Goal: Transaction & Acquisition: Purchase product/service

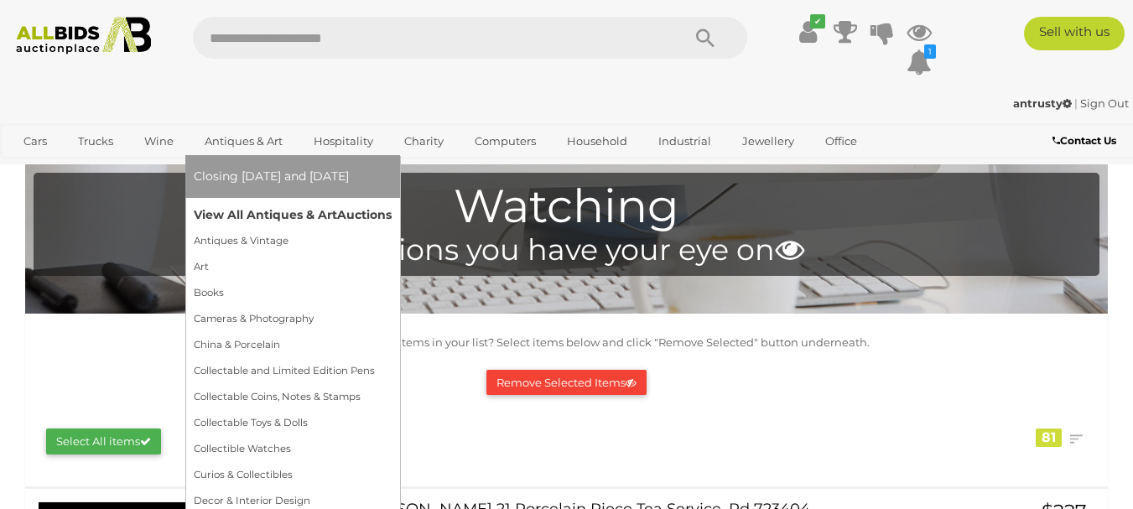
click at [241, 210] on link "View All Antiques & Art Auctions" at bounding box center [293, 215] width 198 height 26
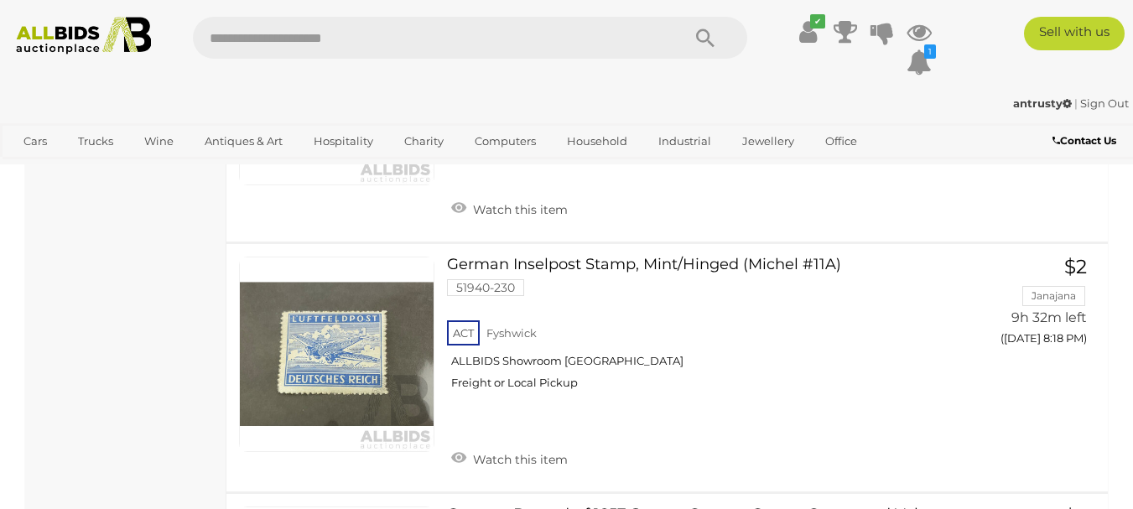
scroll to position [26490, 0]
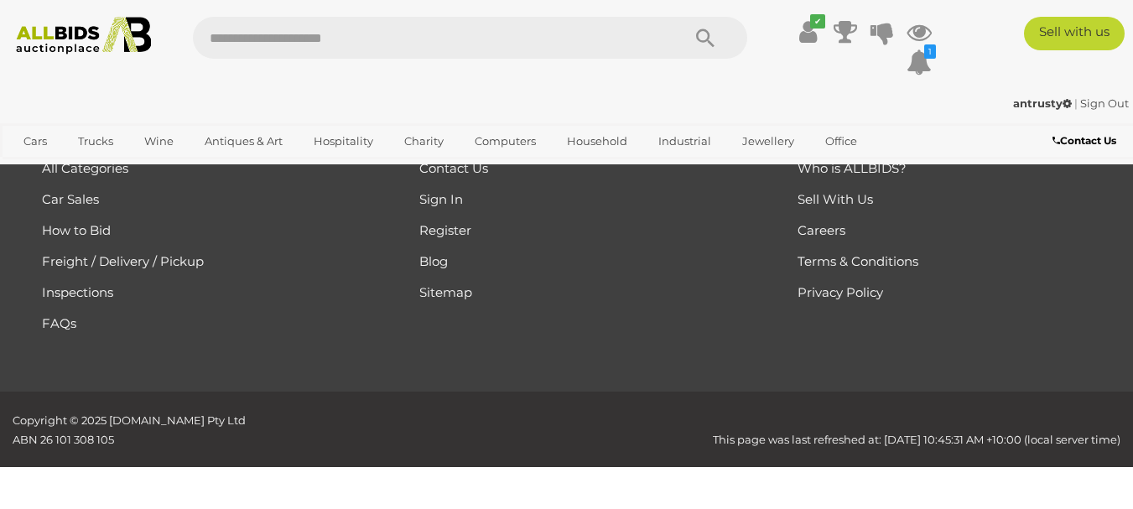
scroll to position [374, 0]
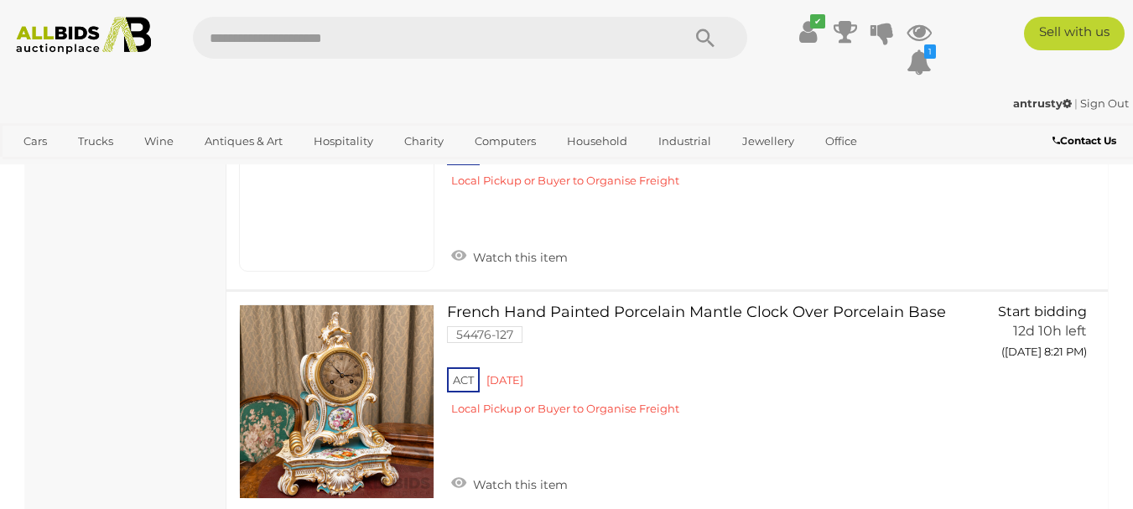
scroll to position [10937, 0]
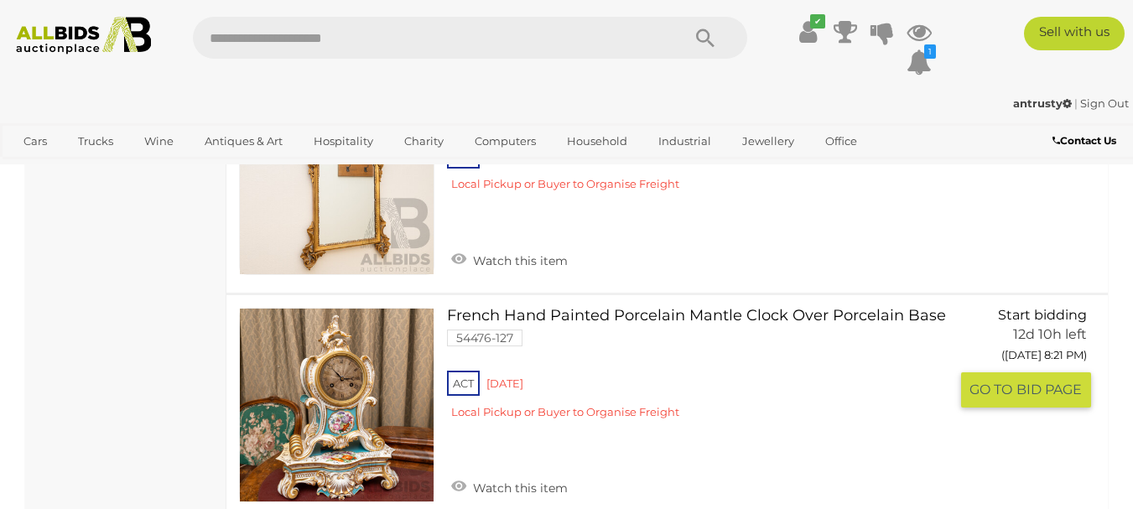
click at [464, 474] on link "Watch this item" at bounding box center [509, 486] width 125 height 25
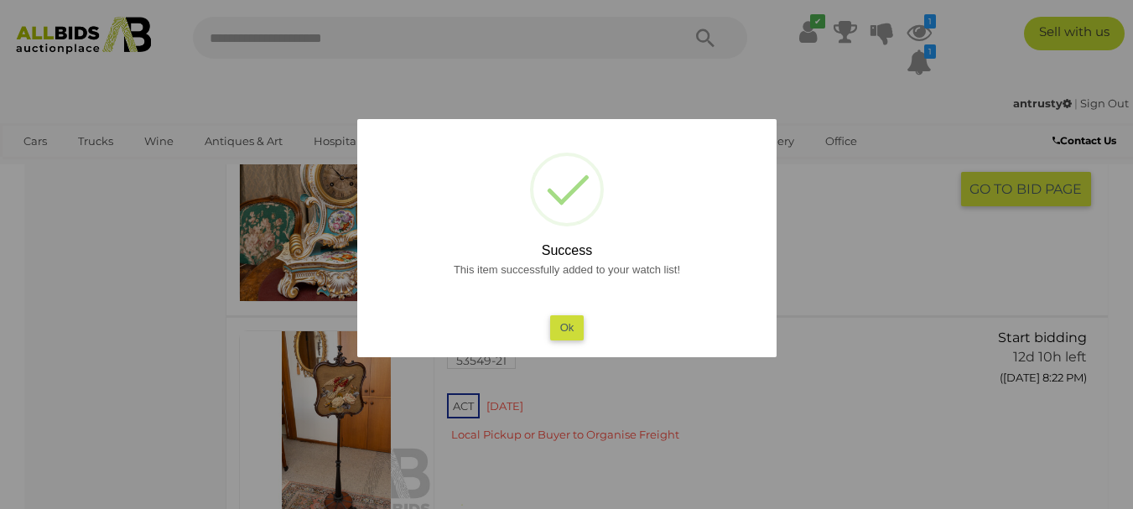
click at [573, 325] on button "Ok" at bounding box center [566, 327] width 34 height 24
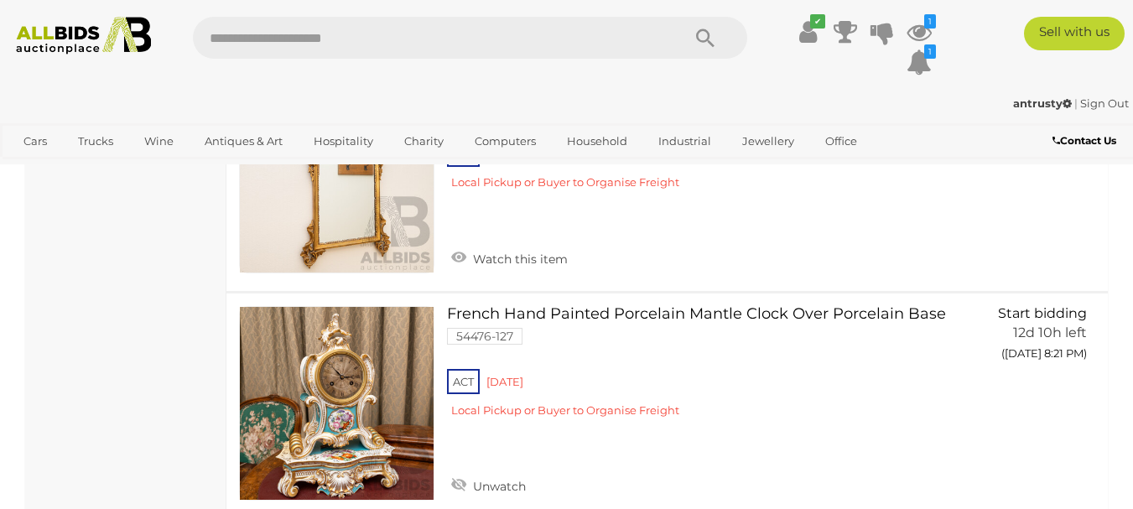
scroll to position [11105, 0]
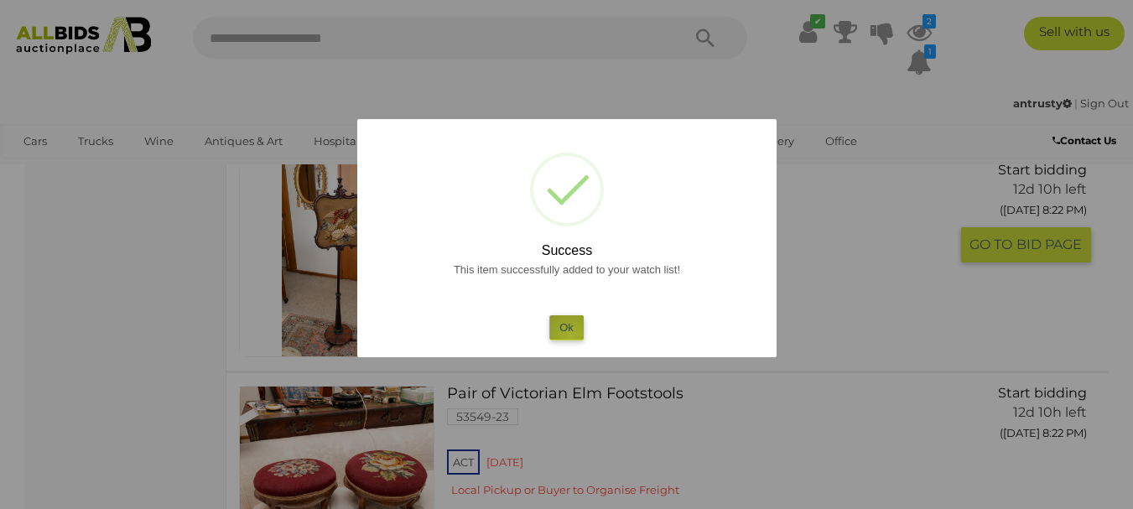
click at [571, 337] on button "Ok" at bounding box center [566, 327] width 34 height 24
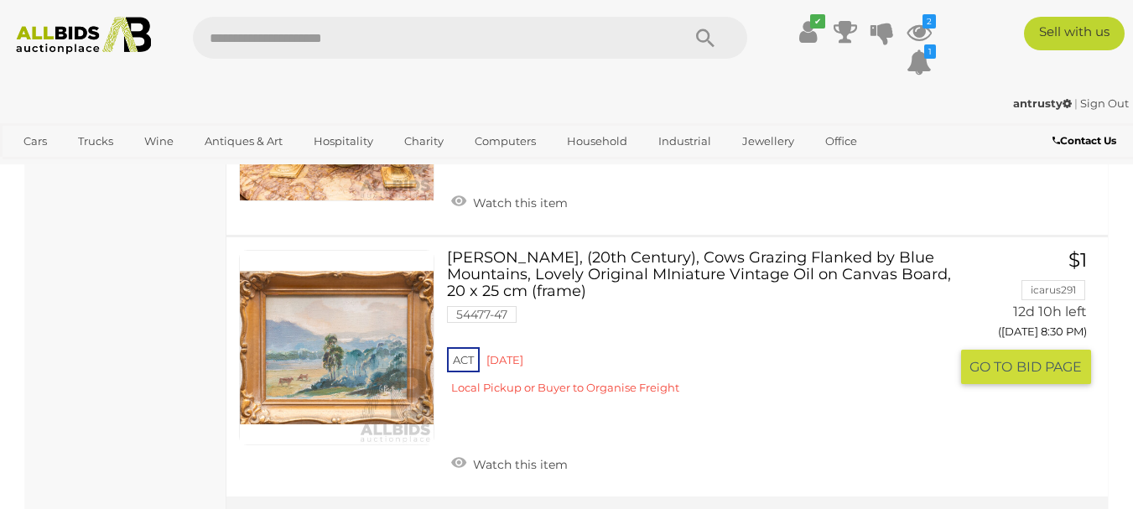
scroll to position [15381, 0]
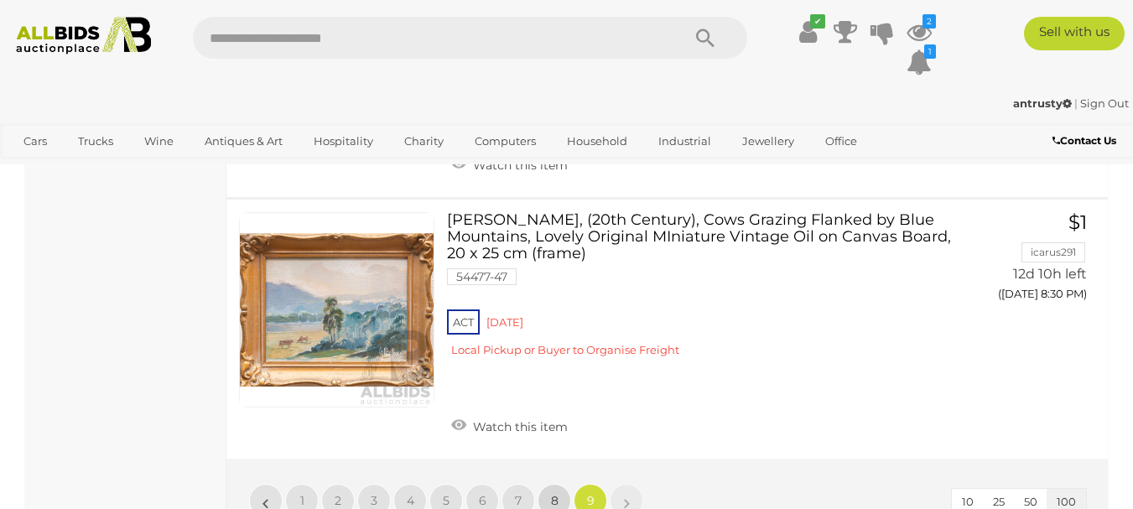
click at [553, 493] on span "8" at bounding box center [555, 500] width 8 height 15
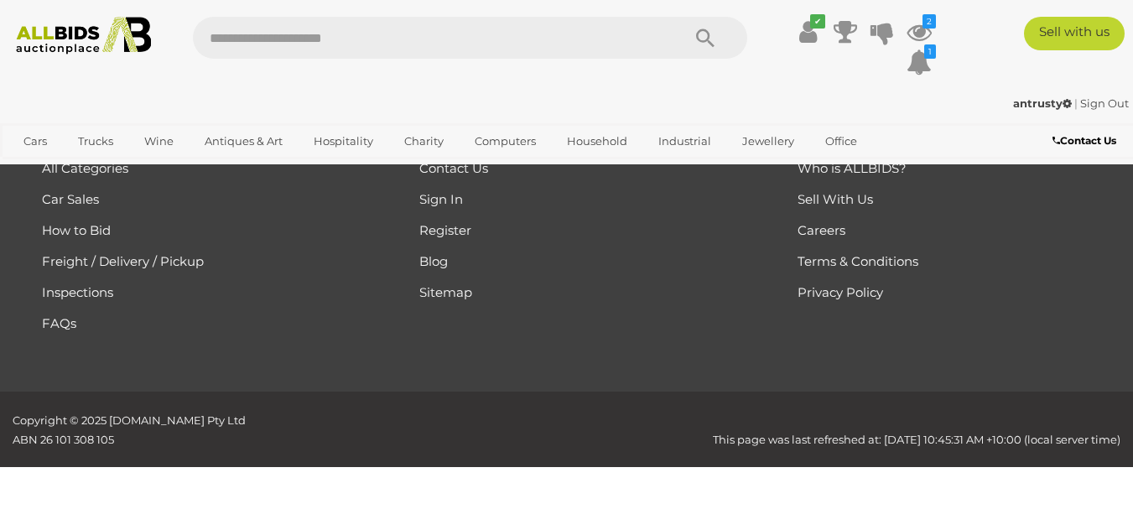
scroll to position [374, 0]
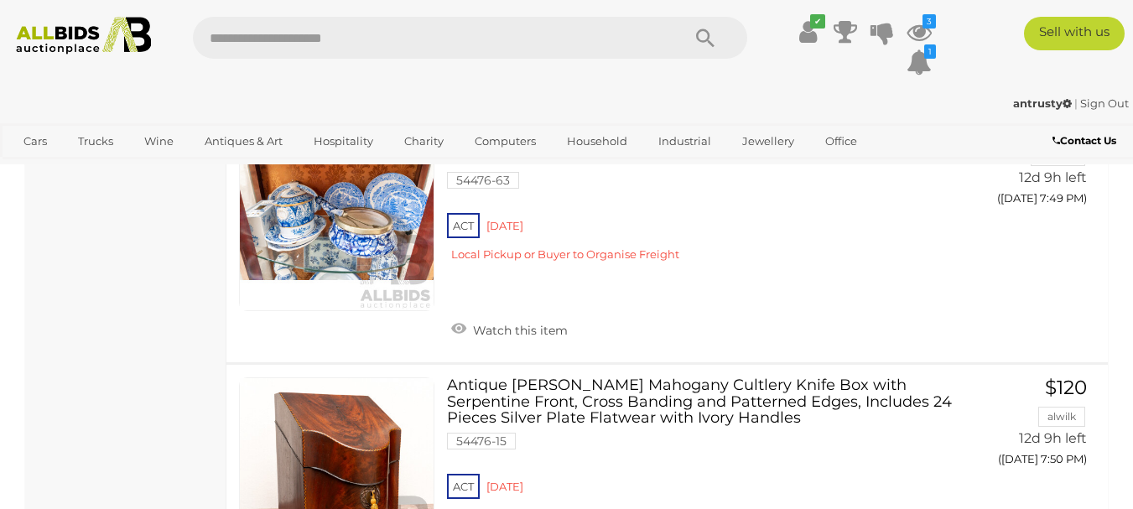
scroll to position [16806, 0]
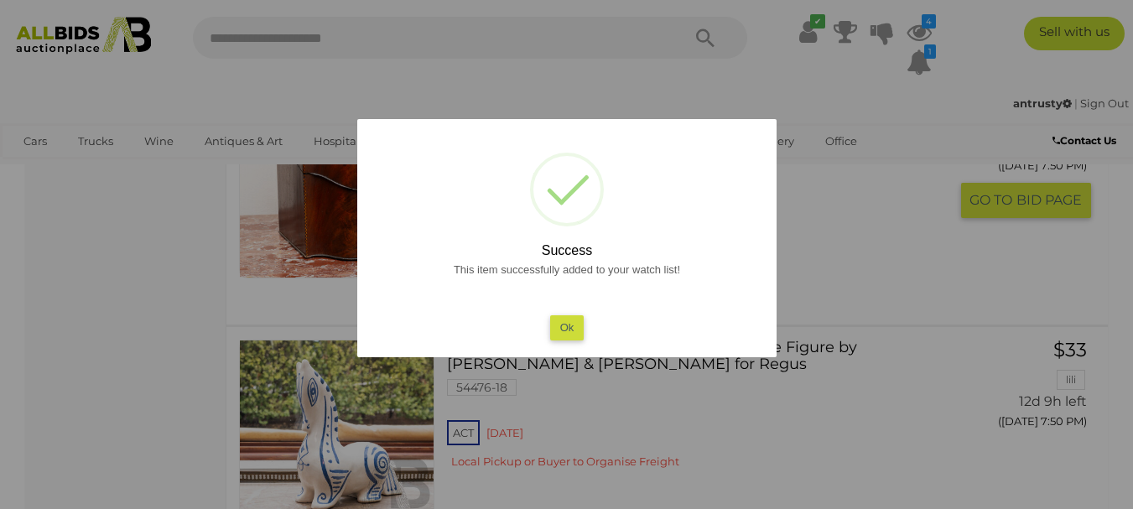
click at [562, 326] on button "Ok" at bounding box center [566, 327] width 34 height 24
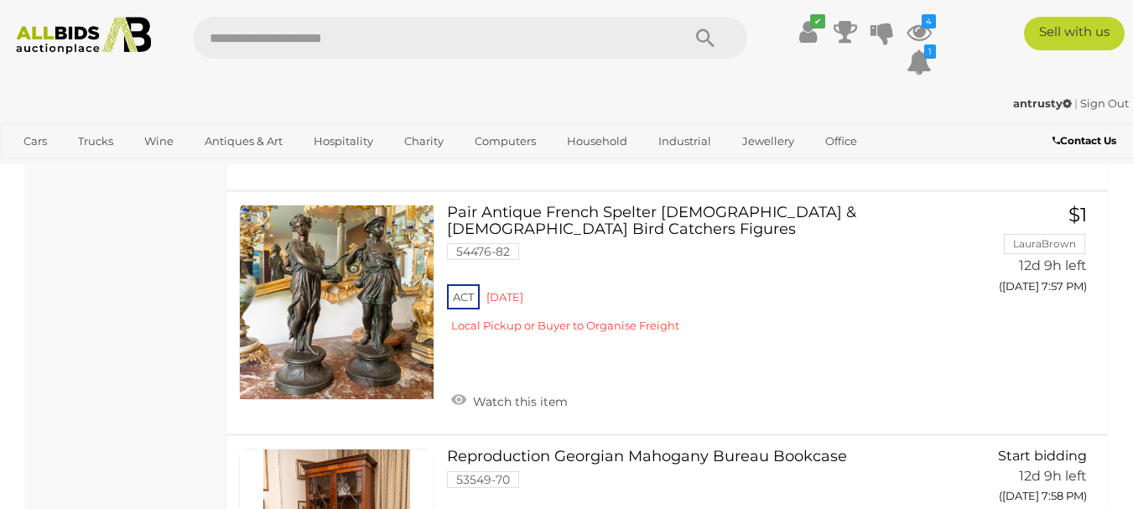
scroll to position [22739, 0]
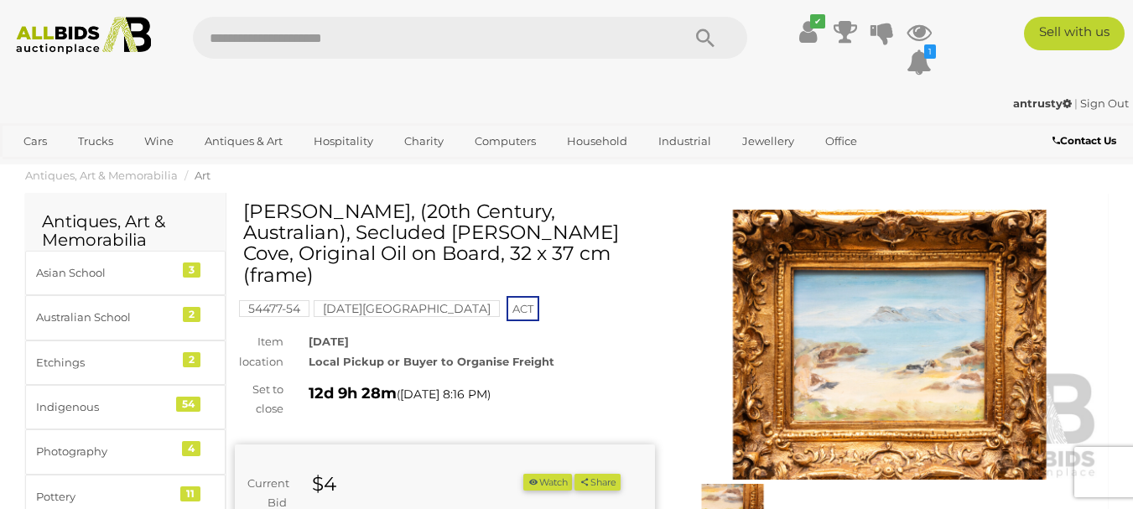
click at [949, 347] on img at bounding box center [890, 345] width 420 height 271
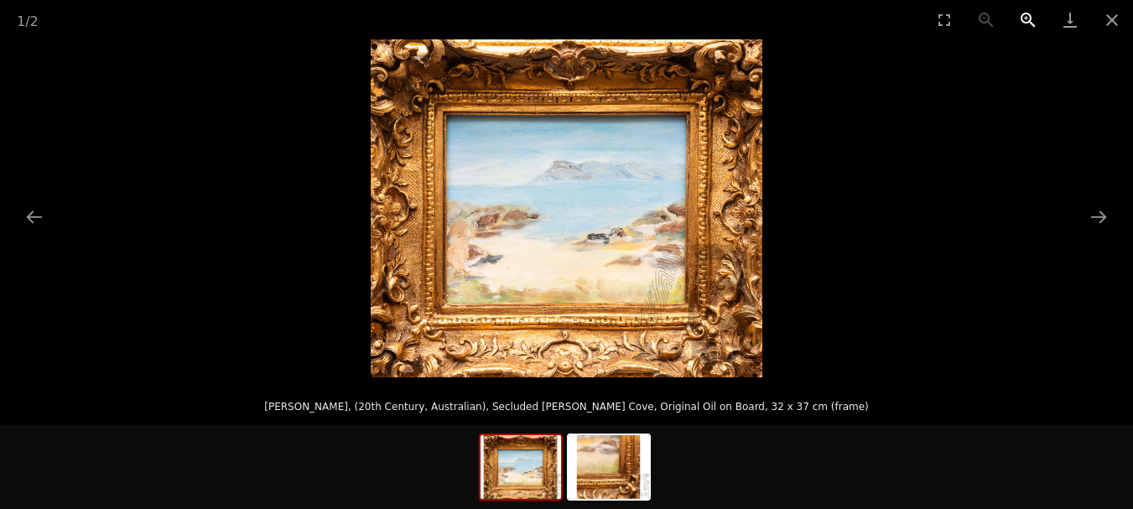
click at [1024, 21] on button "Zoom in" at bounding box center [1028, 19] width 42 height 39
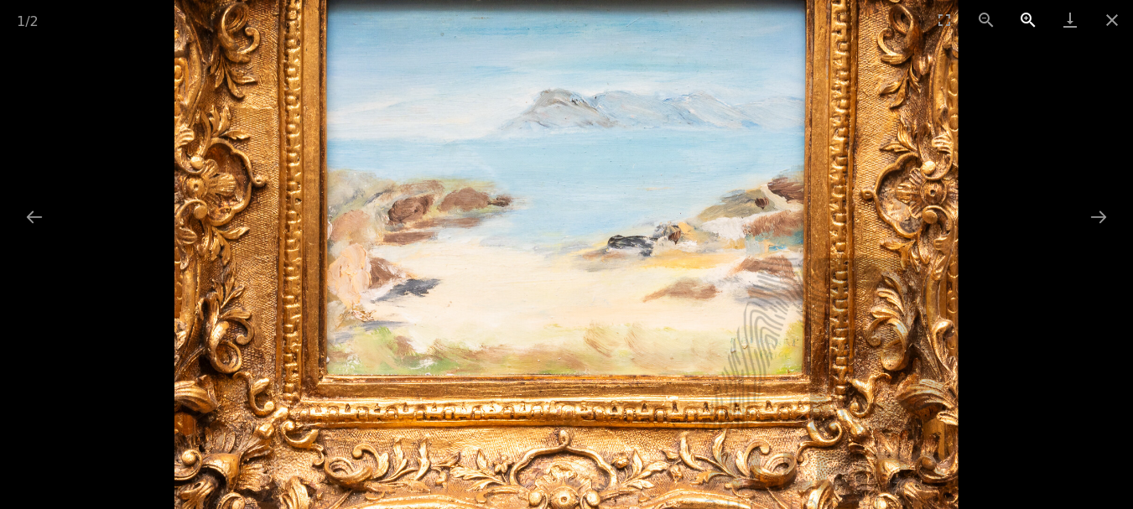
click at [1024, 19] on button "Zoom in" at bounding box center [1028, 19] width 42 height 39
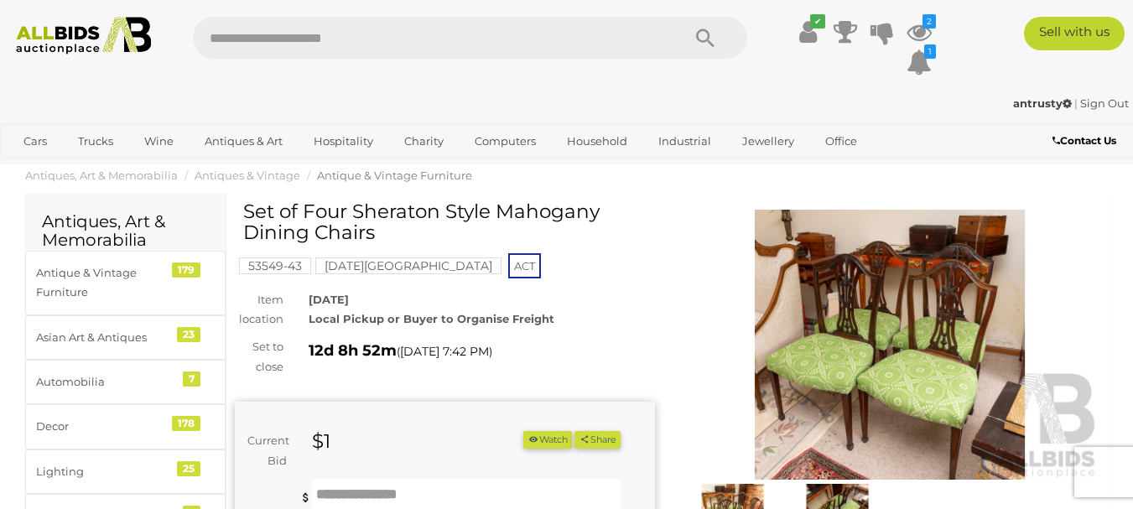
click at [902, 341] on img at bounding box center [890, 345] width 420 height 271
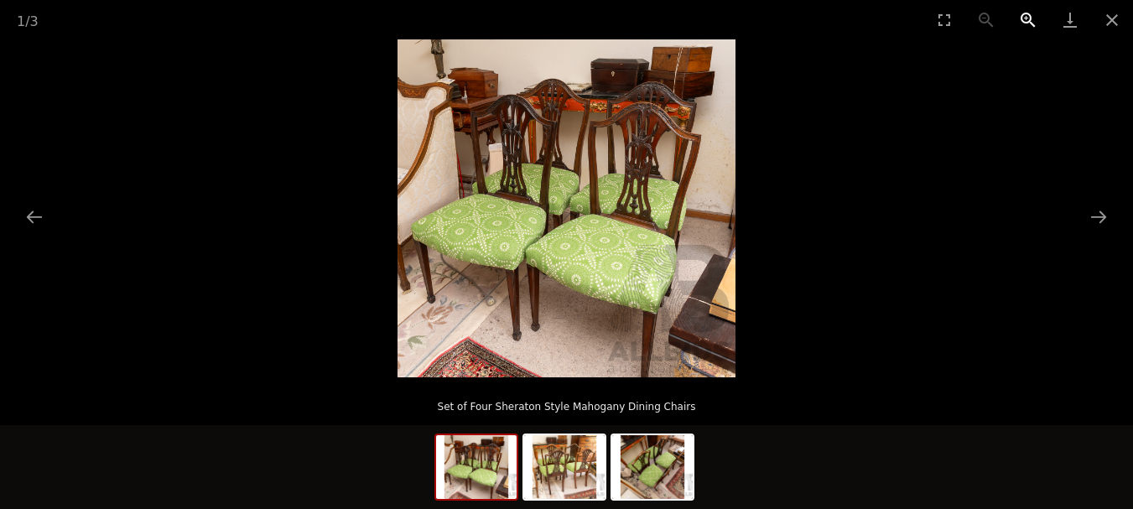
click at [1025, 14] on button "Zoom in" at bounding box center [1028, 19] width 42 height 39
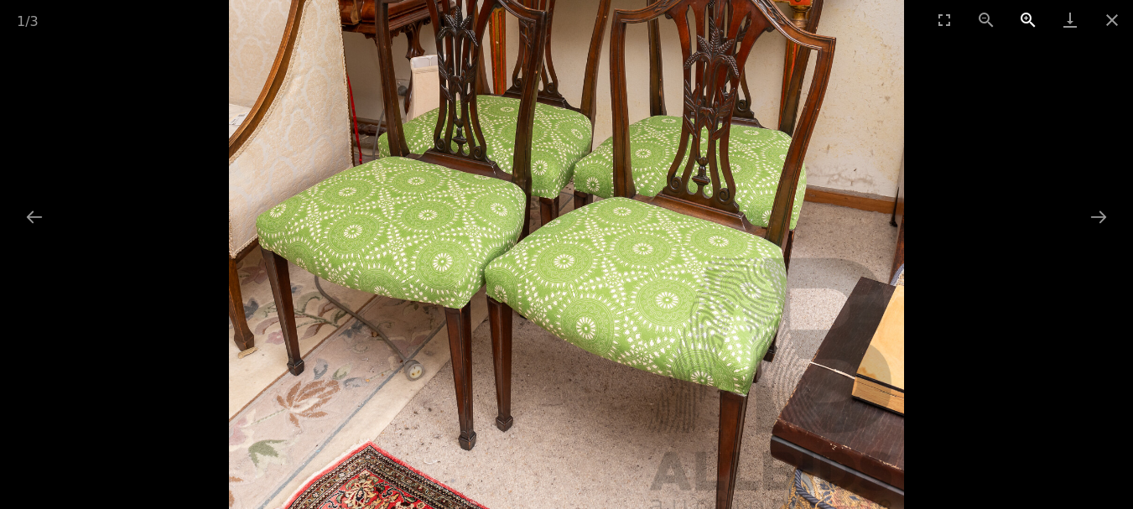
click at [1025, 14] on button "Zoom in" at bounding box center [1028, 19] width 42 height 39
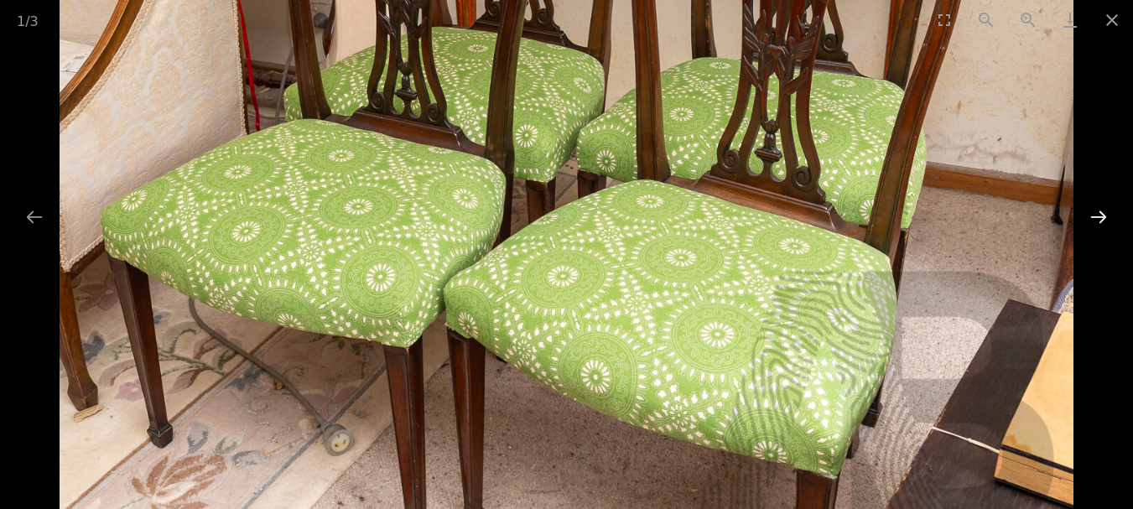
click at [1097, 218] on button "Next slide" at bounding box center [1098, 216] width 35 height 33
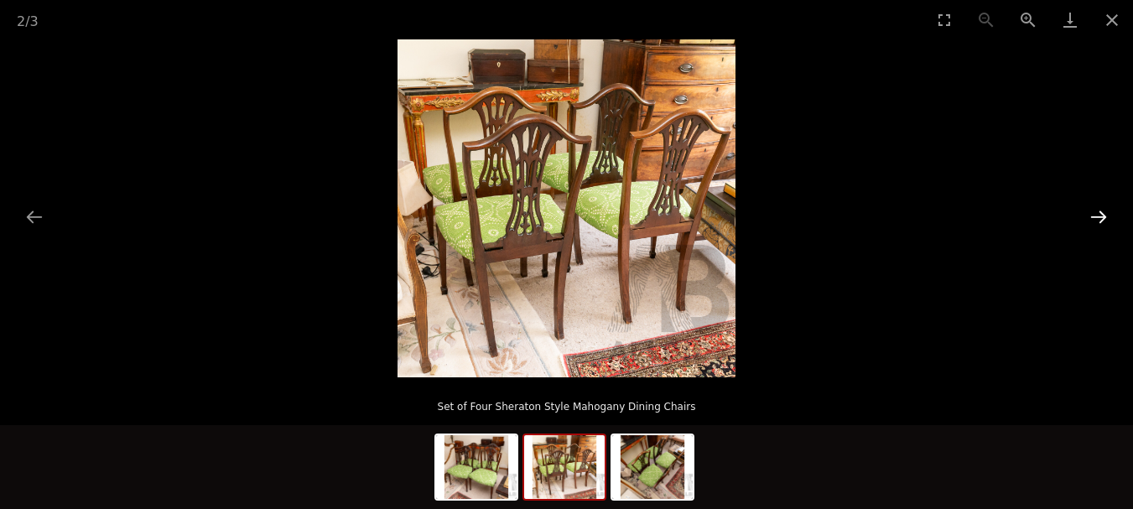
click at [1100, 216] on button "Next slide" at bounding box center [1098, 216] width 35 height 33
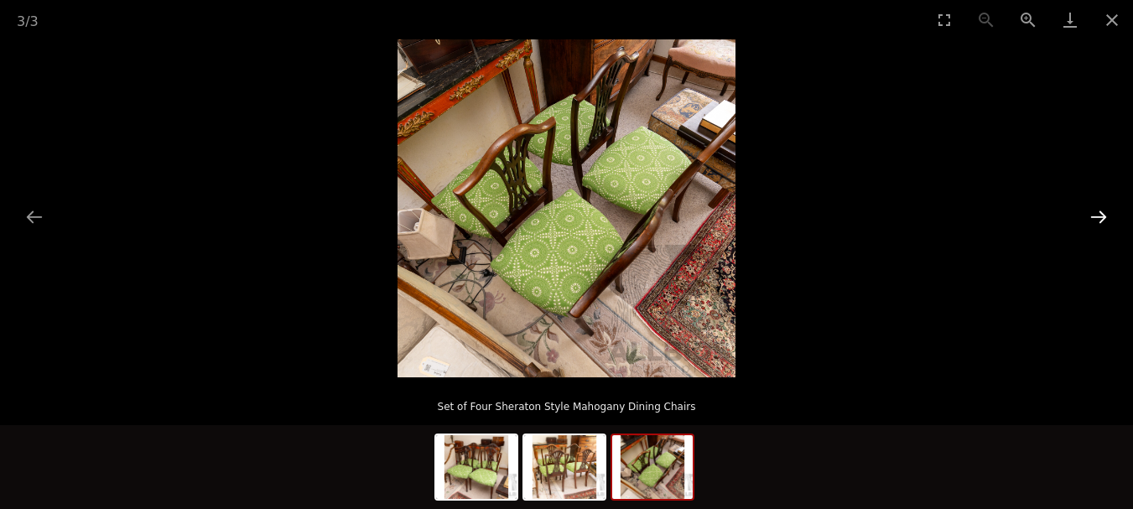
click at [1102, 213] on button "Next slide" at bounding box center [1098, 216] width 35 height 33
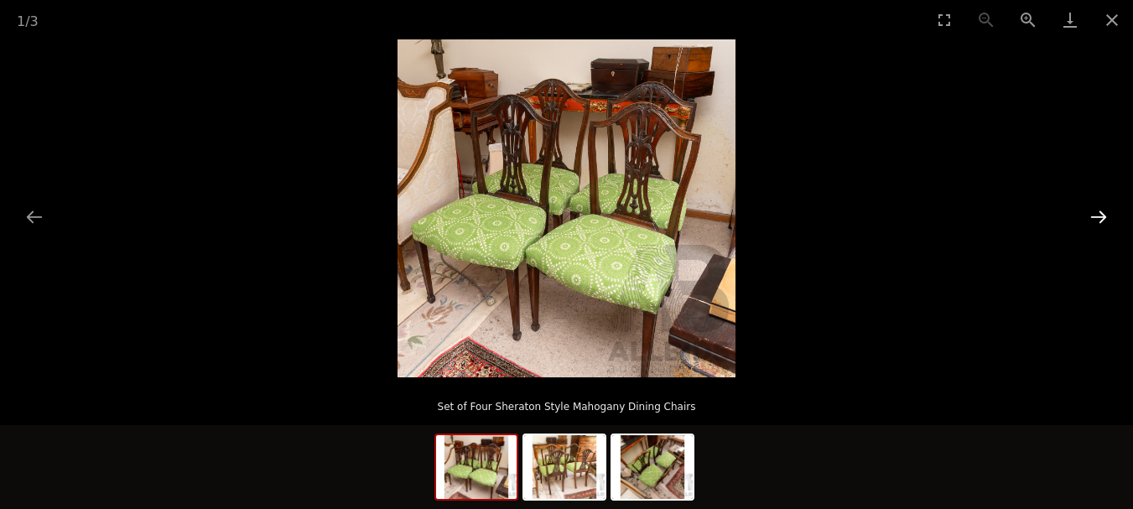
click at [1102, 213] on button "Next slide" at bounding box center [1098, 216] width 35 height 33
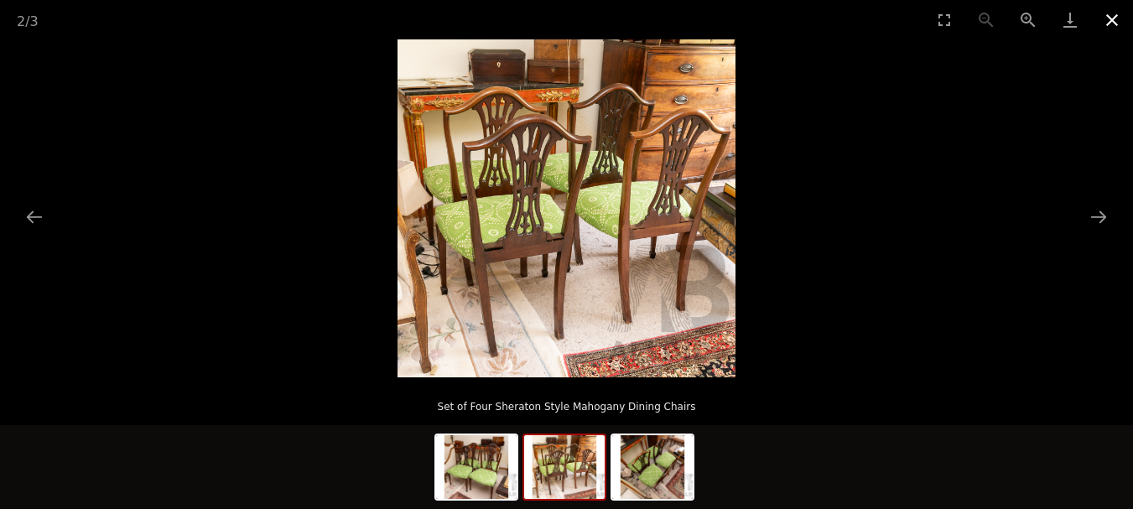
click at [1113, 8] on button "Close gallery" at bounding box center [1112, 19] width 42 height 39
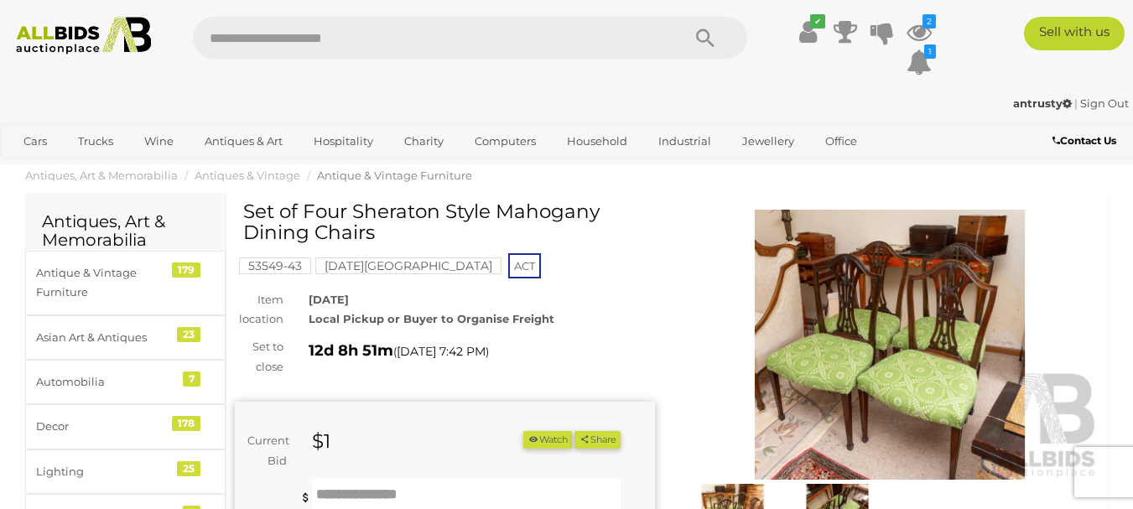
click at [544, 441] on button "Watch" at bounding box center [547, 440] width 49 height 18
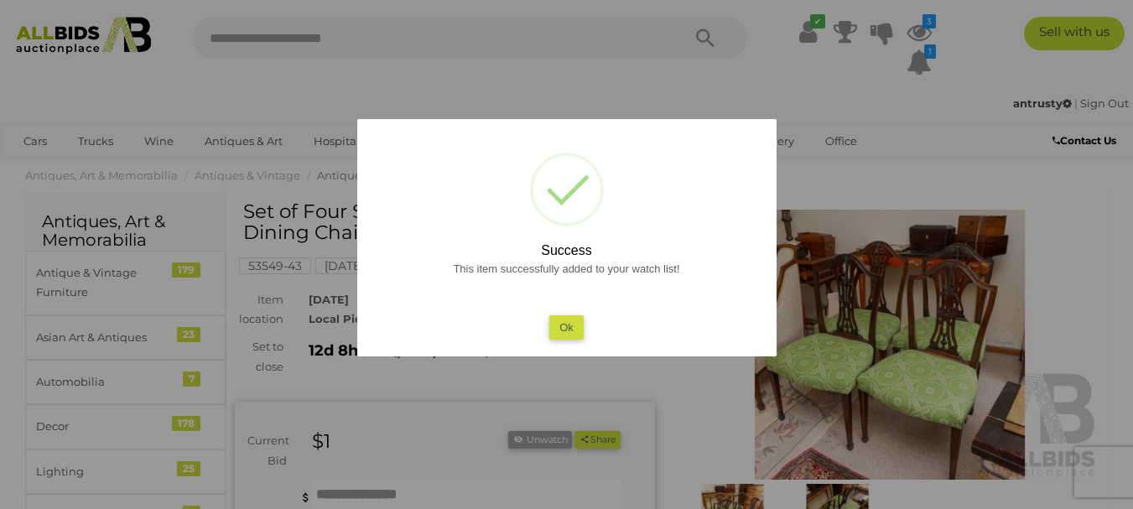
click at [568, 330] on button "Ok" at bounding box center [566, 327] width 34 height 24
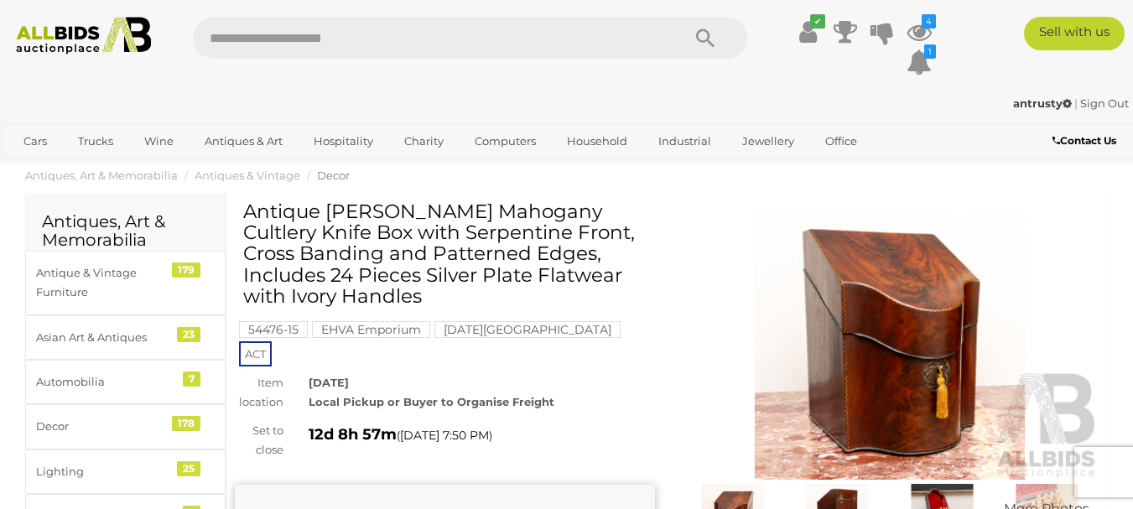
click at [915, 354] on img at bounding box center [890, 345] width 420 height 271
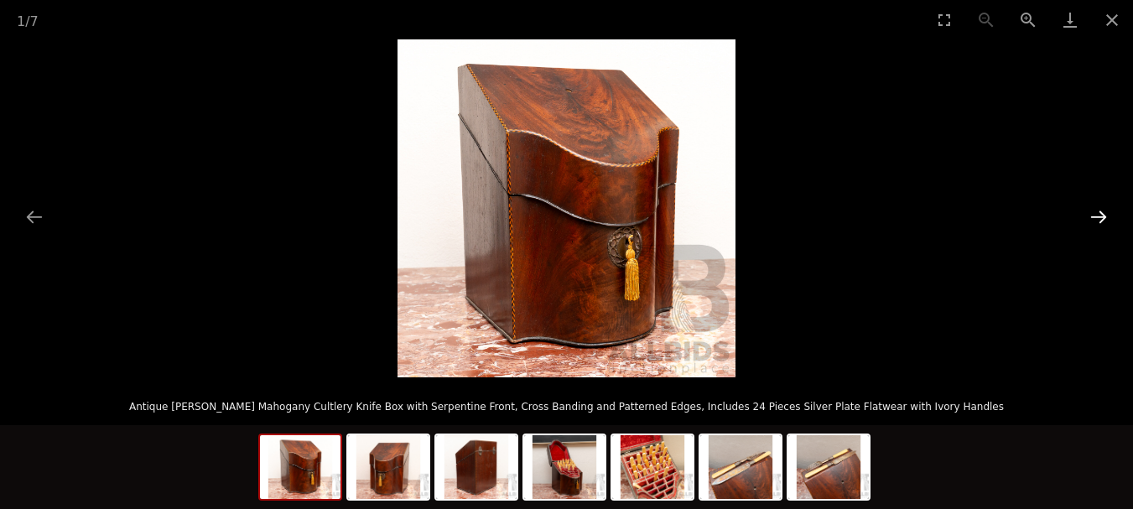
click at [1094, 212] on button "Next slide" at bounding box center [1098, 216] width 35 height 33
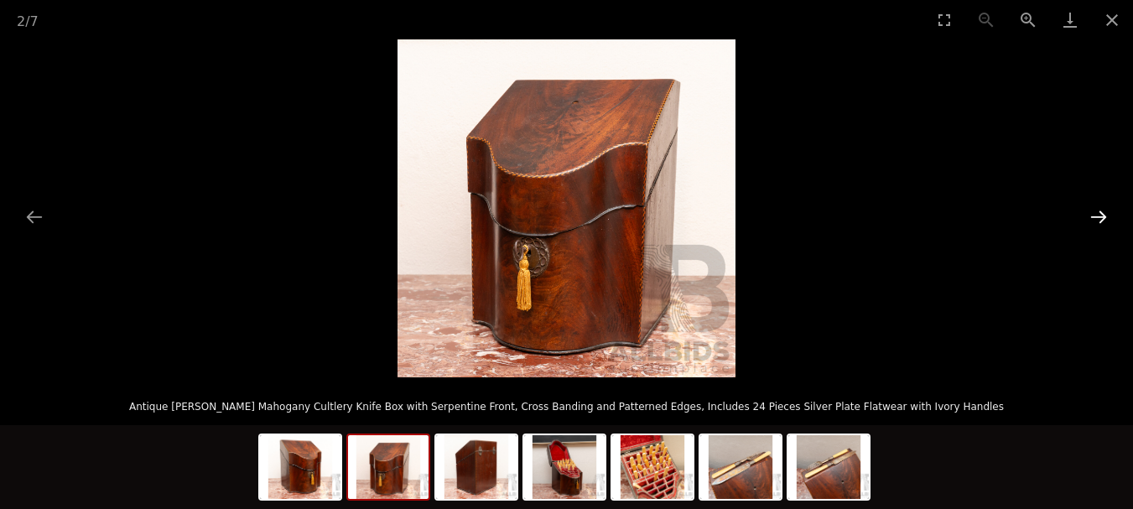
click at [1094, 212] on button "Next slide" at bounding box center [1098, 216] width 35 height 33
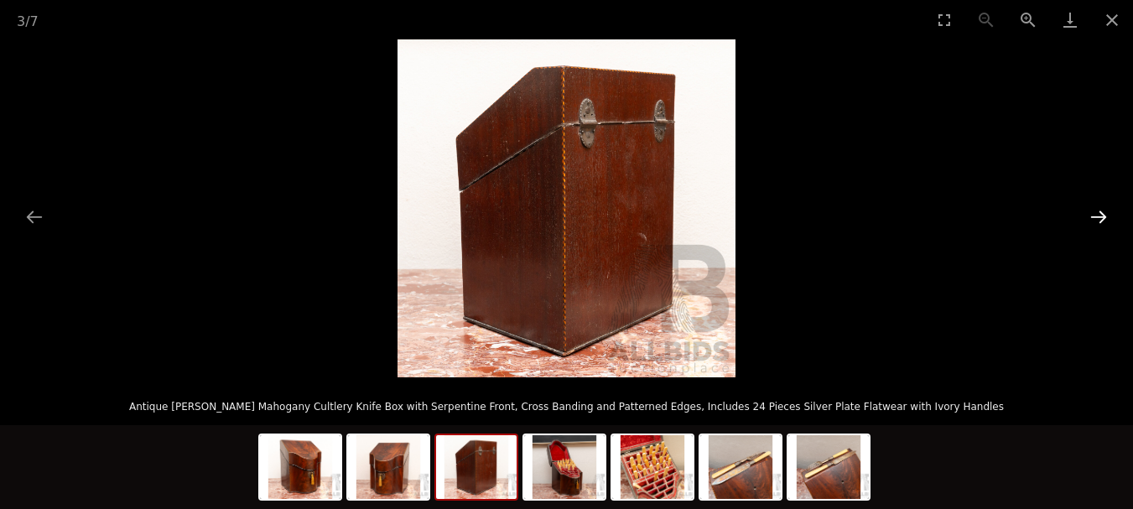
click at [1094, 212] on button "Next slide" at bounding box center [1098, 216] width 35 height 33
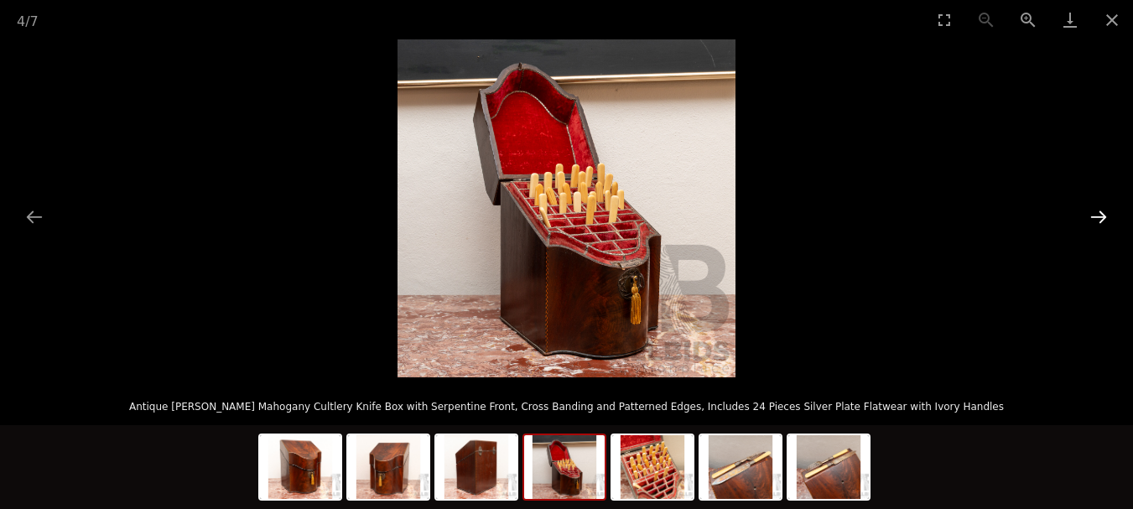
click at [1094, 212] on button "Next slide" at bounding box center [1098, 216] width 35 height 33
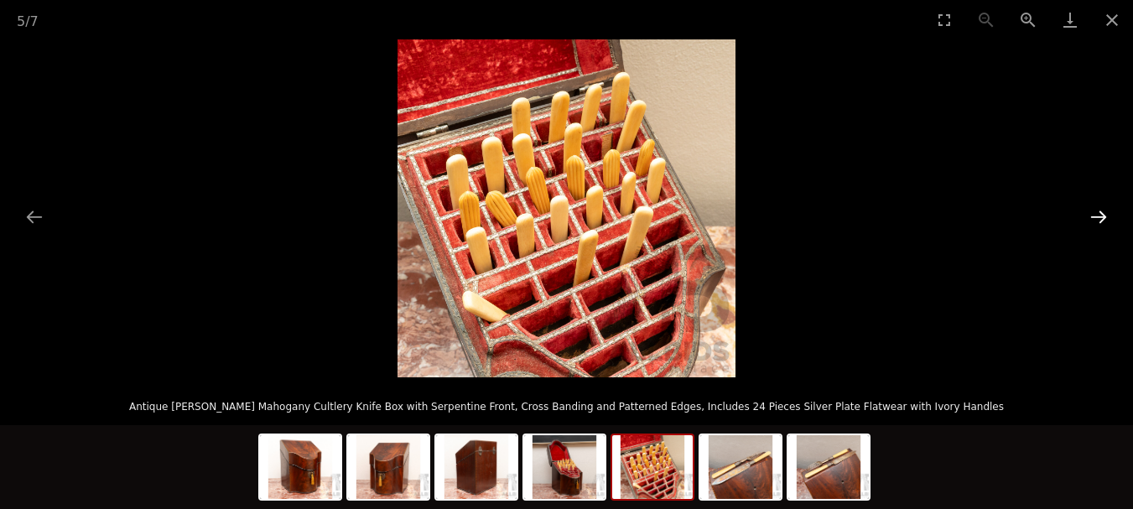
click at [1094, 212] on button "Next slide" at bounding box center [1098, 216] width 35 height 33
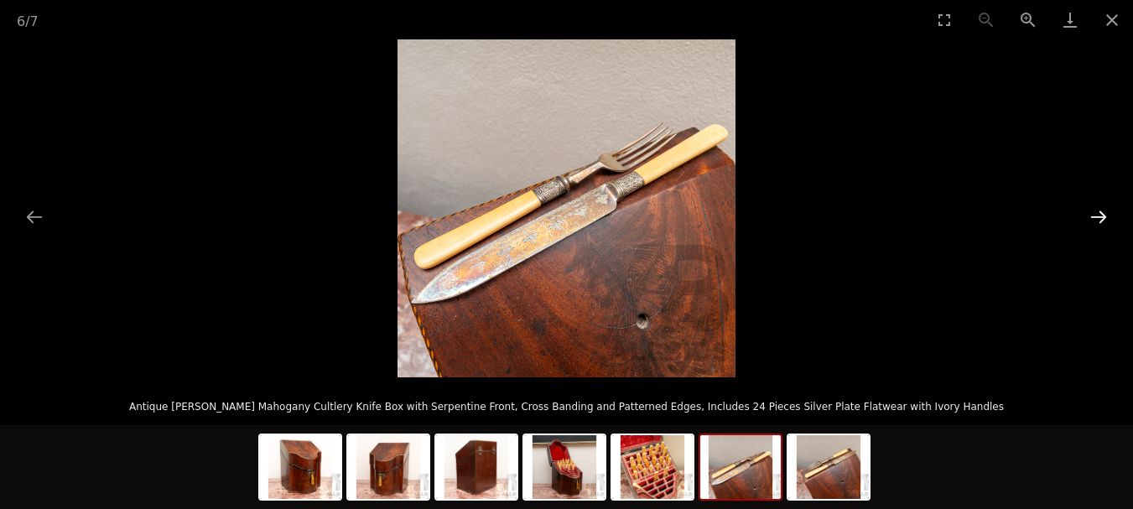
click at [1094, 212] on button "Next slide" at bounding box center [1098, 216] width 35 height 33
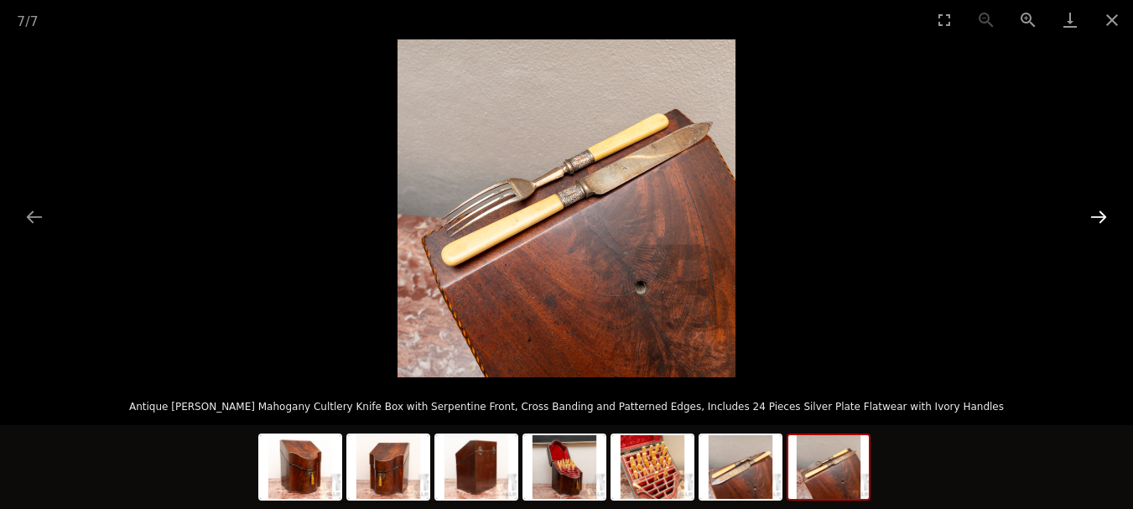
click at [1094, 212] on button "Next slide" at bounding box center [1098, 216] width 35 height 33
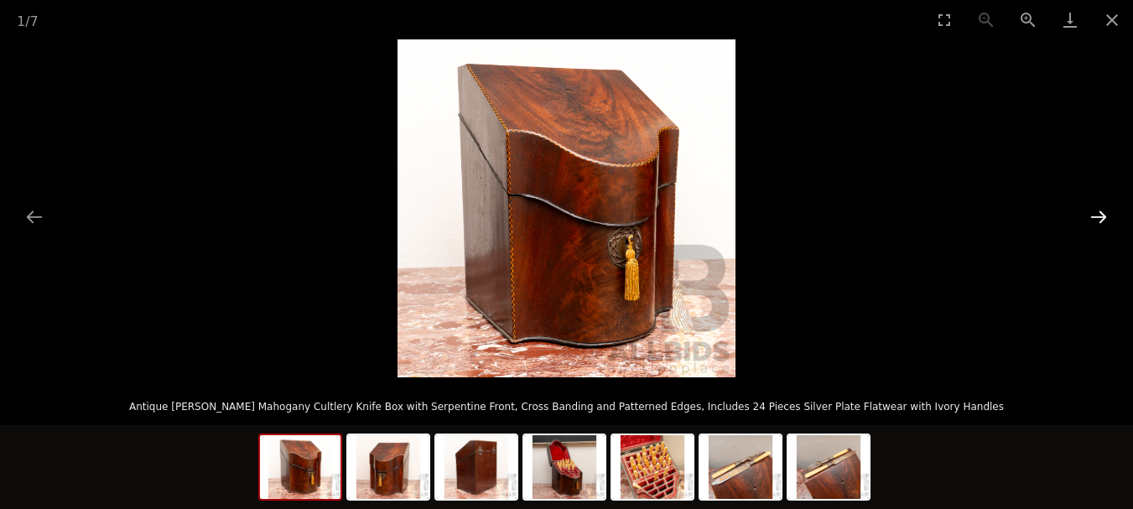
click at [1094, 212] on button "Next slide" at bounding box center [1098, 216] width 35 height 33
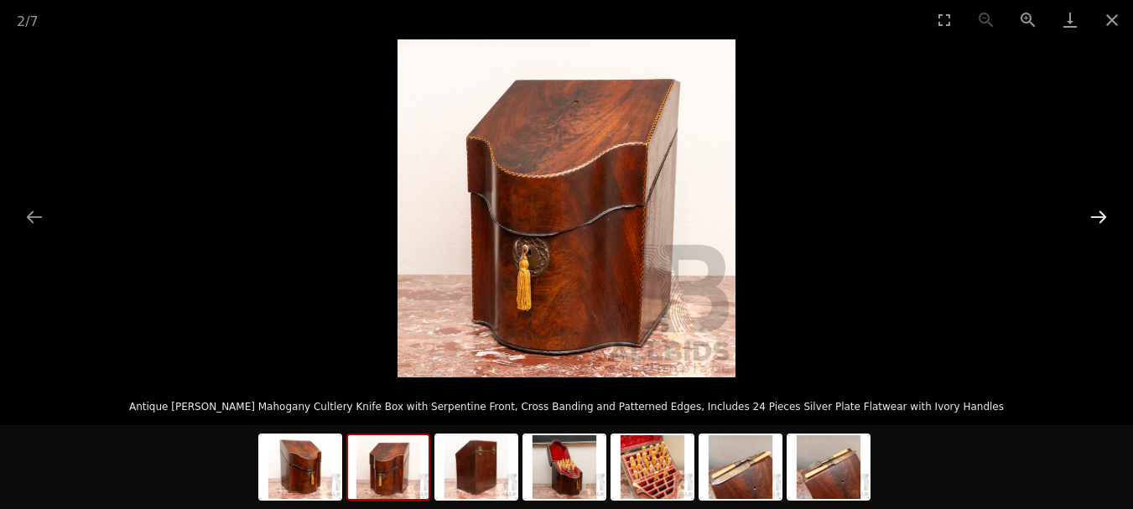
click at [1094, 212] on button "Next slide" at bounding box center [1098, 216] width 35 height 33
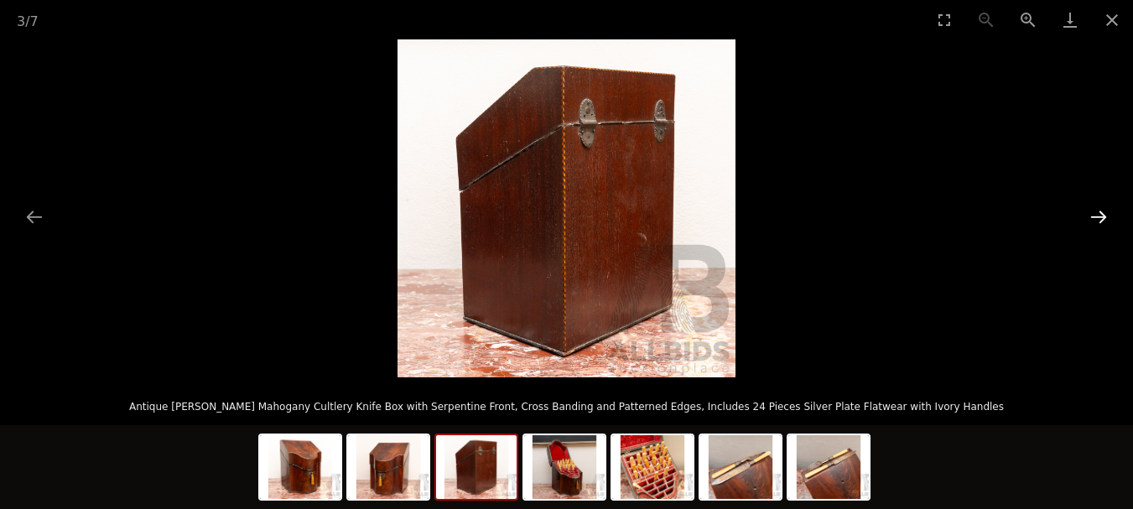
click at [1094, 212] on button "Next slide" at bounding box center [1098, 216] width 35 height 33
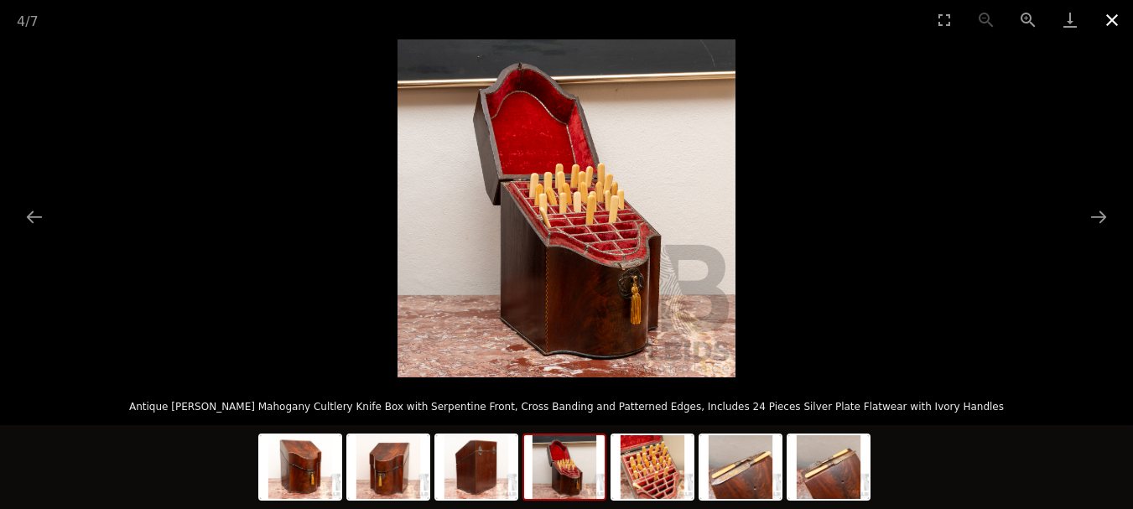
click at [1112, 21] on button "Close gallery" at bounding box center [1112, 19] width 42 height 39
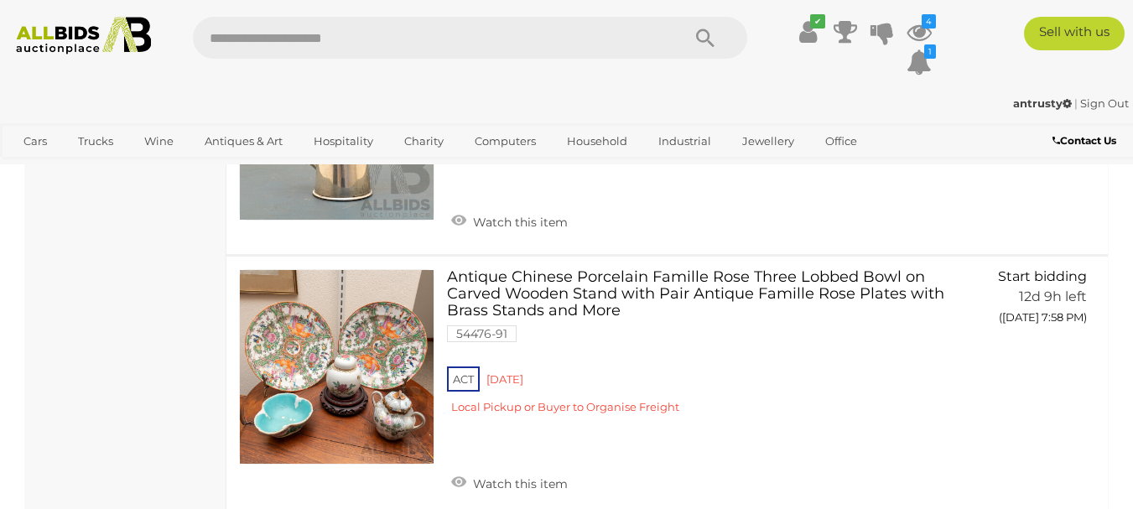
scroll to position [23345, 0]
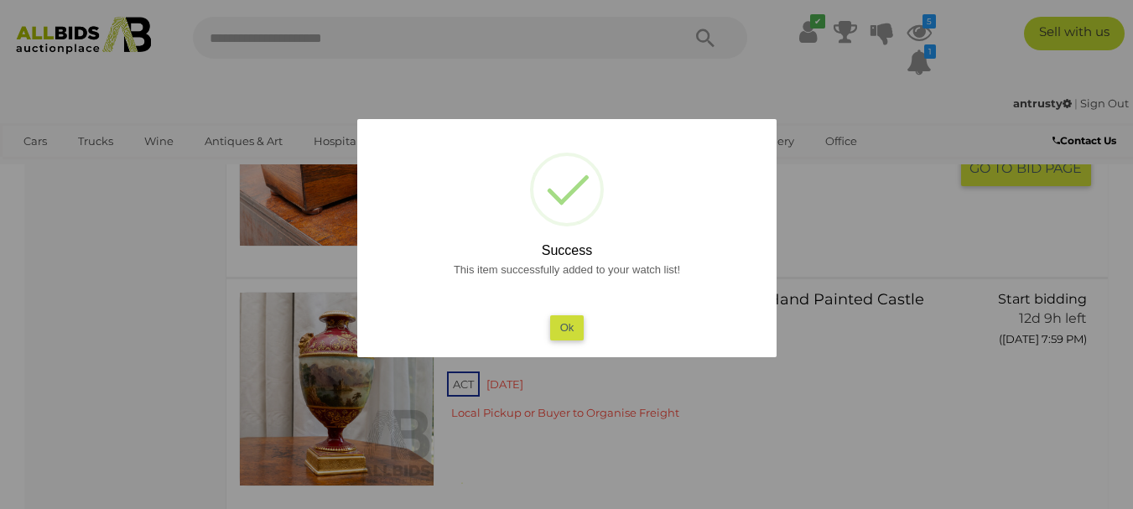
click at [578, 323] on button "Ok" at bounding box center [566, 327] width 34 height 24
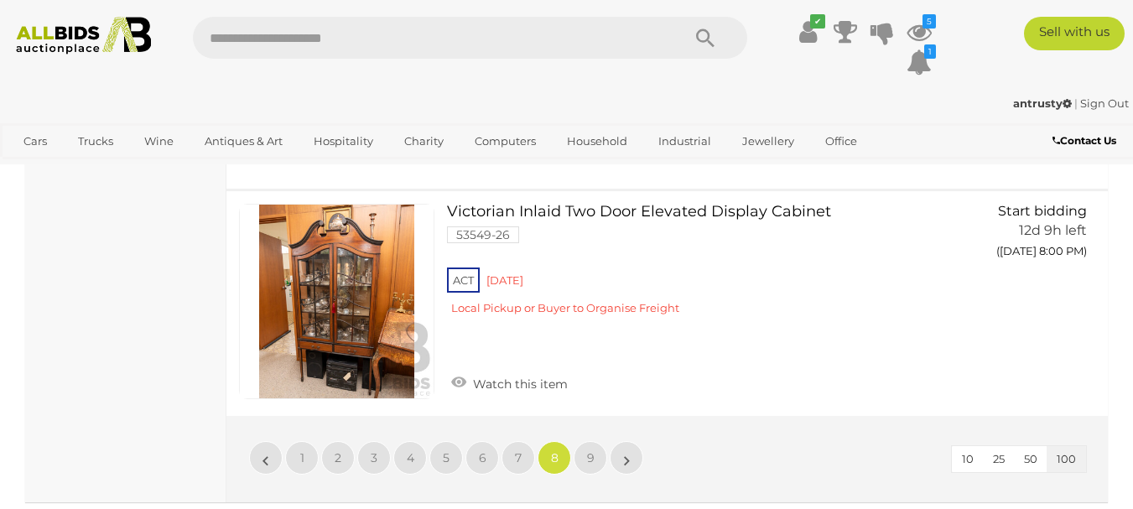
scroll to position [24351, 0]
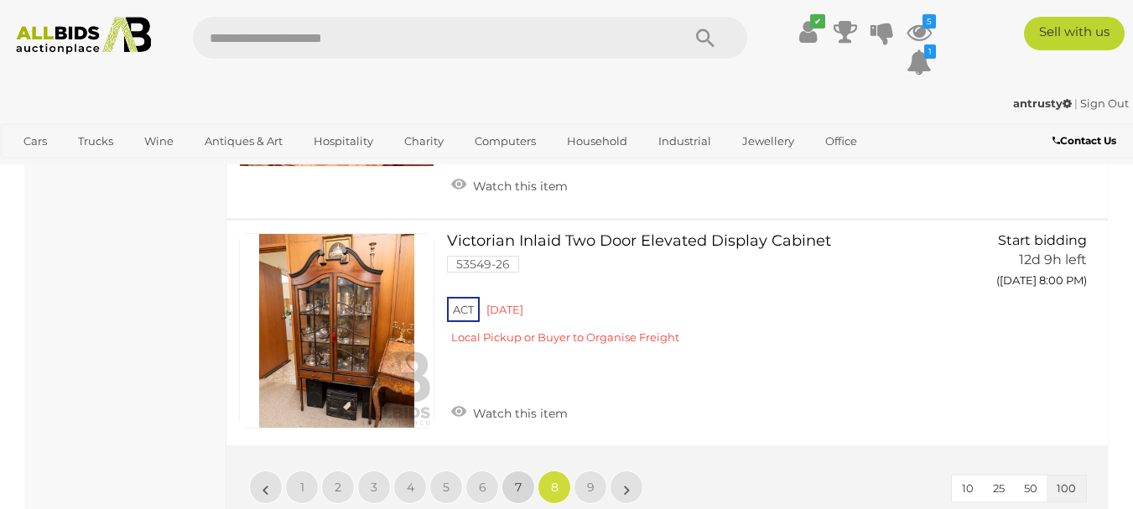
click at [519, 480] on span "7" at bounding box center [518, 487] width 7 height 15
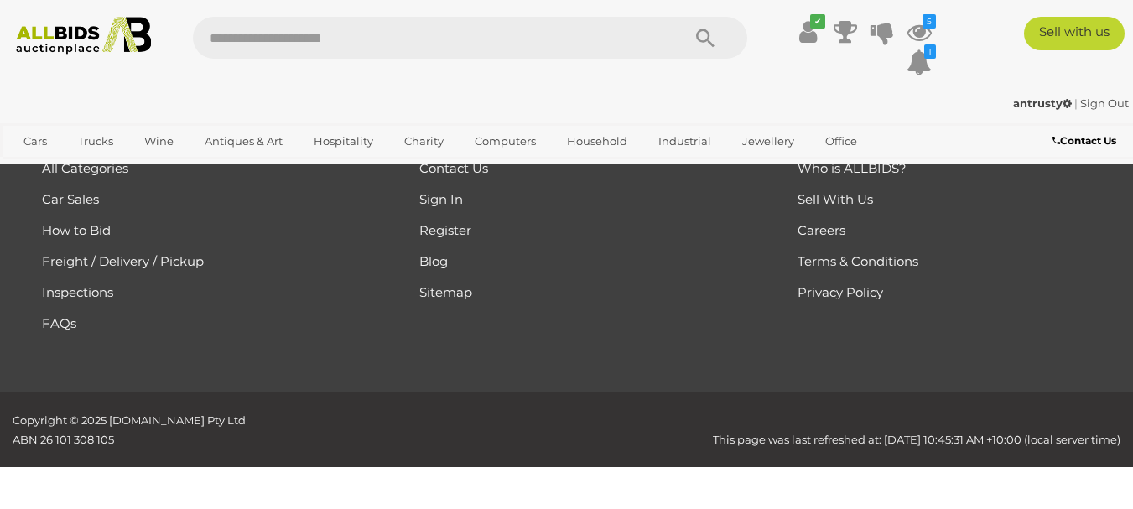
scroll to position [374, 0]
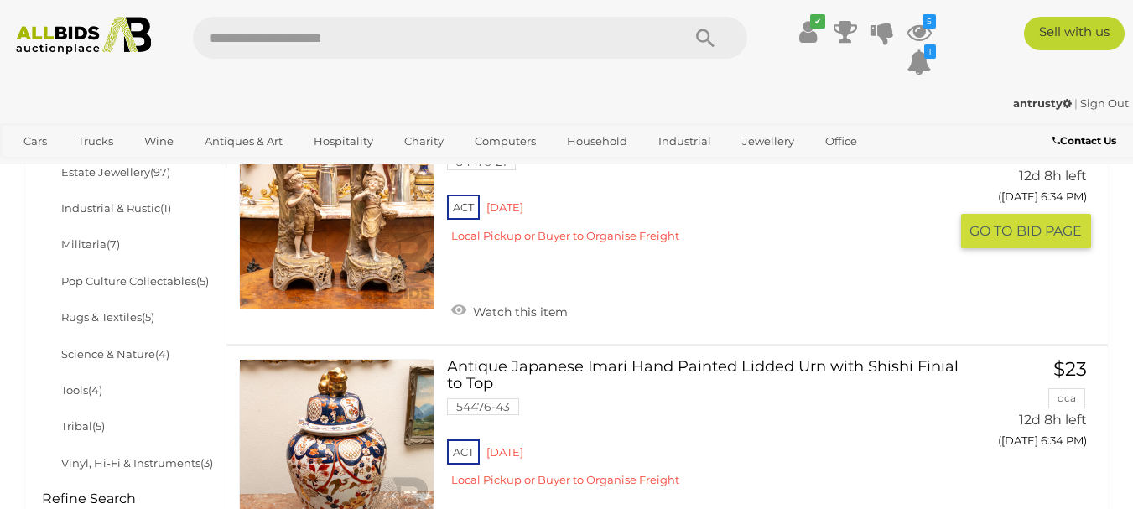
scroll to position [1045, 0]
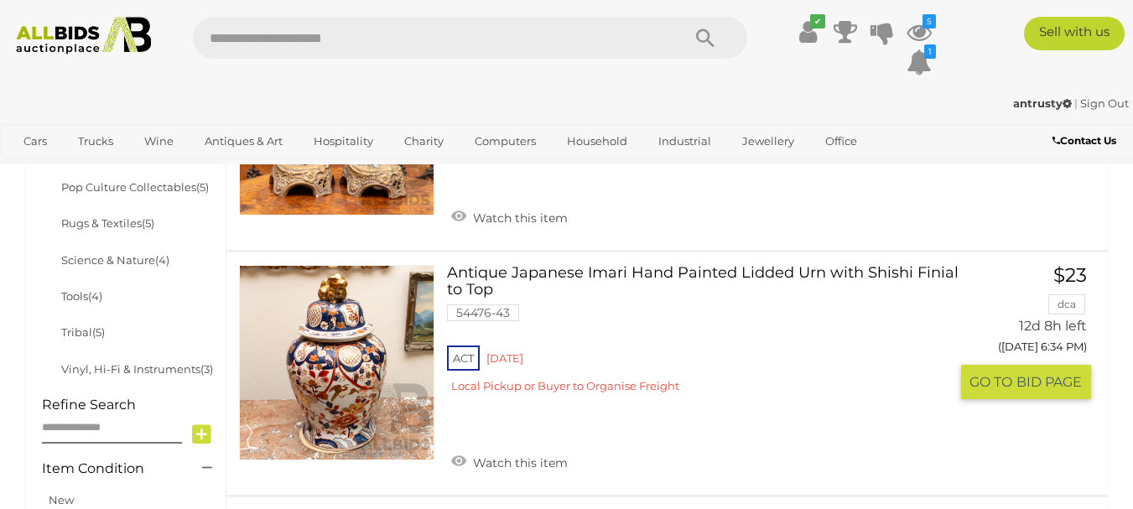
click at [466, 449] on link "Watch this item" at bounding box center [509, 461] width 125 height 25
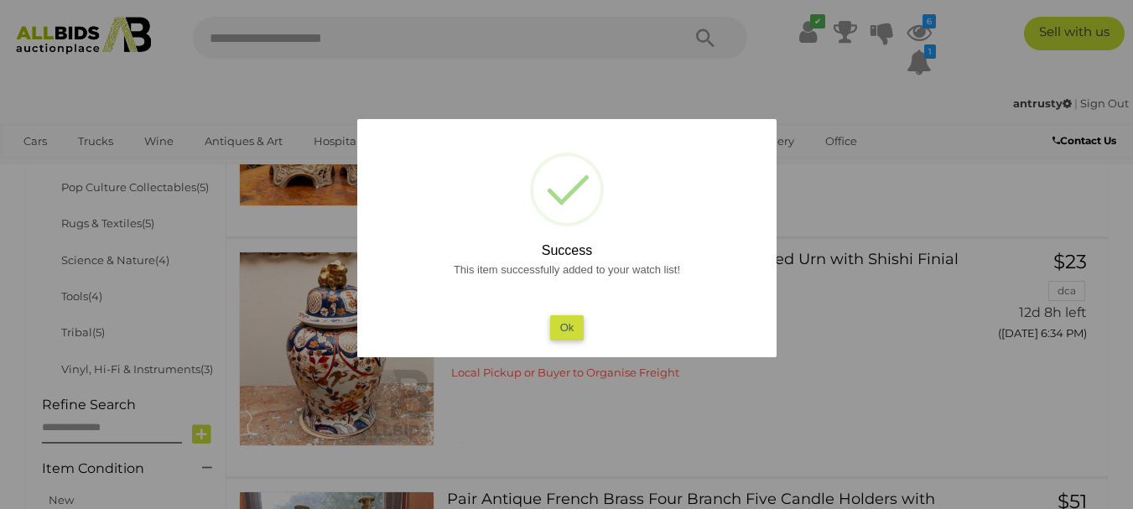
click at [568, 336] on button "Ok" at bounding box center [566, 327] width 34 height 24
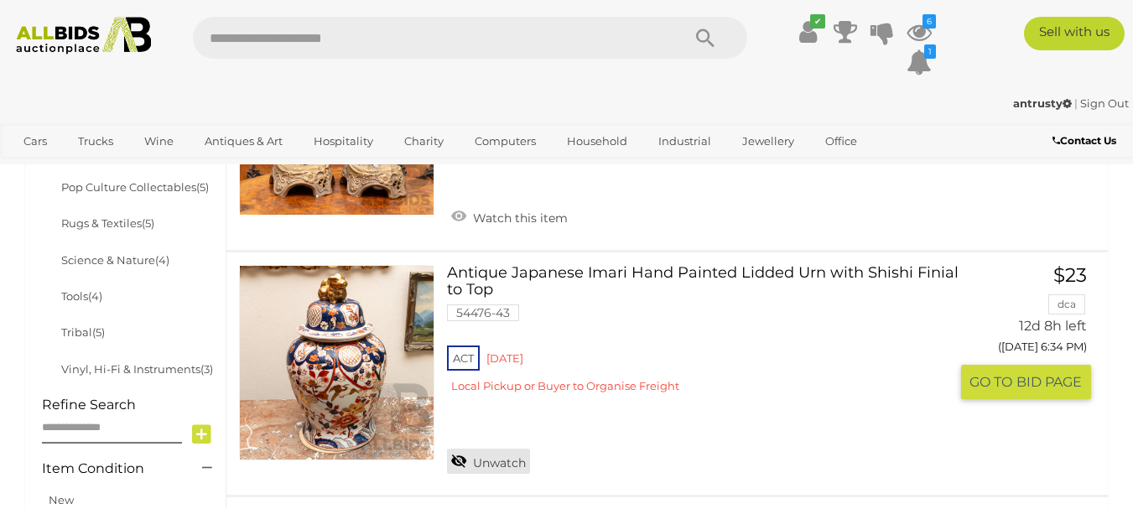
click at [464, 449] on link "Unwatch" at bounding box center [488, 461] width 83 height 25
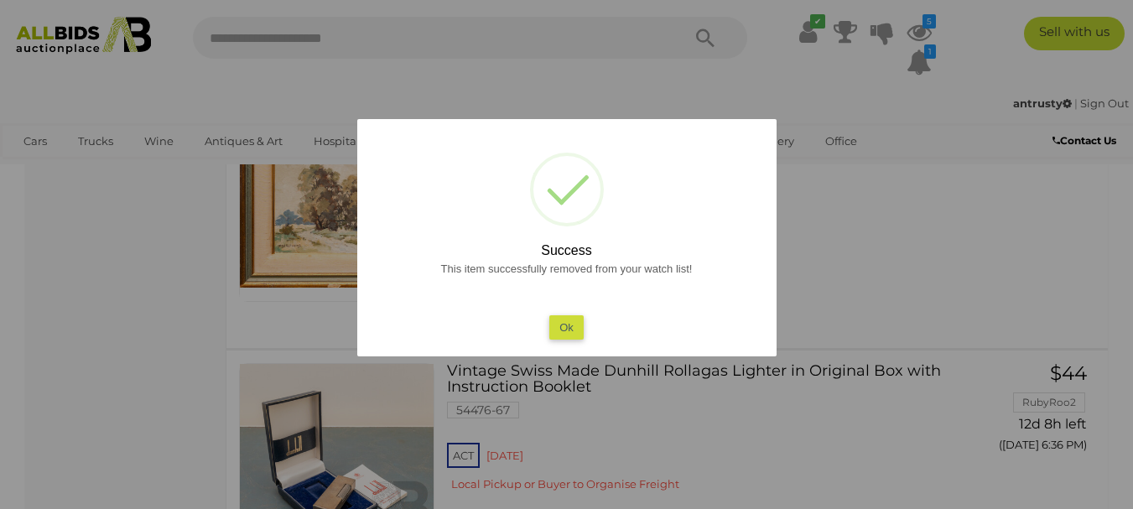
scroll to position [1715, 0]
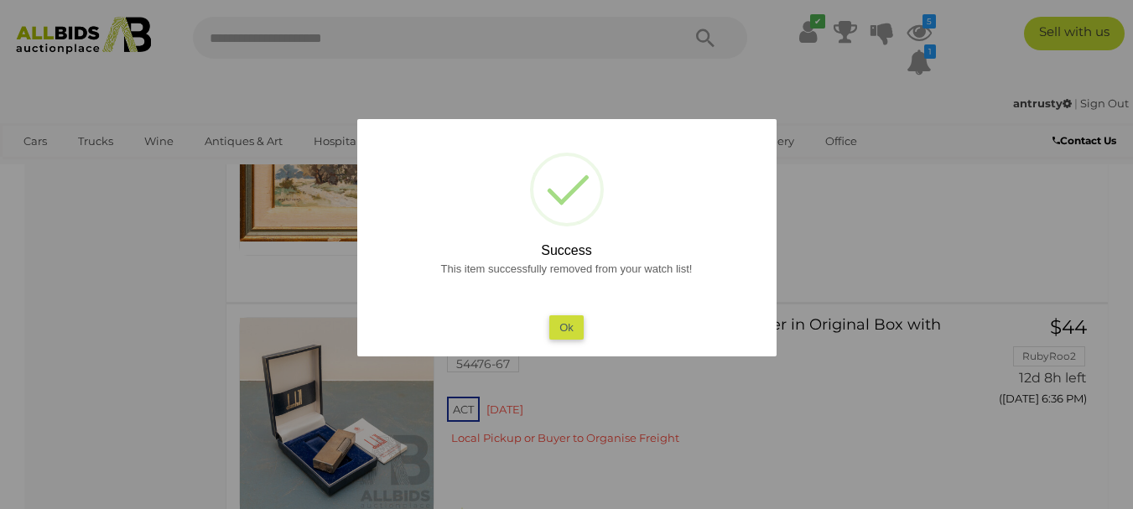
click at [568, 324] on button "Ok" at bounding box center [566, 327] width 34 height 24
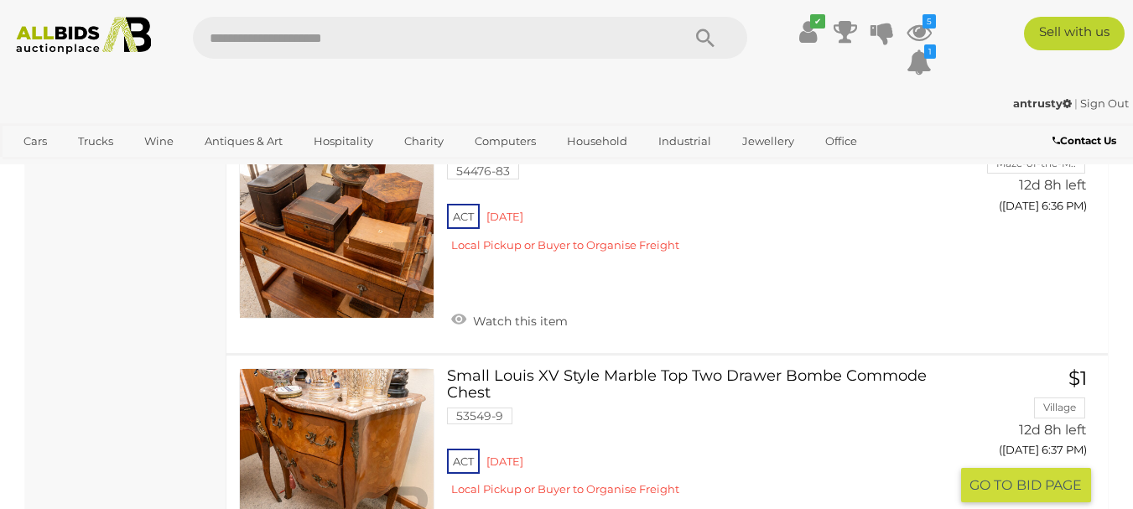
scroll to position [2218, 0]
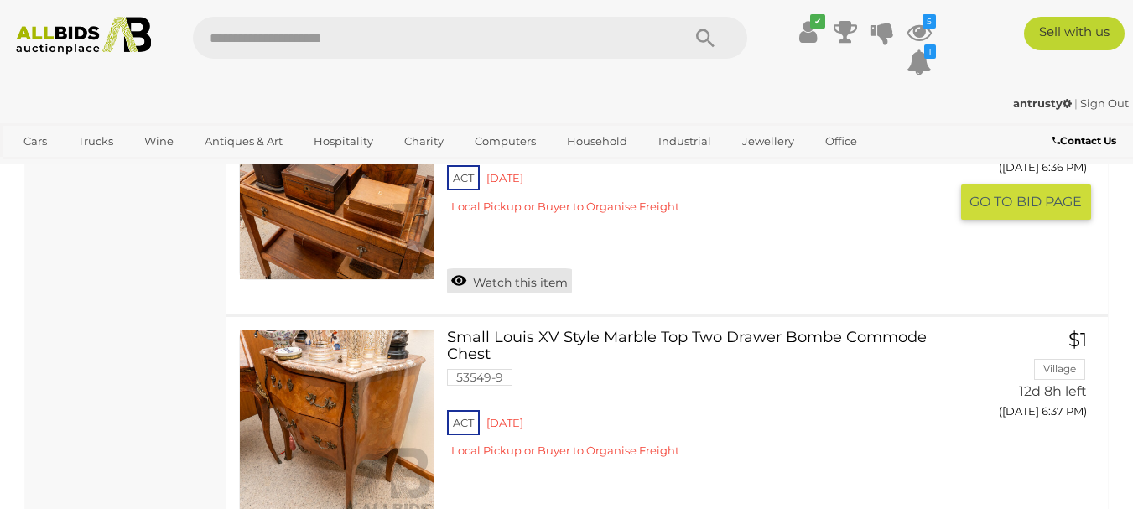
click at [463, 268] on link "Watch this item" at bounding box center [509, 280] width 125 height 25
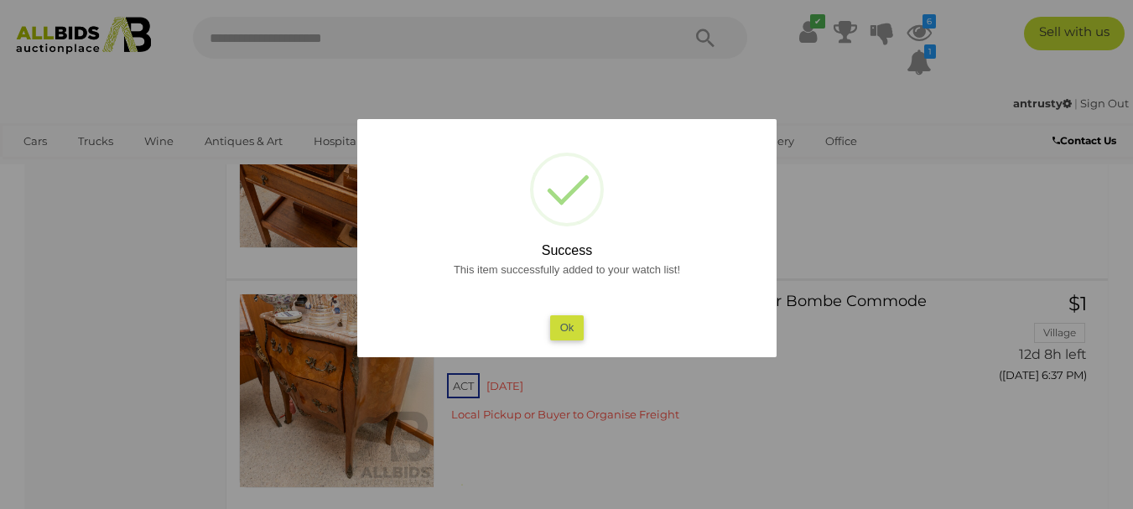
drag, startPoint x: 576, startPoint y: 319, endPoint x: 240, endPoint y: 457, distance: 363.5
click at [576, 318] on button "Ok" at bounding box center [566, 327] width 34 height 24
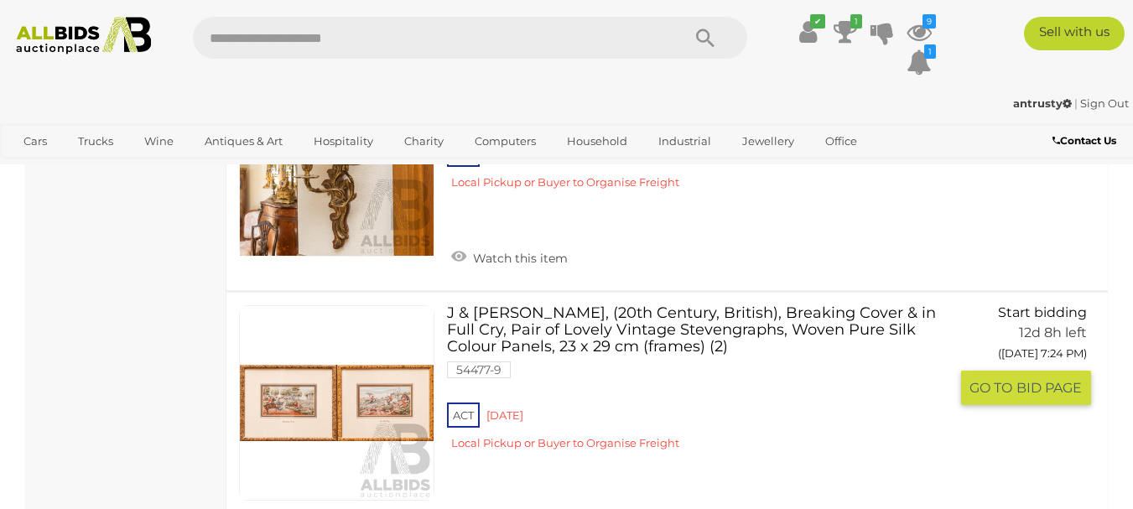
scroll to position [24519, 0]
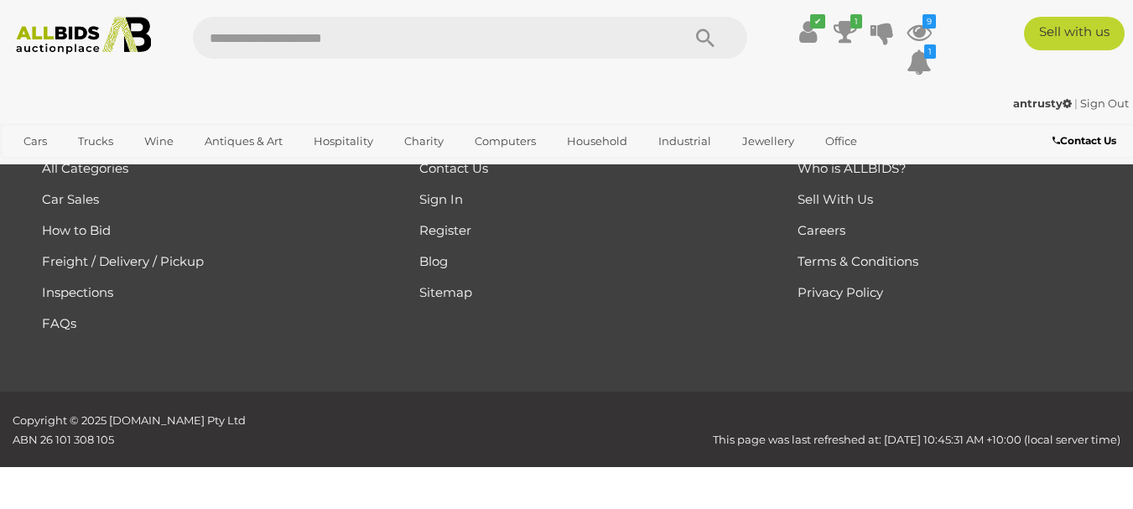
scroll to position [374, 0]
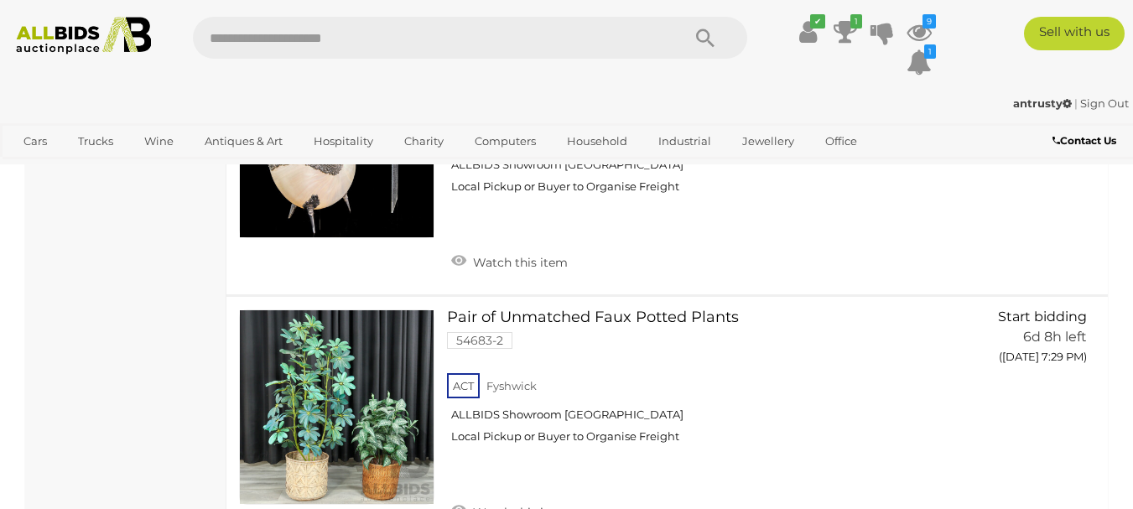
scroll to position [4985, 0]
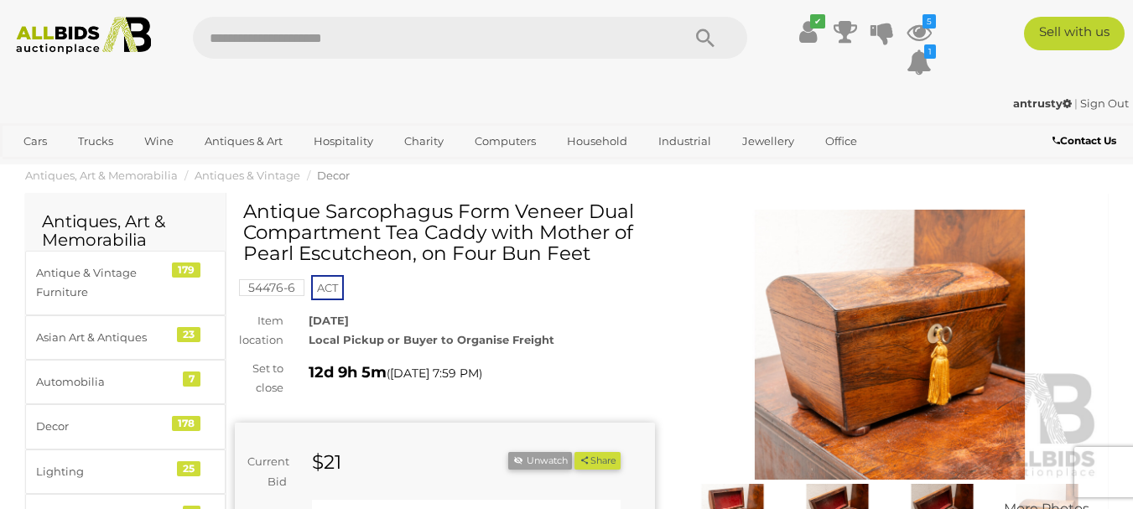
click at [903, 409] on img at bounding box center [890, 345] width 420 height 271
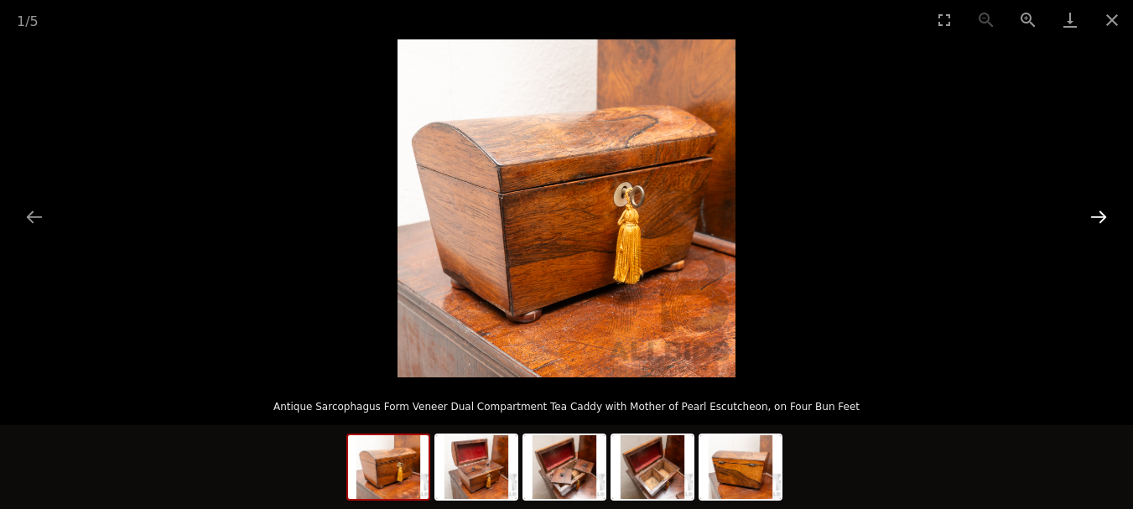
click at [1100, 217] on button "Next slide" at bounding box center [1098, 216] width 35 height 33
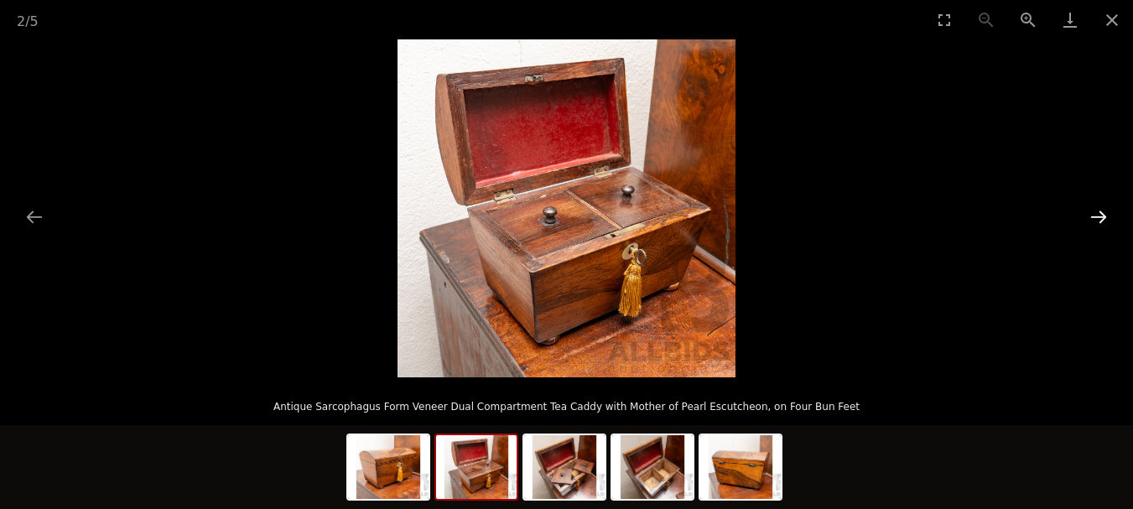
click at [1100, 217] on button "Next slide" at bounding box center [1098, 216] width 35 height 33
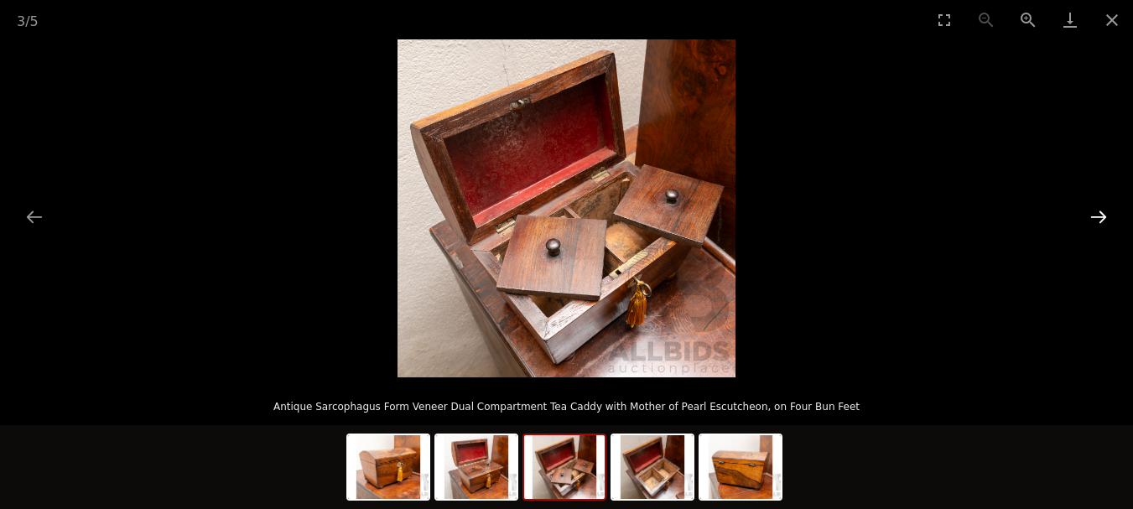
click at [1100, 217] on button "Next slide" at bounding box center [1098, 216] width 35 height 33
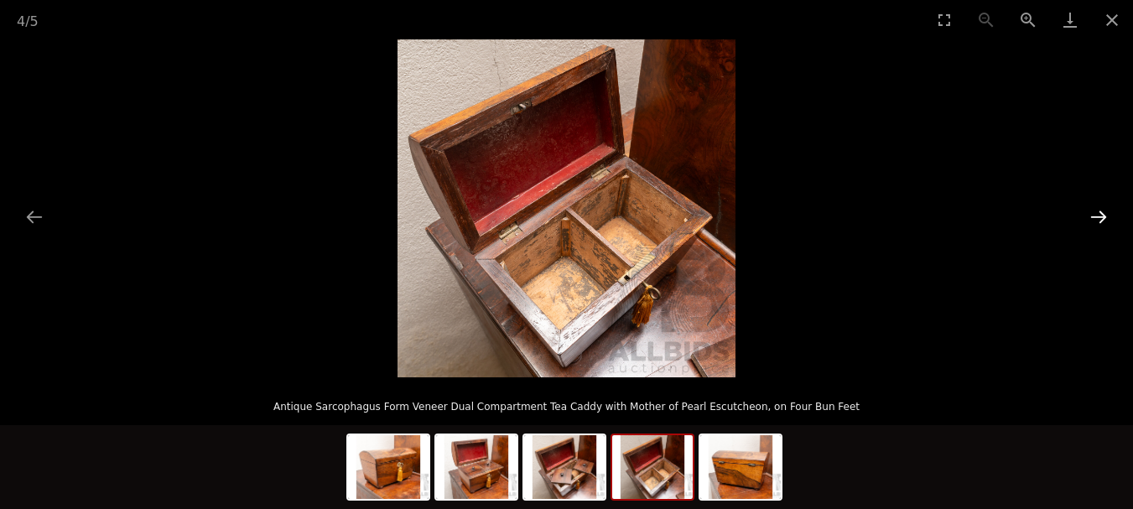
click at [1100, 217] on button "Next slide" at bounding box center [1098, 216] width 35 height 33
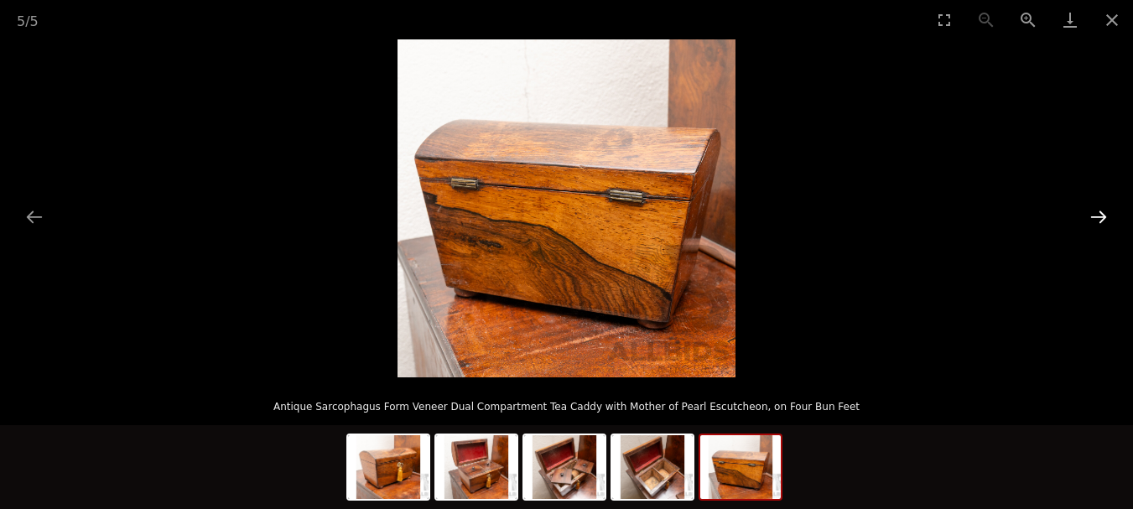
click at [1100, 217] on button "Next slide" at bounding box center [1098, 216] width 35 height 33
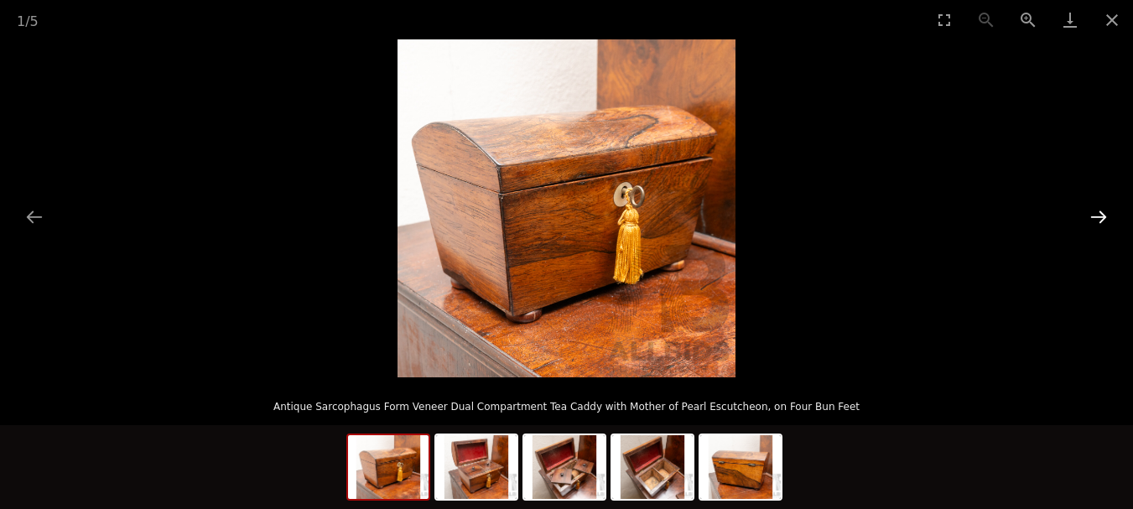
click at [1100, 217] on button "Next slide" at bounding box center [1098, 216] width 35 height 33
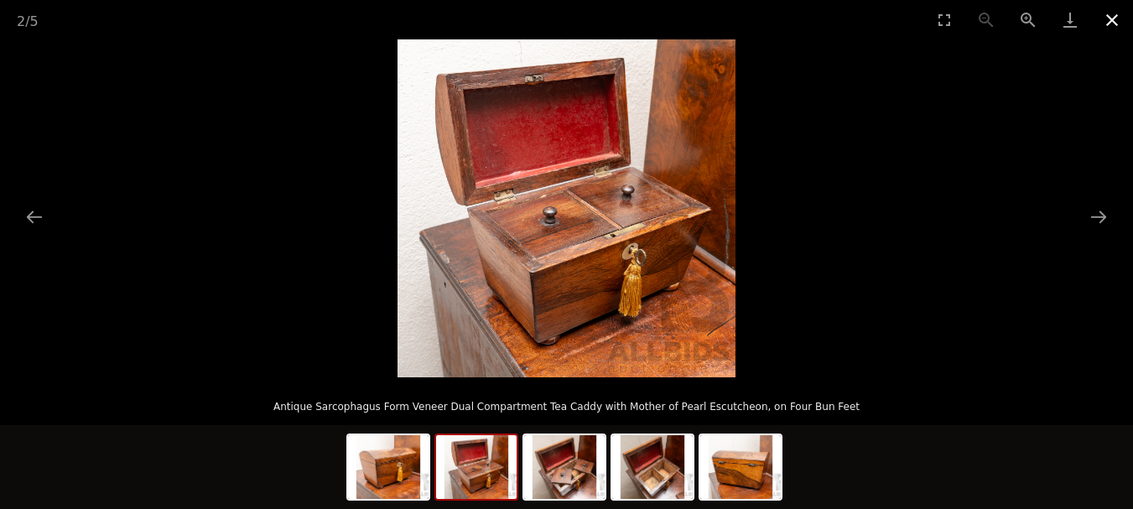
click at [1110, 20] on button "Close gallery" at bounding box center [1112, 19] width 42 height 39
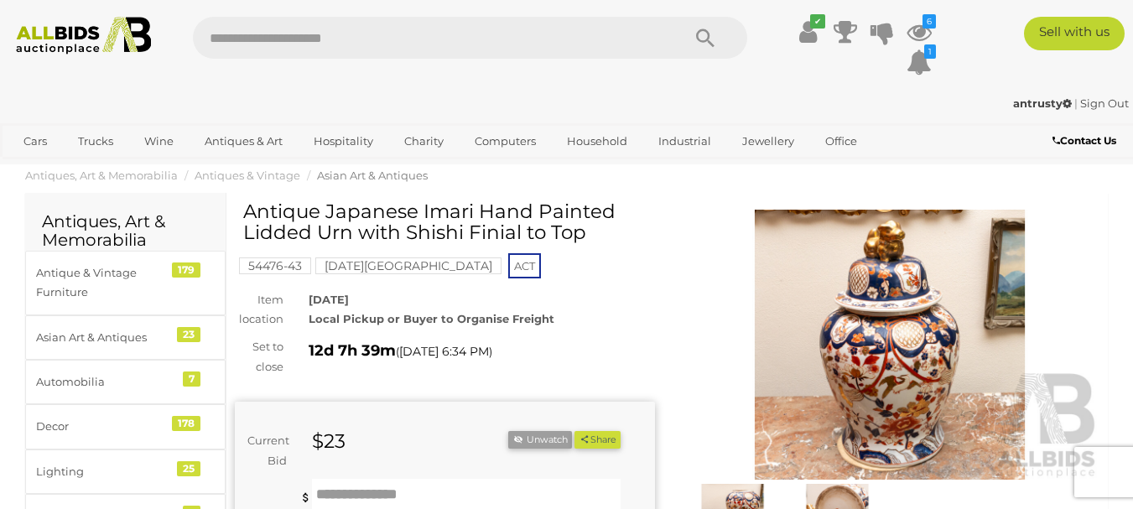
click at [948, 327] on img at bounding box center [890, 345] width 420 height 271
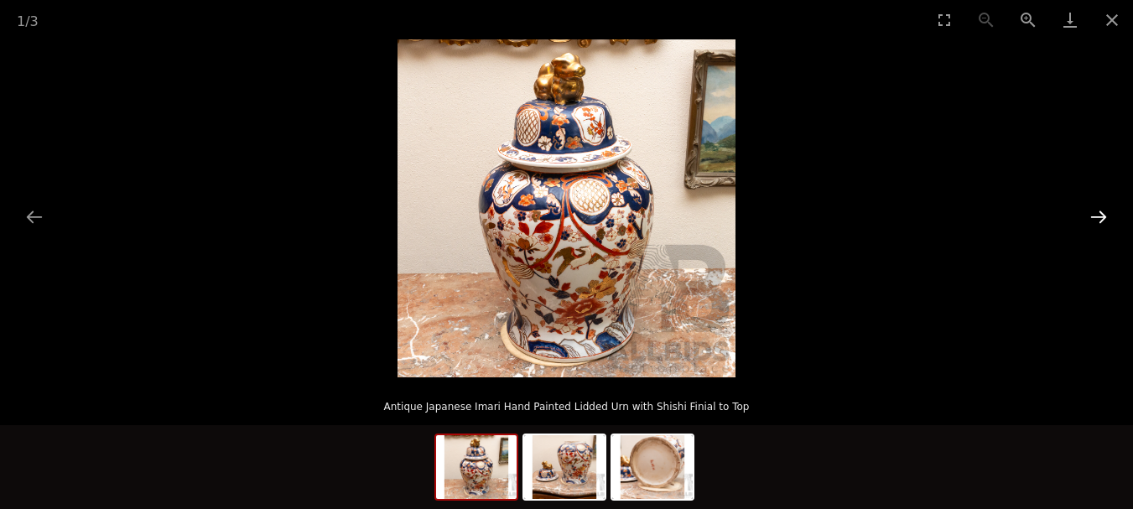
click at [1105, 219] on button "Next slide" at bounding box center [1098, 216] width 35 height 33
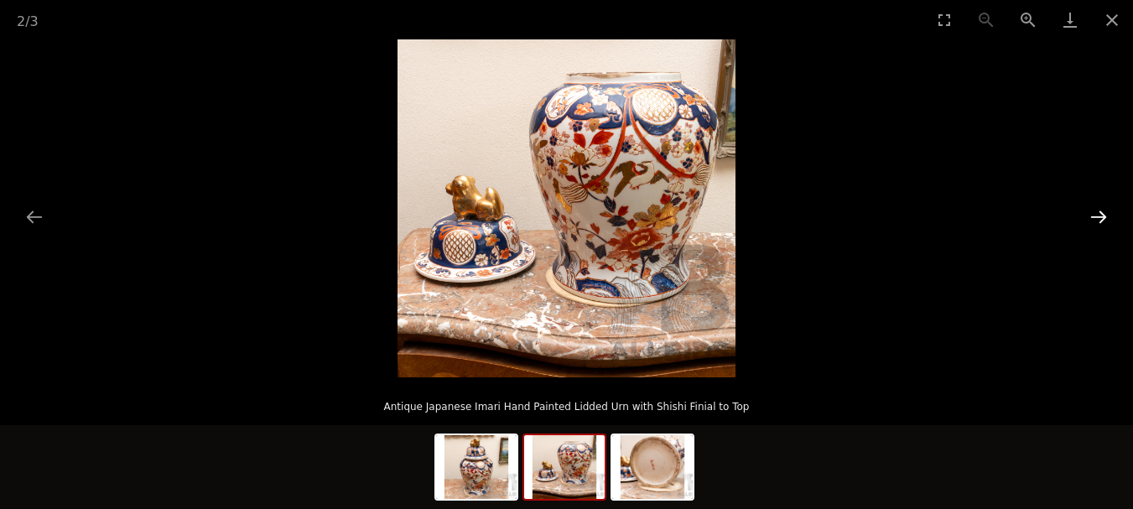
click at [1105, 219] on button "Next slide" at bounding box center [1098, 216] width 35 height 33
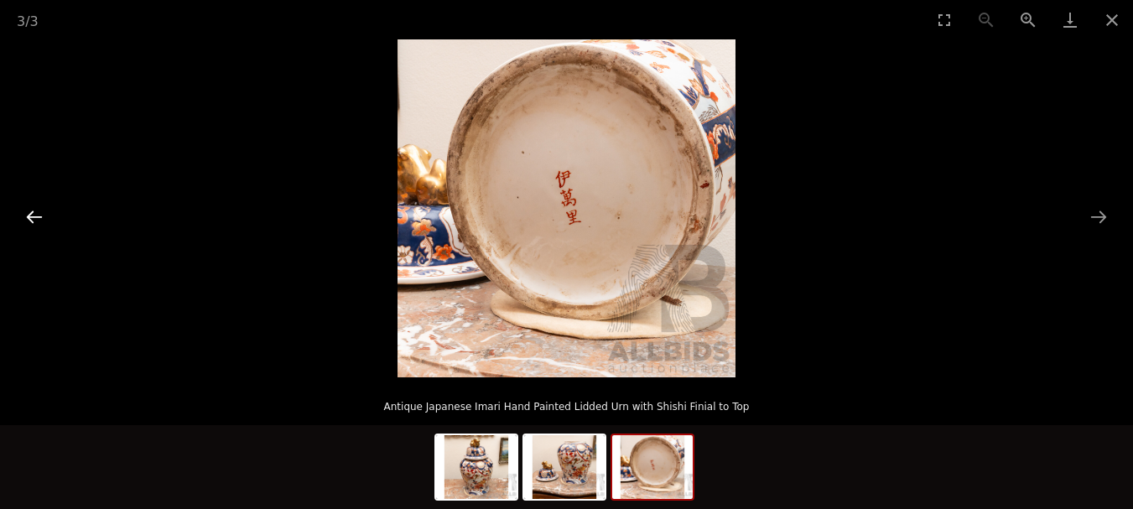
click at [34, 216] on button "Previous slide" at bounding box center [34, 216] width 35 height 33
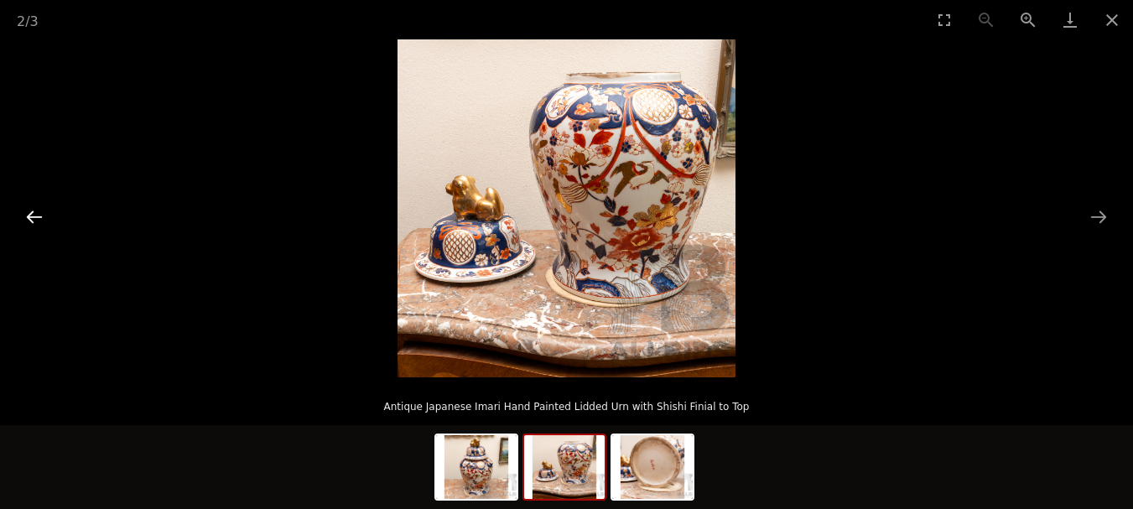
click at [34, 215] on button "Previous slide" at bounding box center [34, 216] width 35 height 33
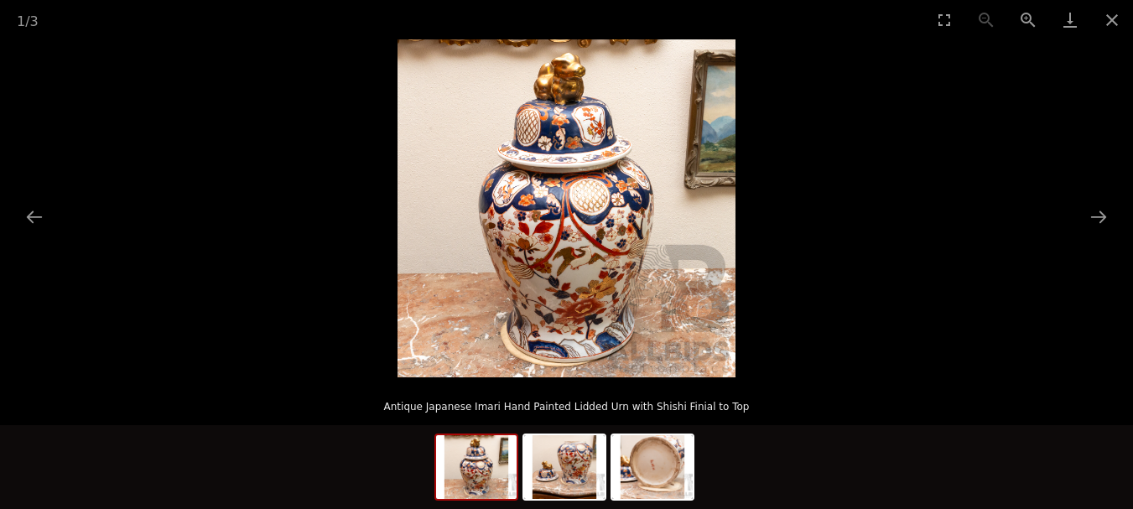
scroll to position [252, 0]
click at [1113, 14] on button "Close gallery" at bounding box center [1112, 19] width 42 height 39
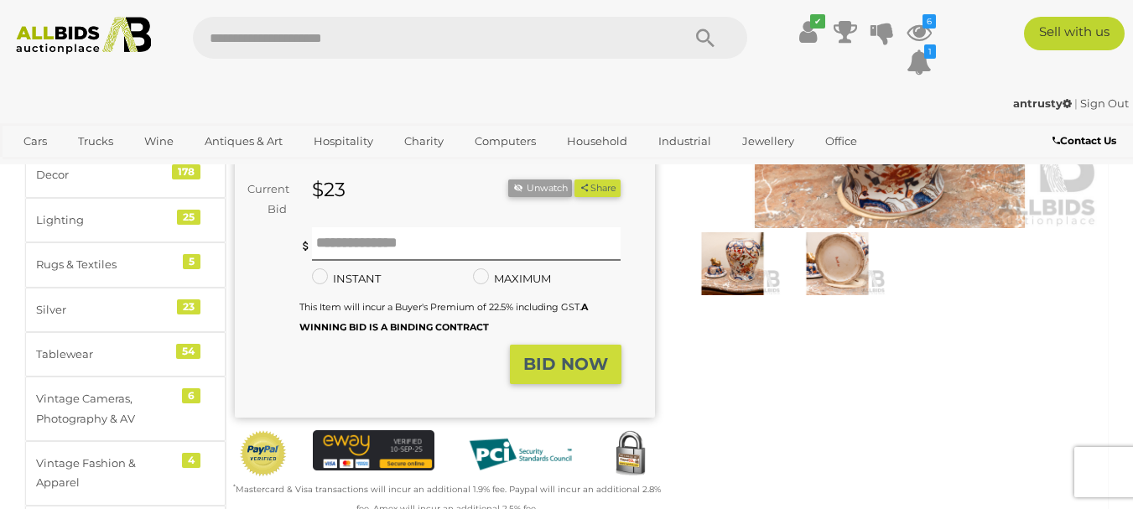
scroll to position [0, 0]
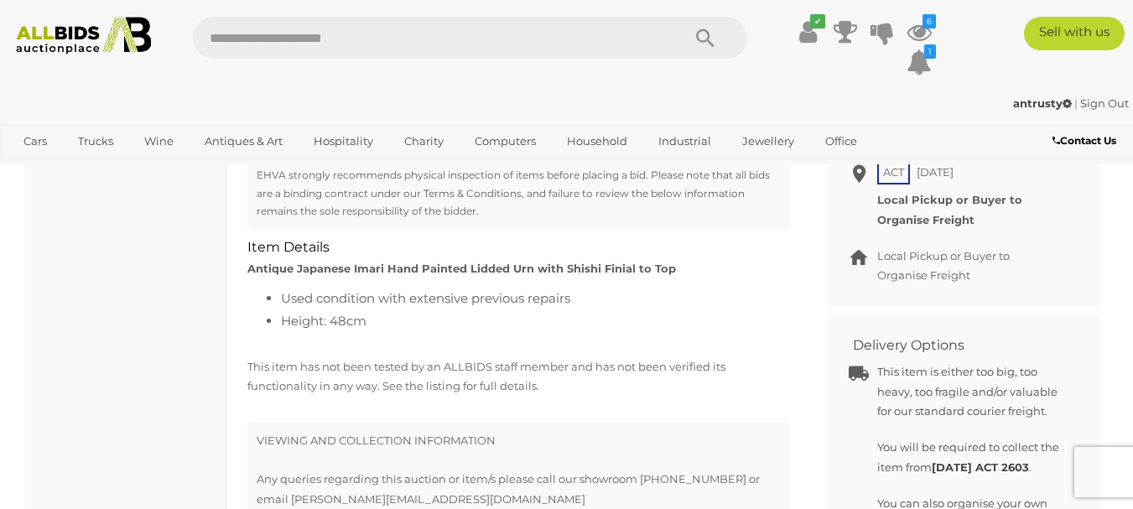
scroll to position [755, 0]
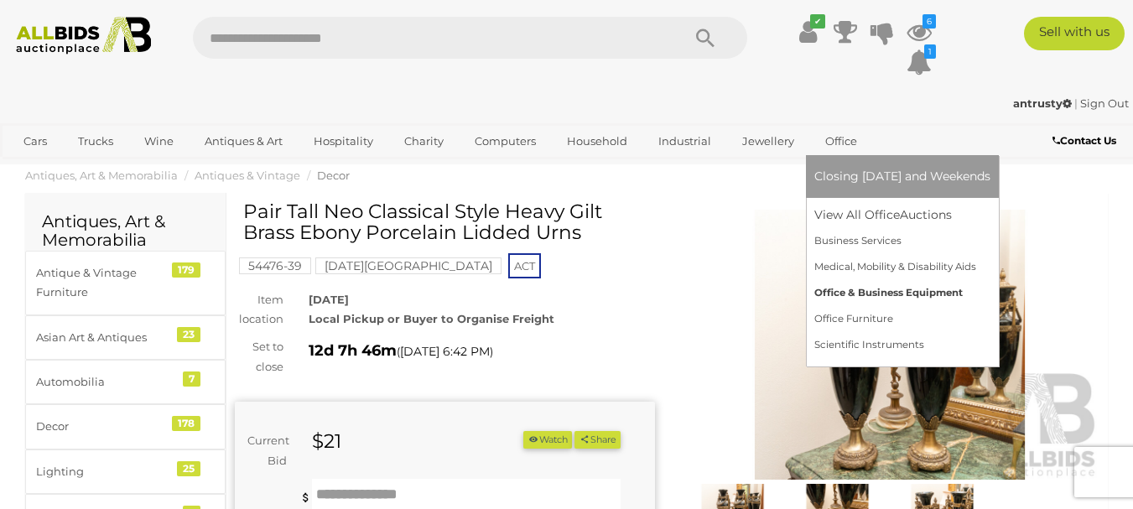
click at [841, 281] on link "Office & Business Equipment" at bounding box center [902, 293] width 176 height 26
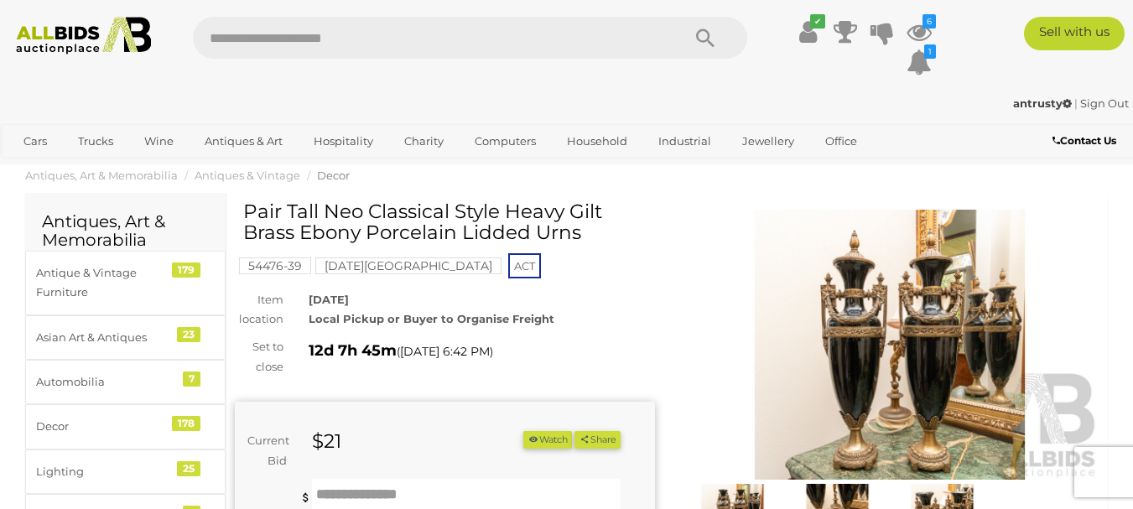
click at [1004, 236] on img at bounding box center [890, 345] width 420 height 271
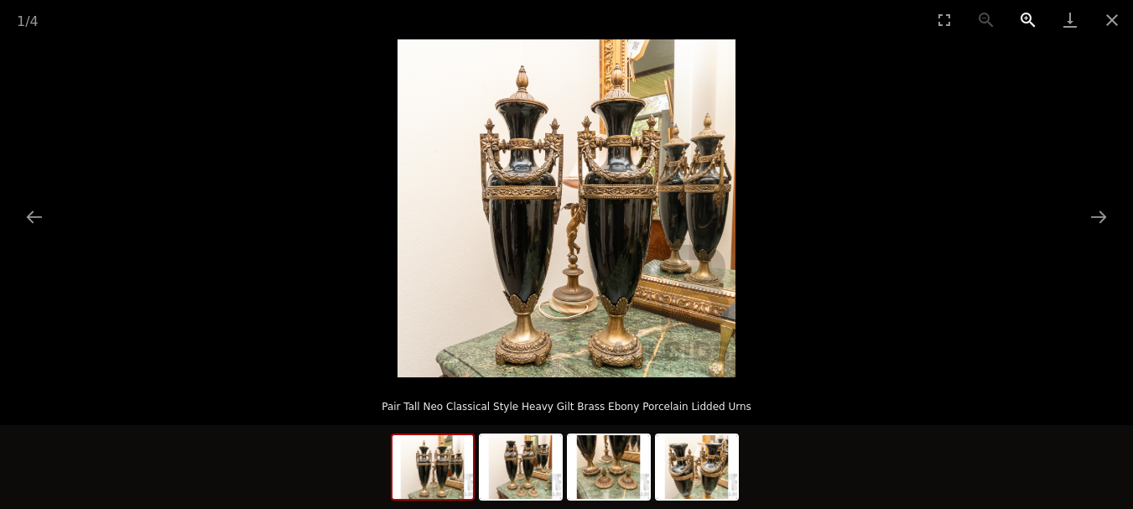
click at [1030, 15] on button "Zoom in" at bounding box center [1028, 19] width 42 height 39
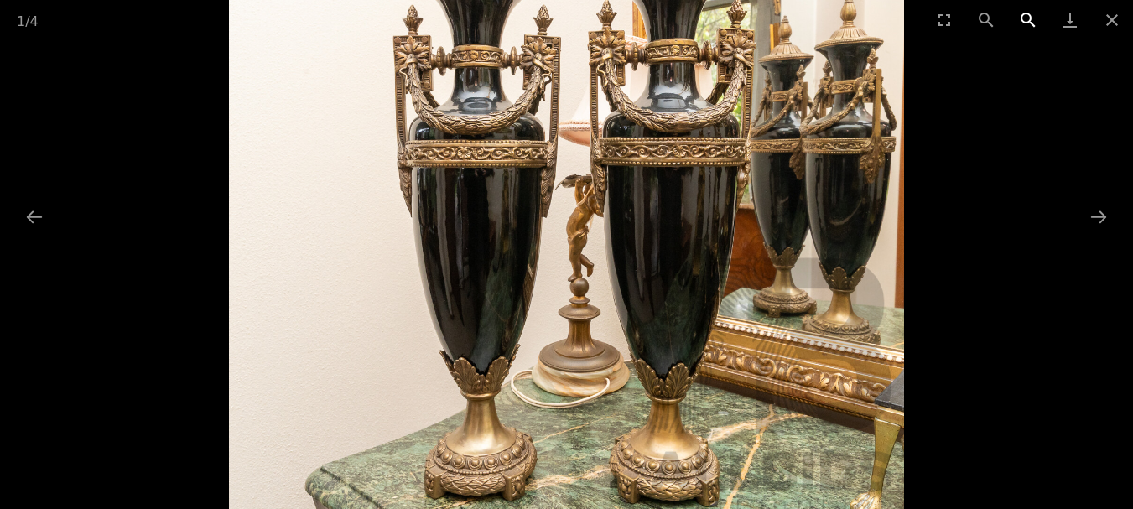
click at [1033, 18] on button "Zoom in" at bounding box center [1028, 19] width 42 height 39
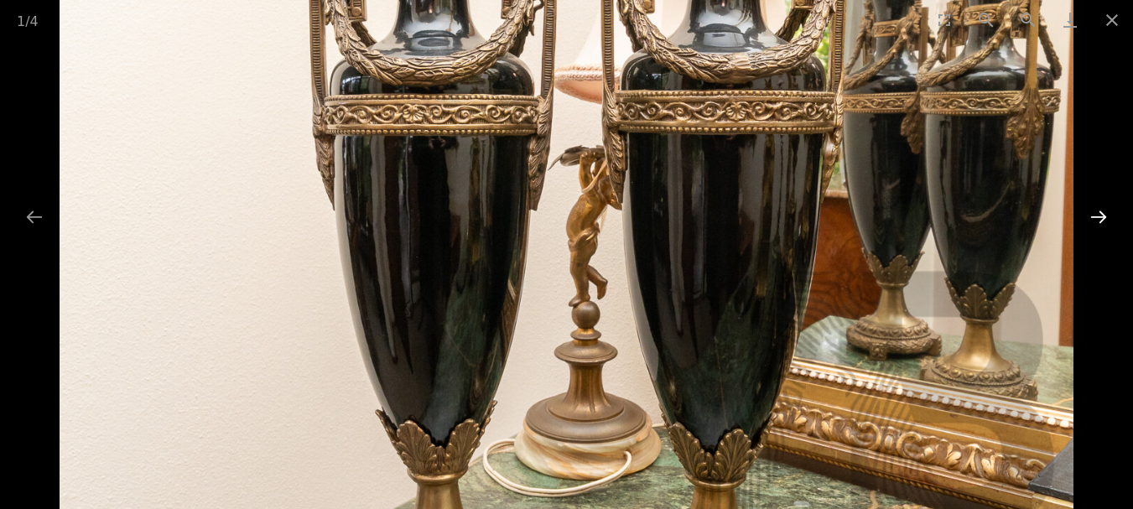
click at [1090, 214] on button "Next slide" at bounding box center [1098, 216] width 35 height 33
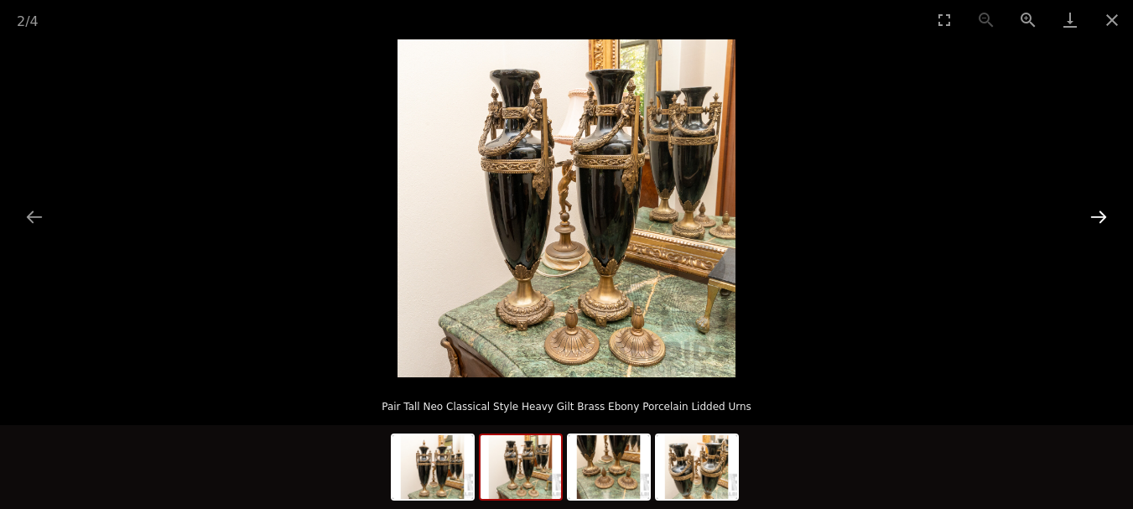
click at [1112, 214] on button "Next slide" at bounding box center [1098, 216] width 35 height 33
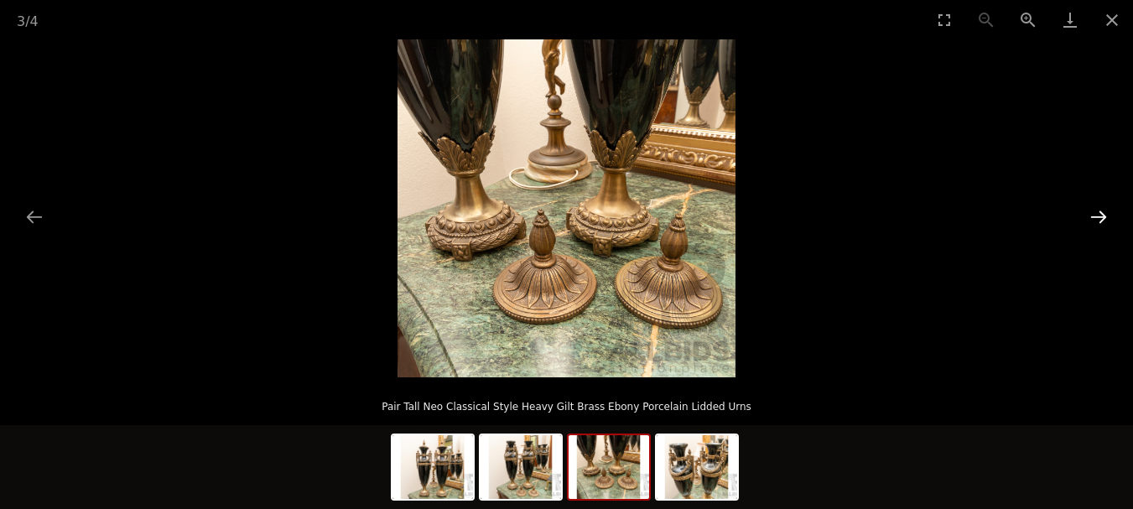
click at [1099, 217] on button "Next slide" at bounding box center [1098, 216] width 35 height 33
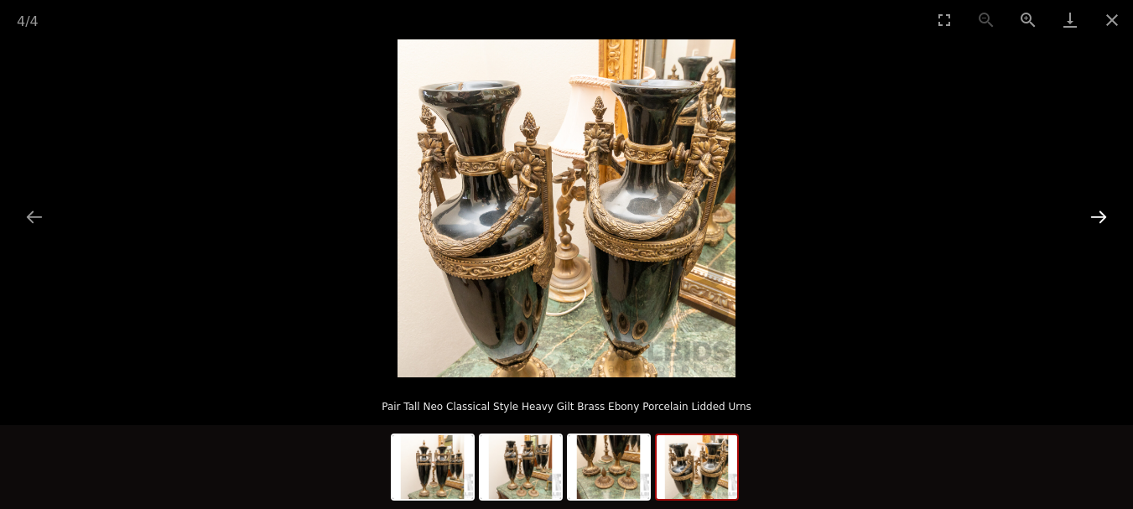
click at [1099, 217] on button "Next slide" at bounding box center [1098, 216] width 35 height 33
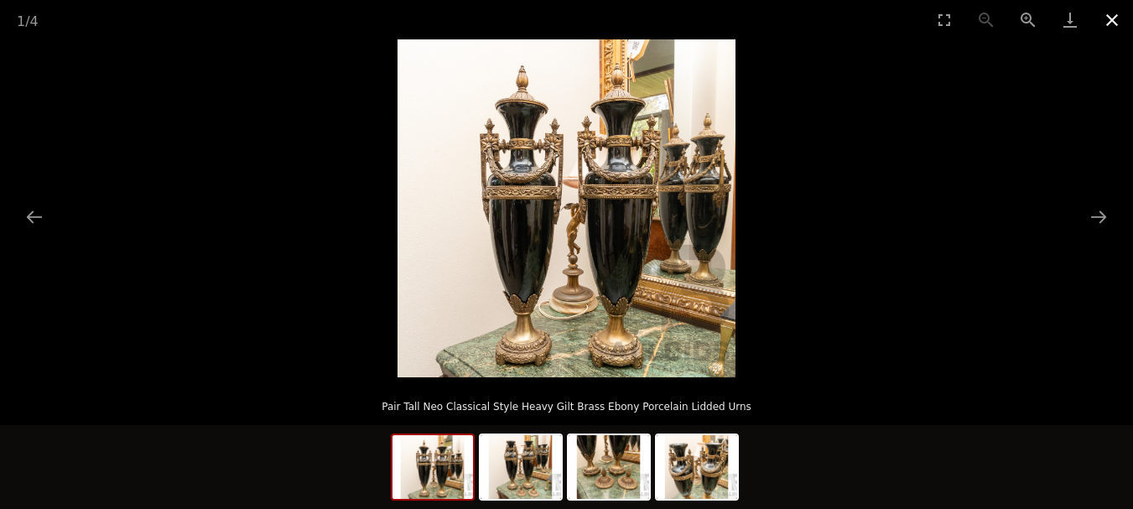
click at [1113, 23] on button "Close gallery" at bounding box center [1112, 19] width 42 height 39
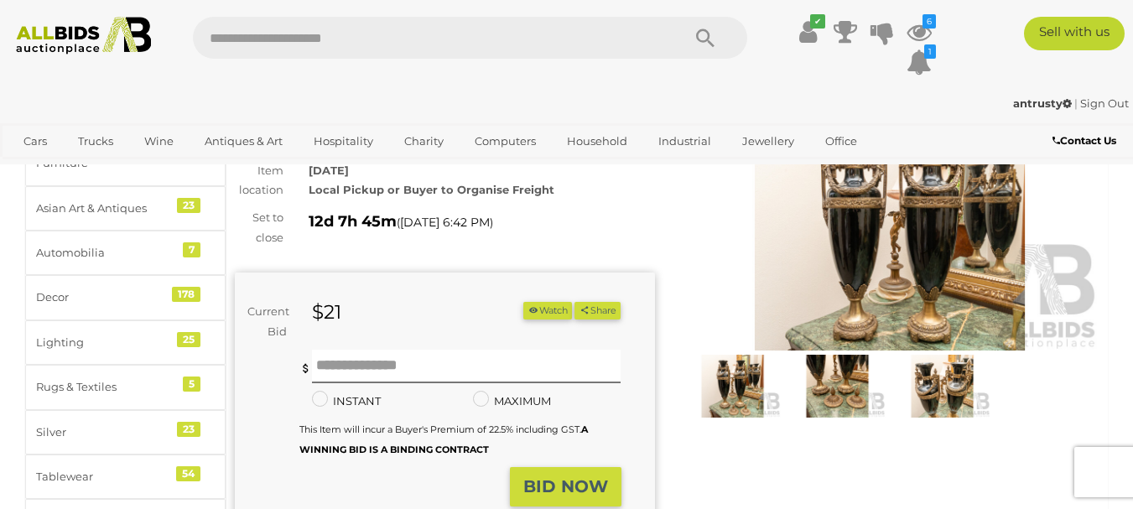
scroll to position [84, 0]
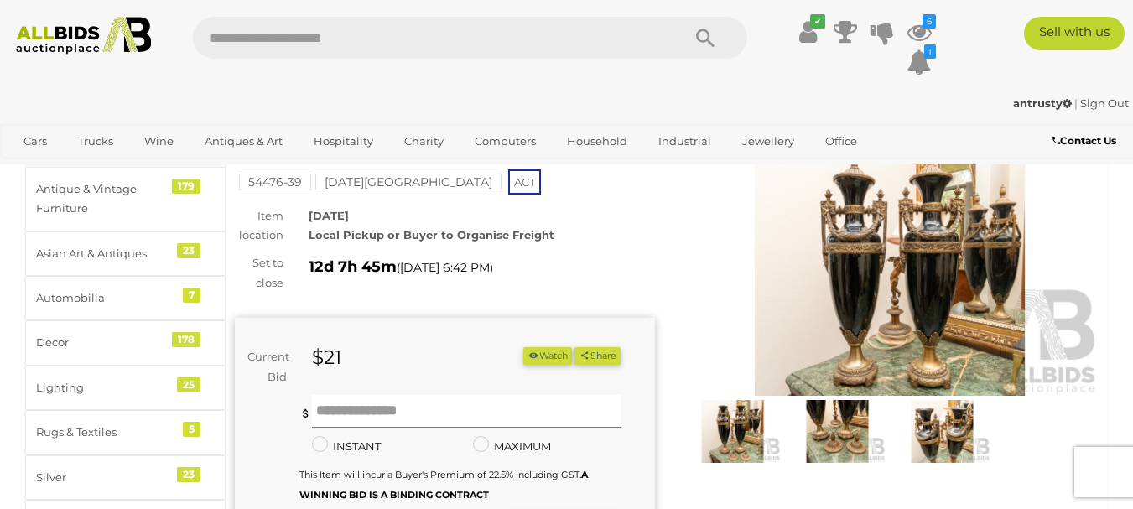
click at [551, 353] on button "Watch" at bounding box center [547, 356] width 49 height 18
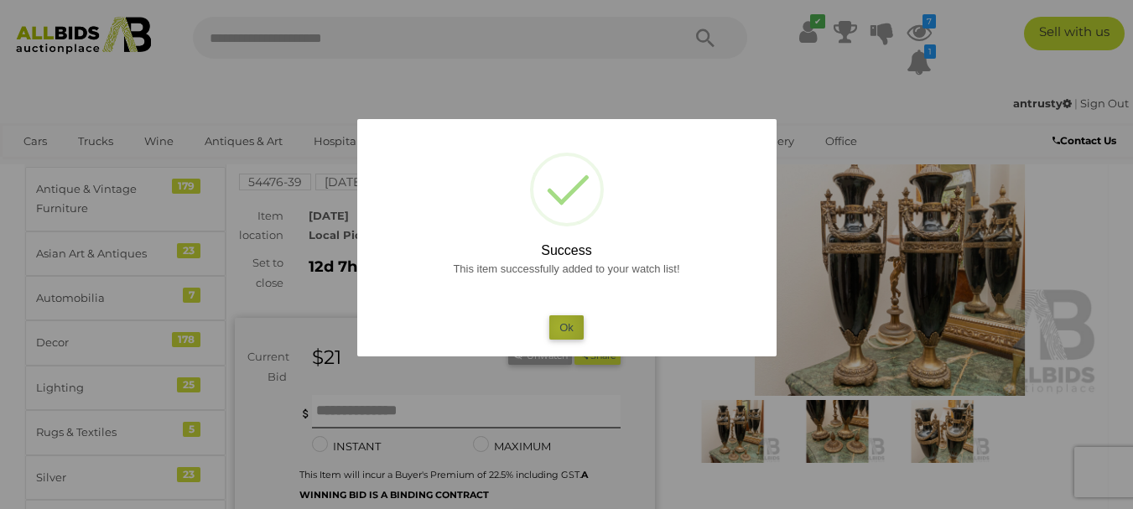
click at [561, 327] on button "Ok" at bounding box center [566, 327] width 34 height 24
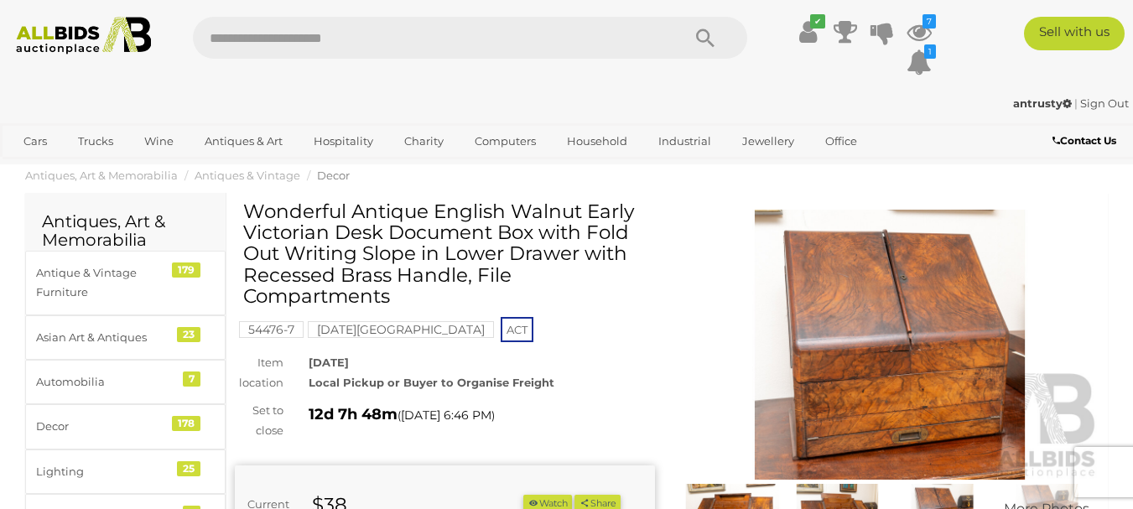
click at [926, 274] on img at bounding box center [890, 345] width 420 height 271
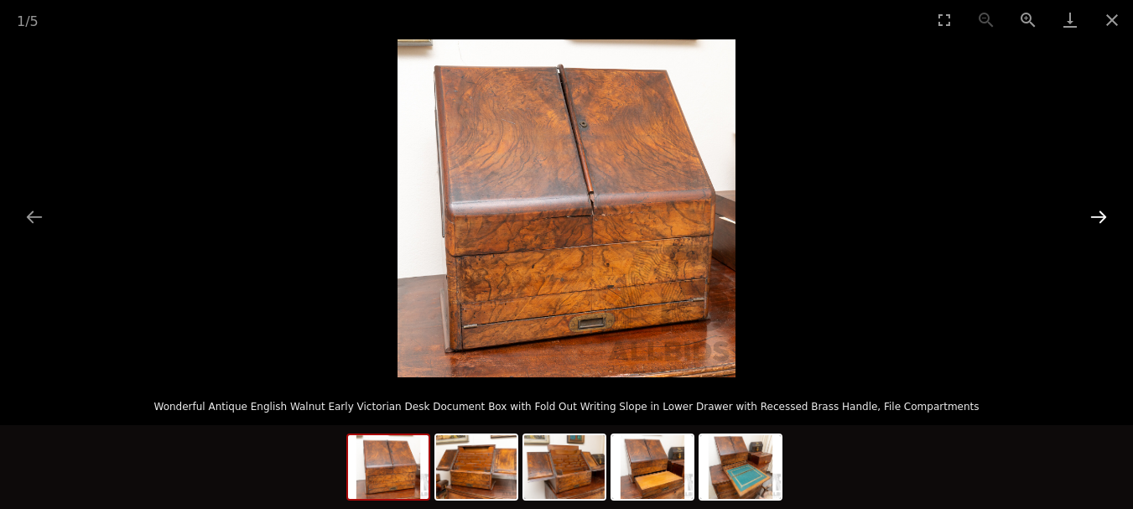
click at [1105, 214] on button "Next slide" at bounding box center [1098, 216] width 35 height 33
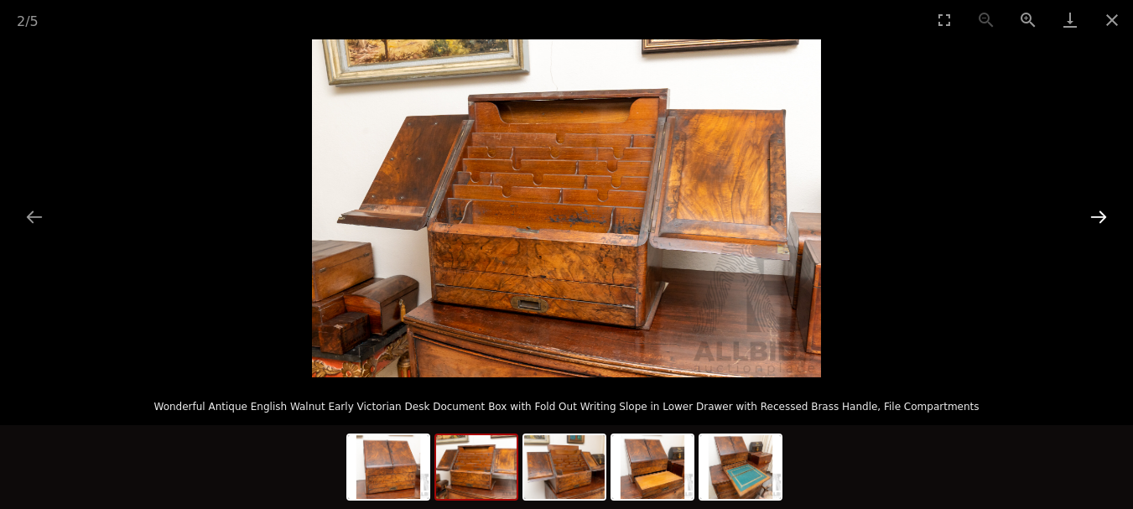
click at [1105, 214] on button "Next slide" at bounding box center [1098, 216] width 35 height 33
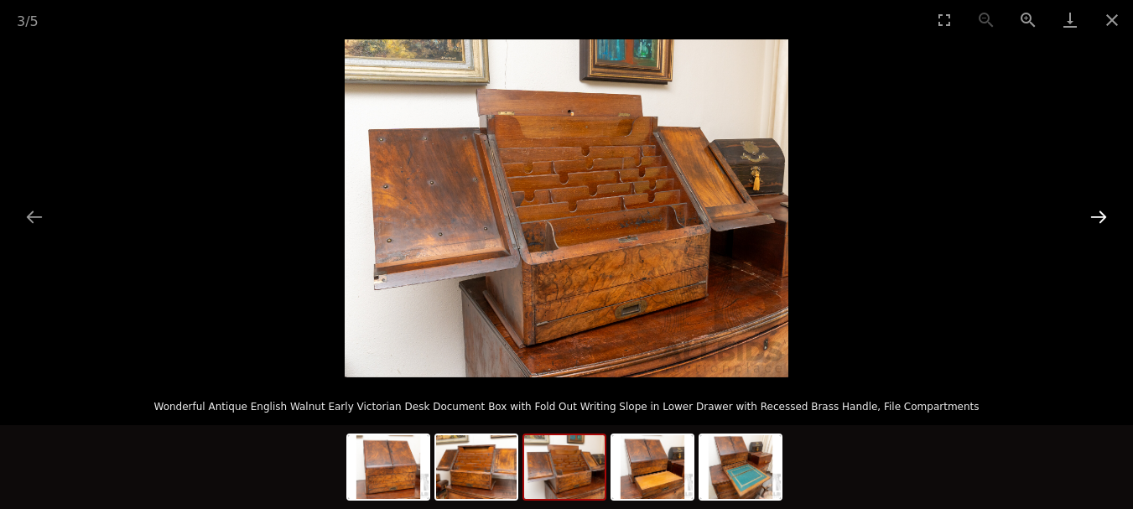
click at [1105, 214] on button "Next slide" at bounding box center [1098, 216] width 35 height 33
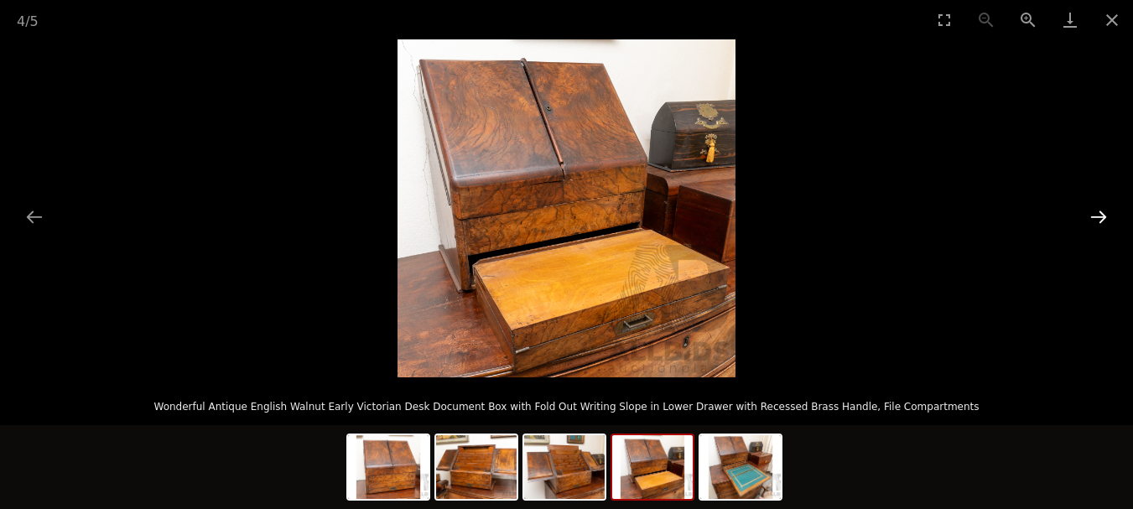
click at [1105, 214] on button "Next slide" at bounding box center [1098, 216] width 35 height 33
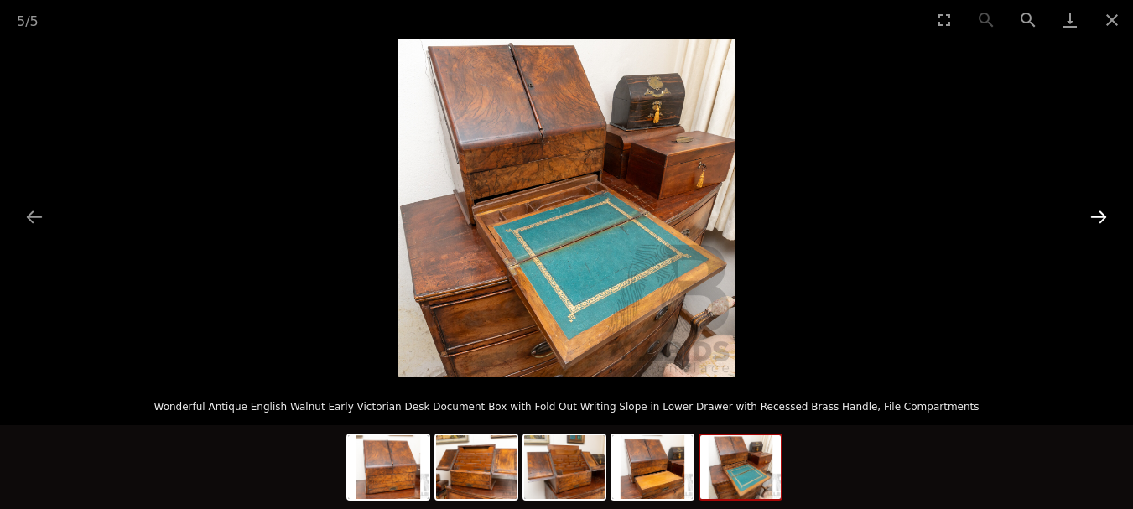
click at [1105, 214] on button "Next slide" at bounding box center [1098, 216] width 35 height 33
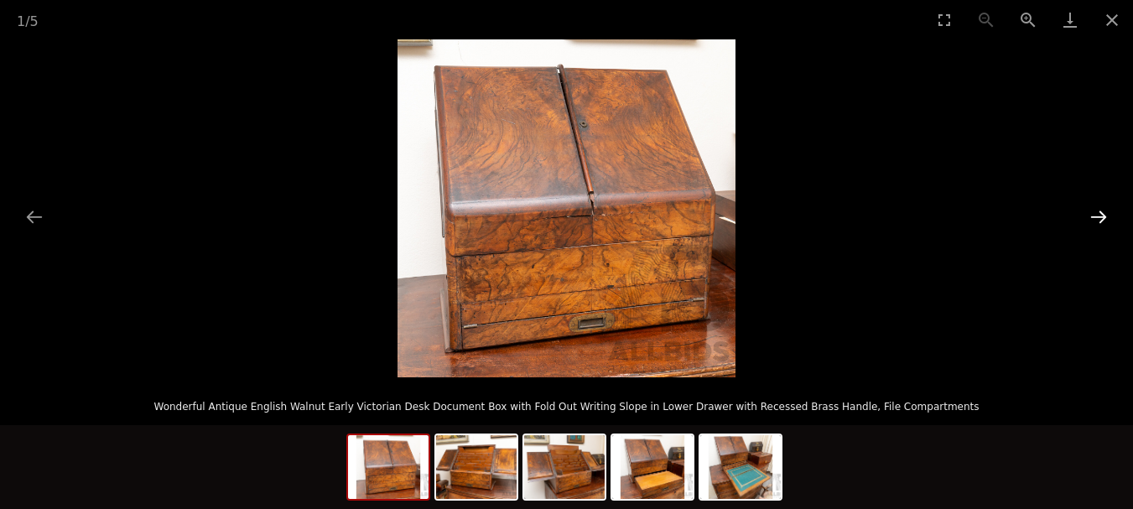
click at [1105, 214] on button "Next slide" at bounding box center [1098, 216] width 35 height 33
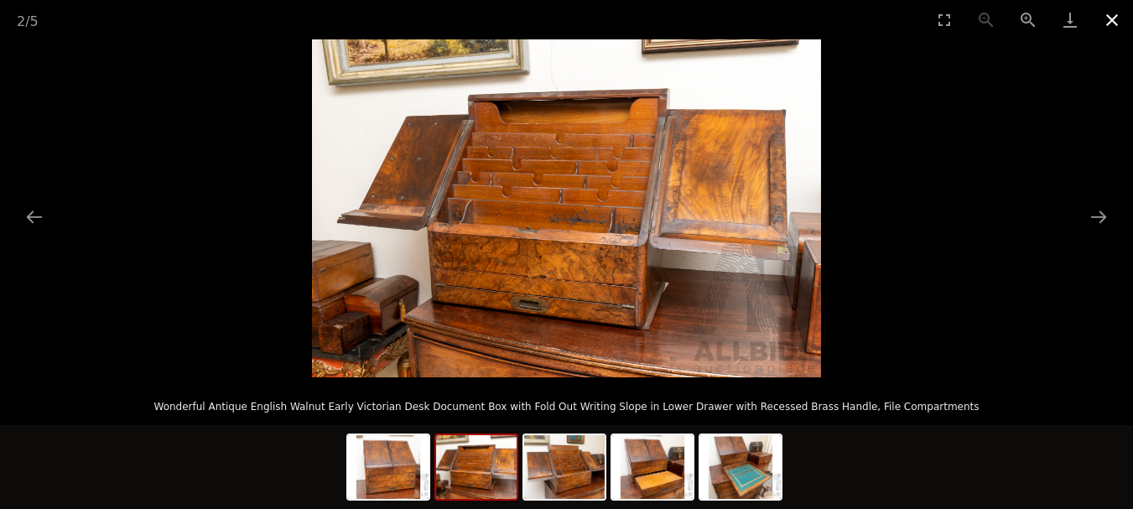
click at [1113, 12] on button "Close gallery" at bounding box center [1112, 19] width 42 height 39
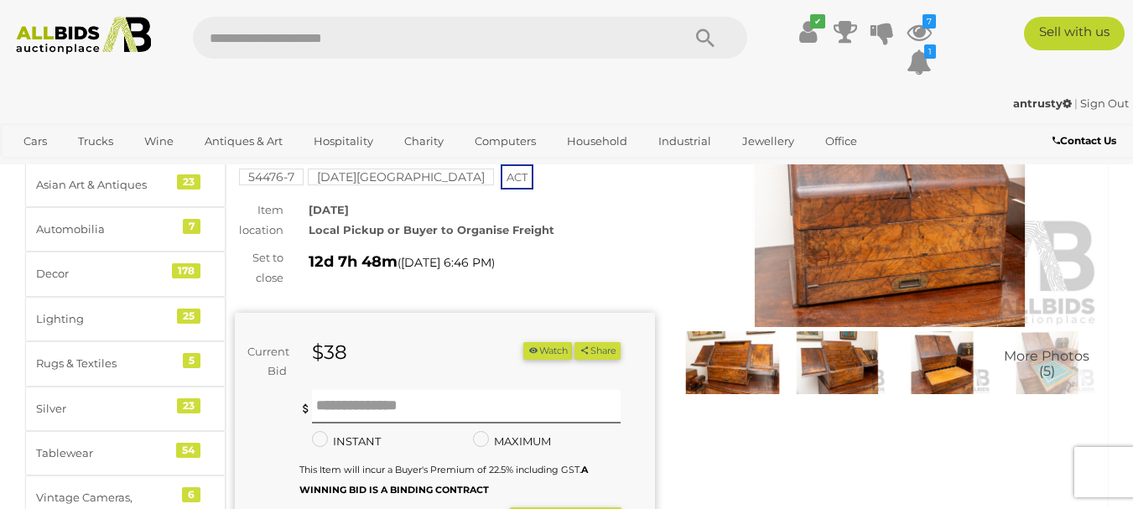
scroll to position [168, 0]
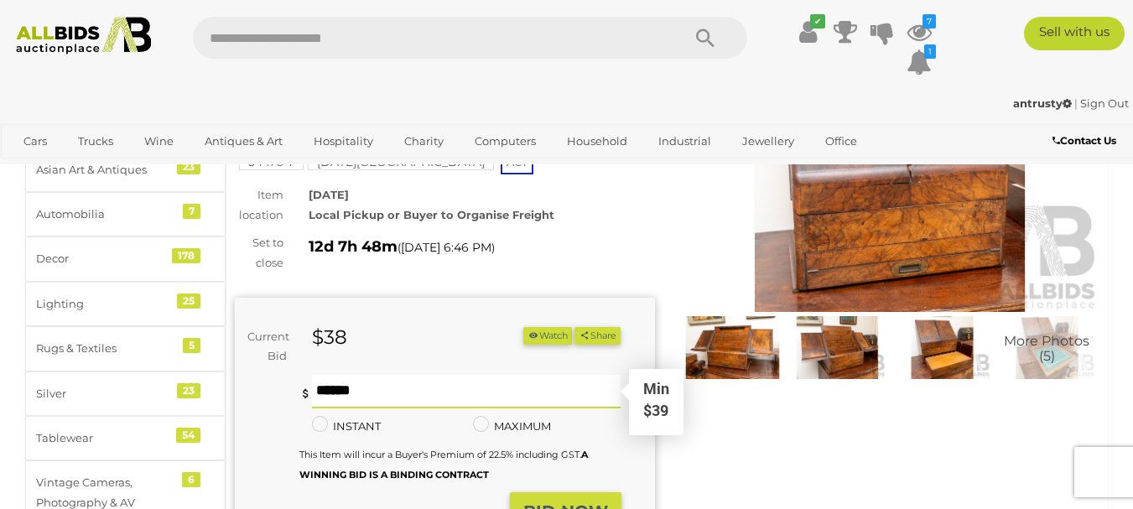
drag, startPoint x: 314, startPoint y: 387, endPoint x: 369, endPoint y: 387, distance: 55.3
click at [335, 387] on input "text" at bounding box center [466, 392] width 309 height 34
click at [389, 389] on input "text" at bounding box center [466, 392] width 309 height 34
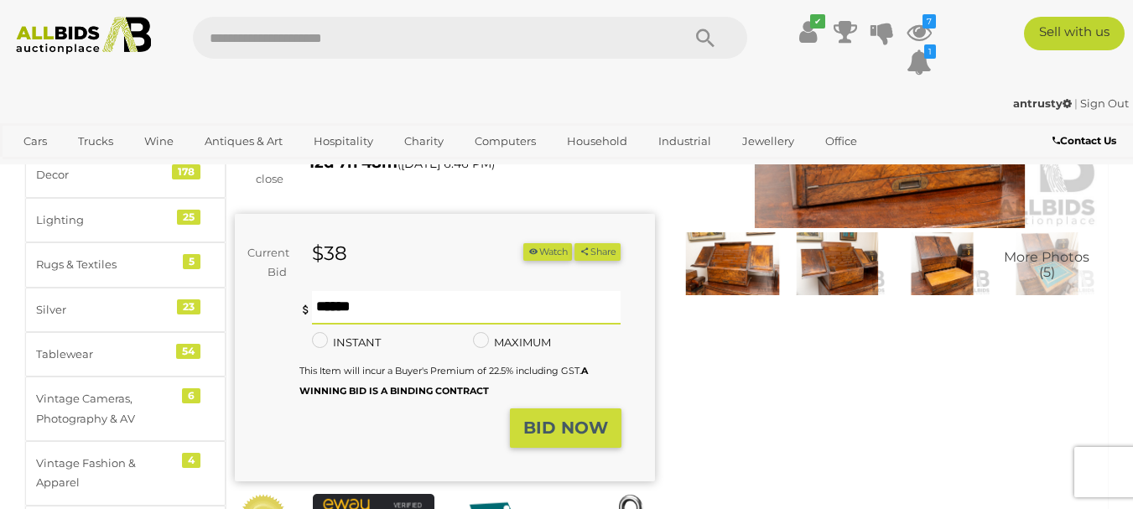
type input "**"
click at [578, 428] on strong "BID NOW" at bounding box center [565, 428] width 85 height 20
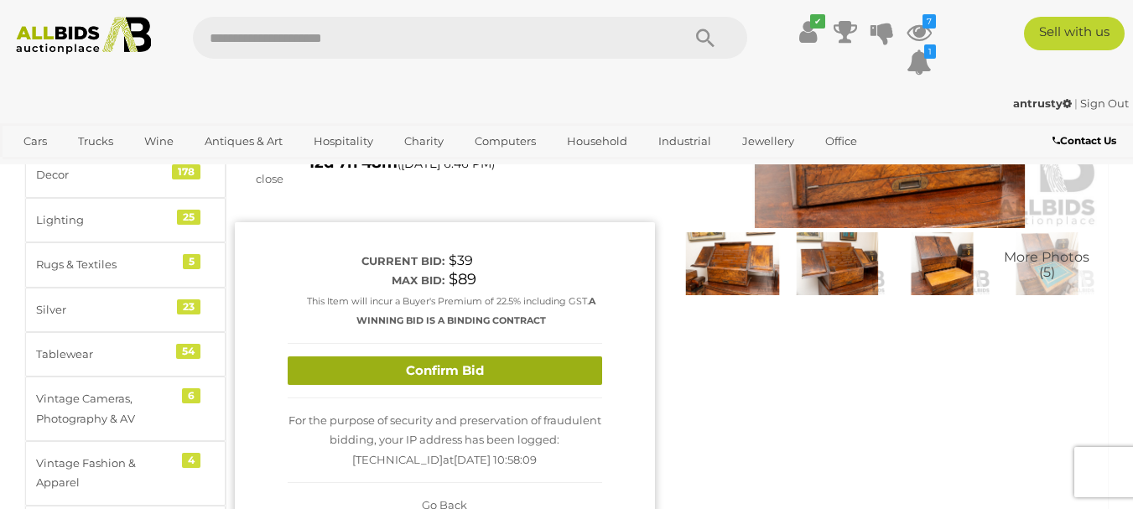
click at [460, 370] on button "Confirm Bid" at bounding box center [445, 370] width 314 height 29
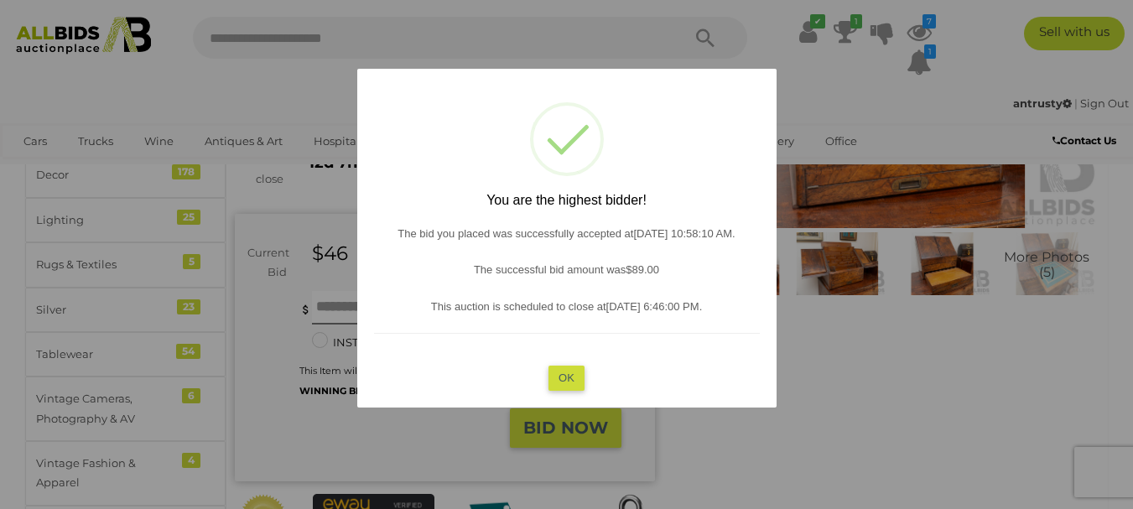
click at [587, 379] on div "? ! i You are the highest bidder! The bid you placed was successfully accepted …" at bounding box center [566, 238] width 419 height 339
click at [573, 373] on button "OK" at bounding box center [566, 378] width 36 height 24
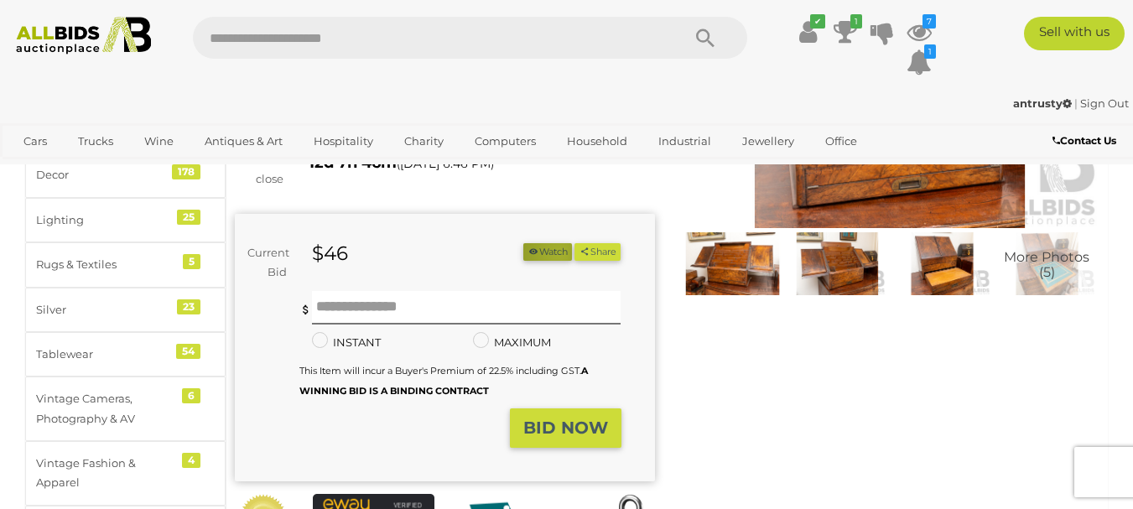
click at [551, 253] on button "Watch" at bounding box center [547, 252] width 49 height 18
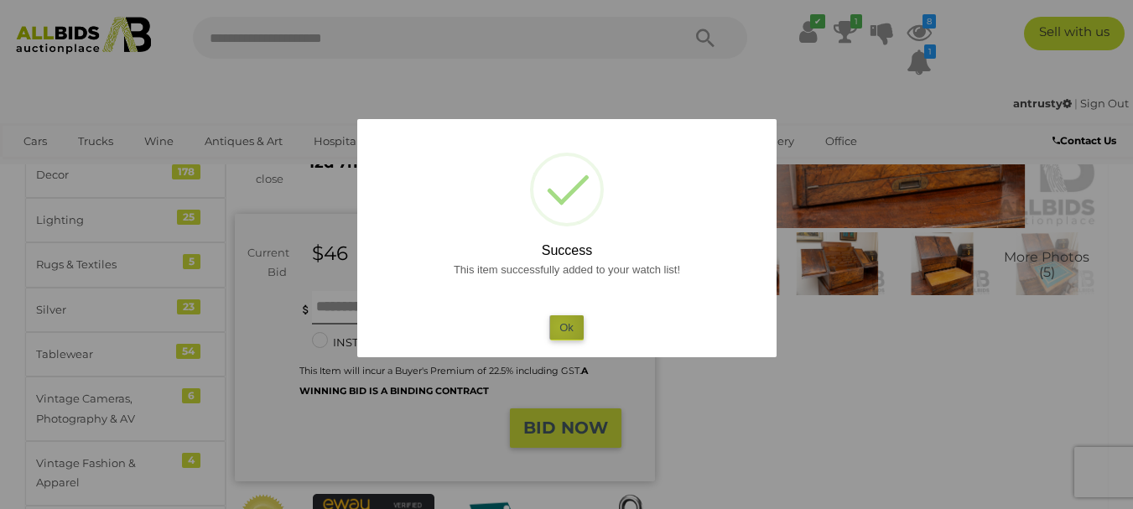
click at [560, 326] on button "Ok" at bounding box center [566, 327] width 34 height 24
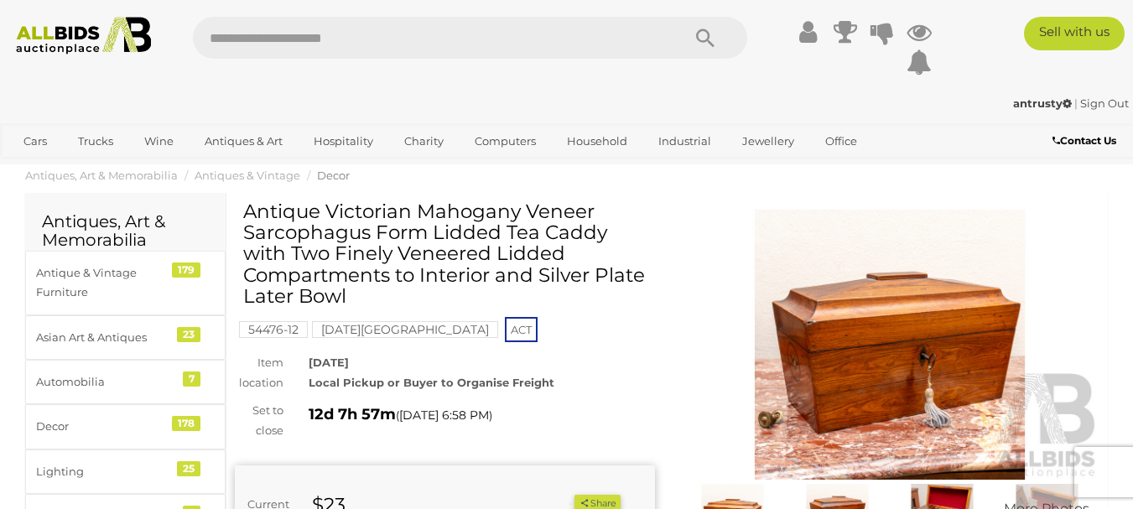
click at [921, 368] on img at bounding box center [890, 345] width 420 height 271
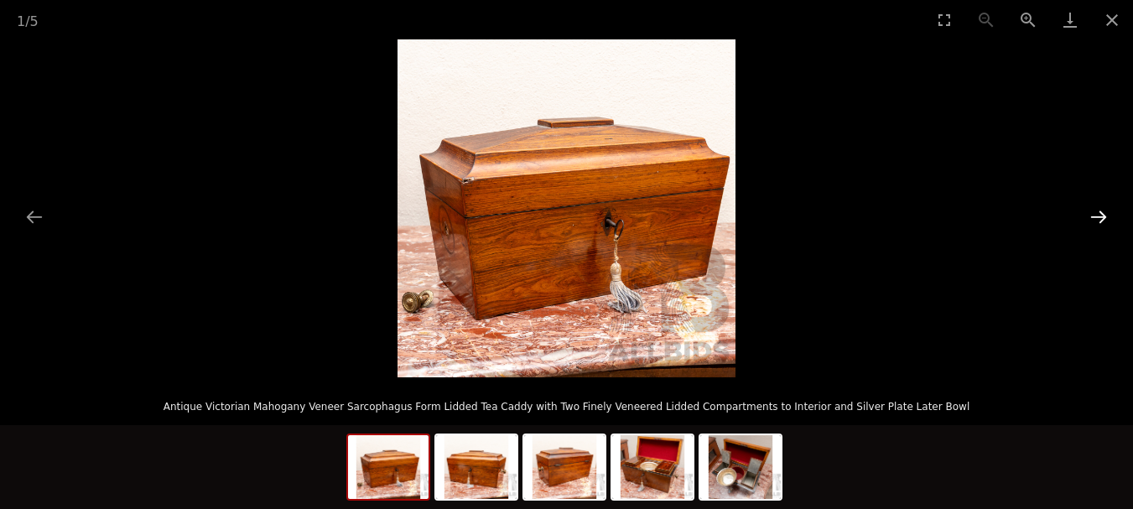
click at [1098, 212] on button "Next slide" at bounding box center [1098, 216] width 35 height 33
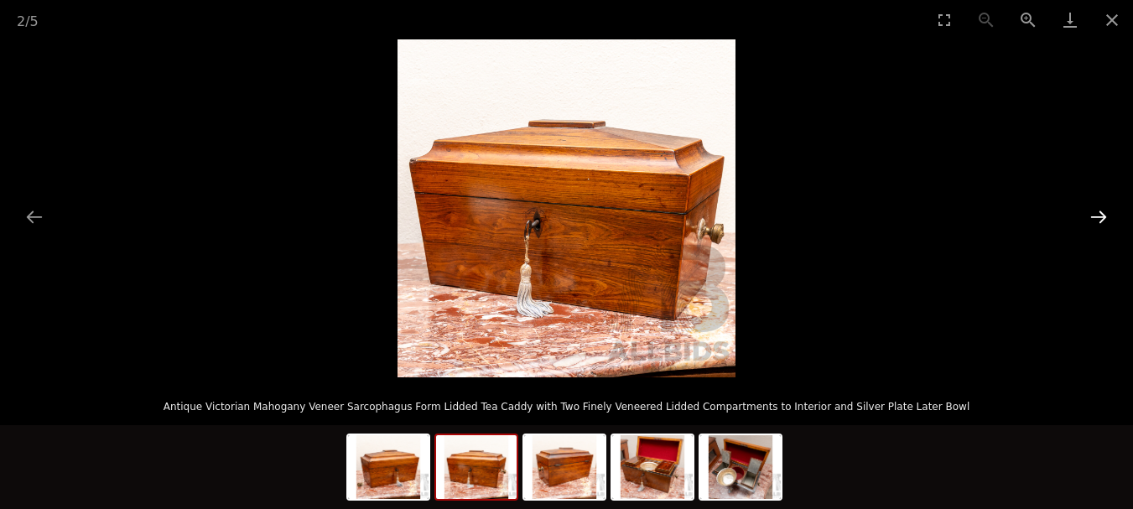
click at [1102, 216] on button "Next slide" at bounding box center [1098, 216] width 35 height 33
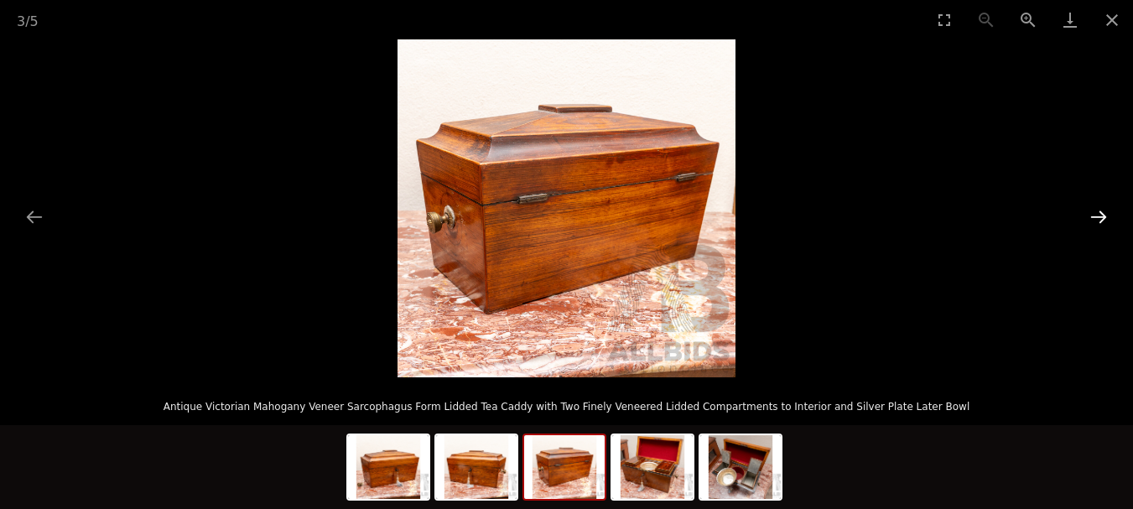
click at [1102, 216] on button "Next slide" at bounding box center [1098, 216] width 35 height 33
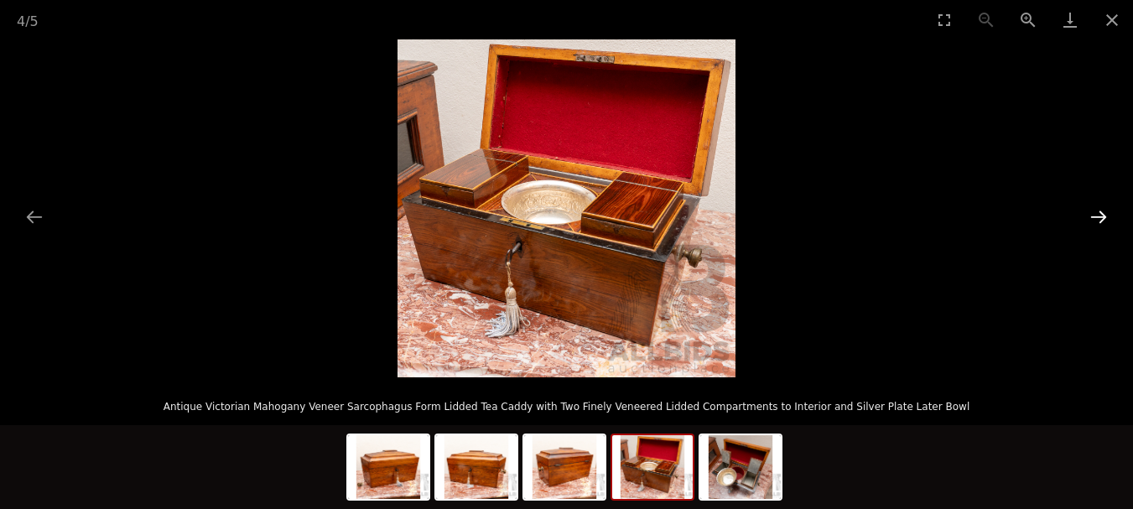
click at [1102, 216] on button "Next slide" at bounding box center [1098, 216] width 35 height 33
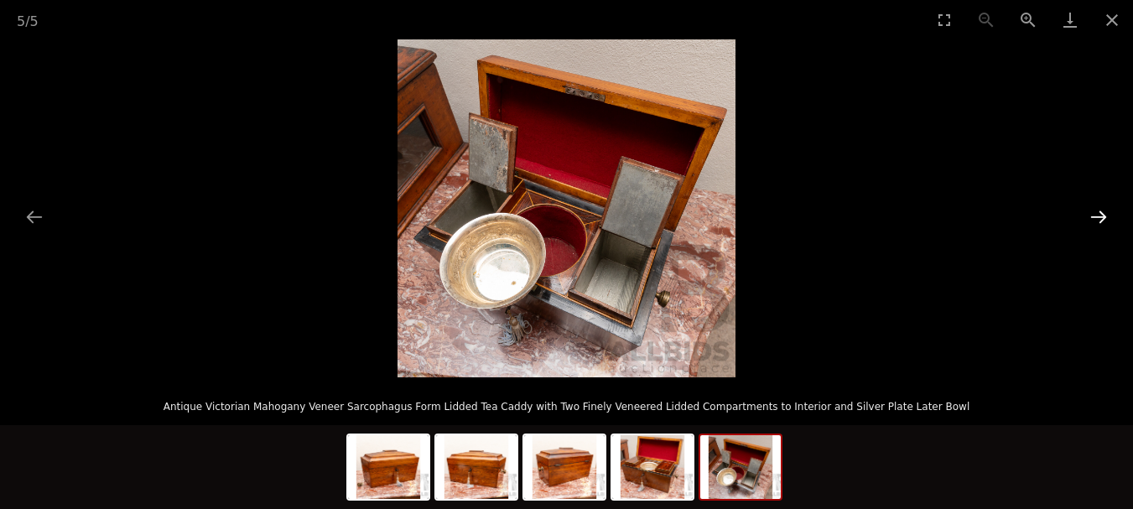
click at [1102, 216] on button "Next slide" at bounding box center [1098, 216] width 35 height 33
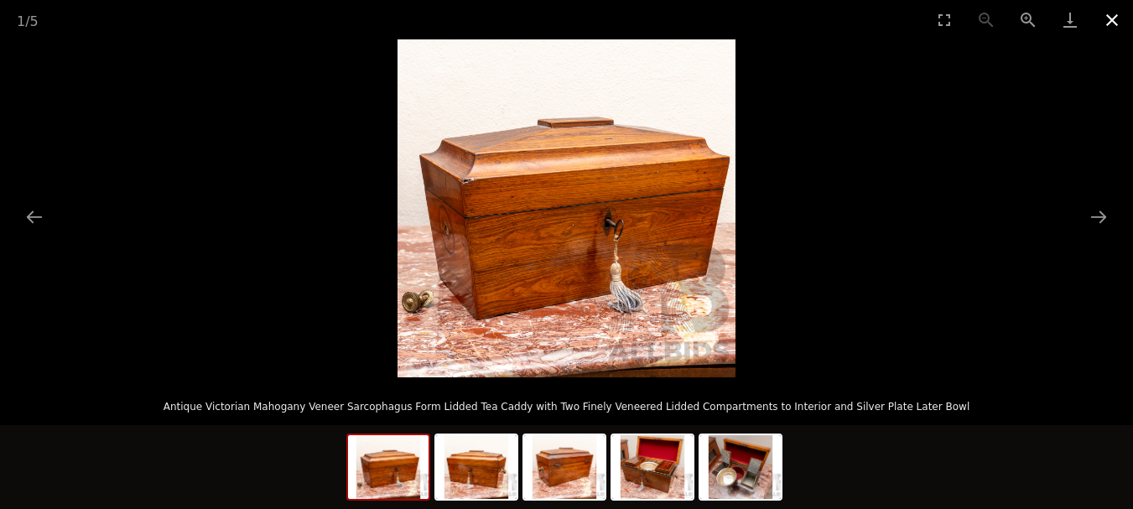
click at [1110, 27] on button "Close gallery" at bounding box center [1112, 19] width 42 height 39
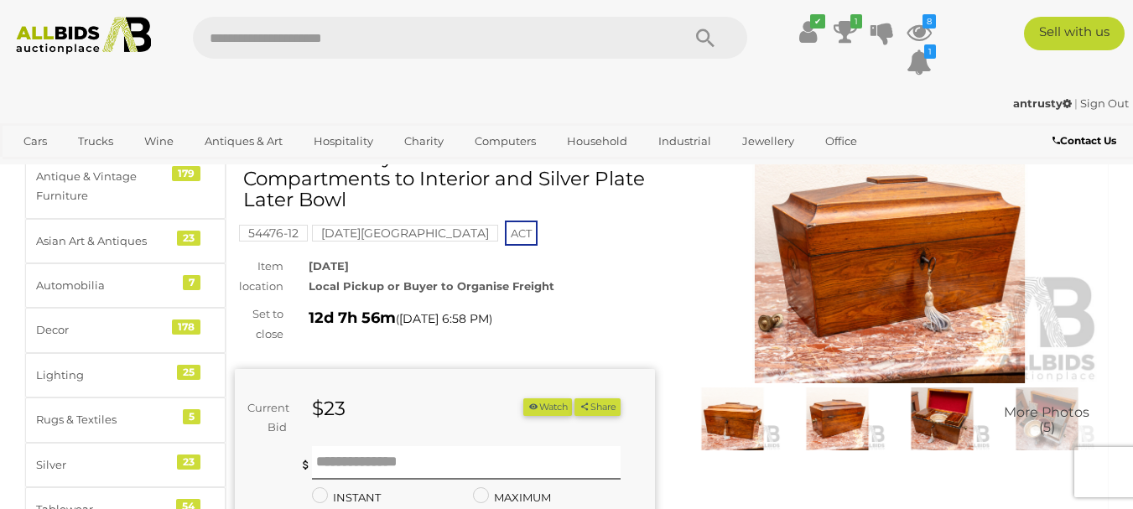
scroll to position [84, 0]
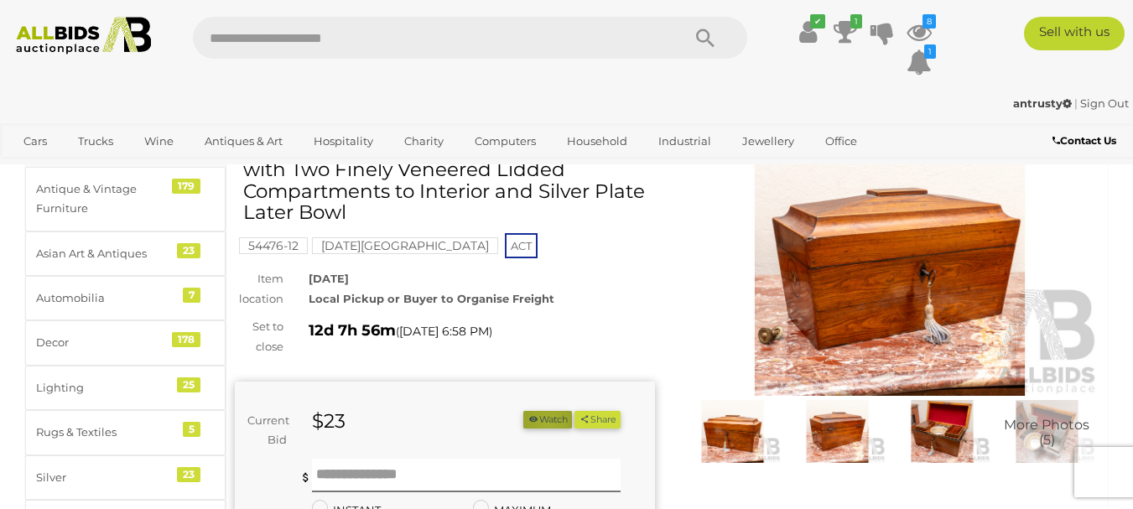
click at [541, 423] on button "Watch" at bounding box center [547, 420] width 49 height 18
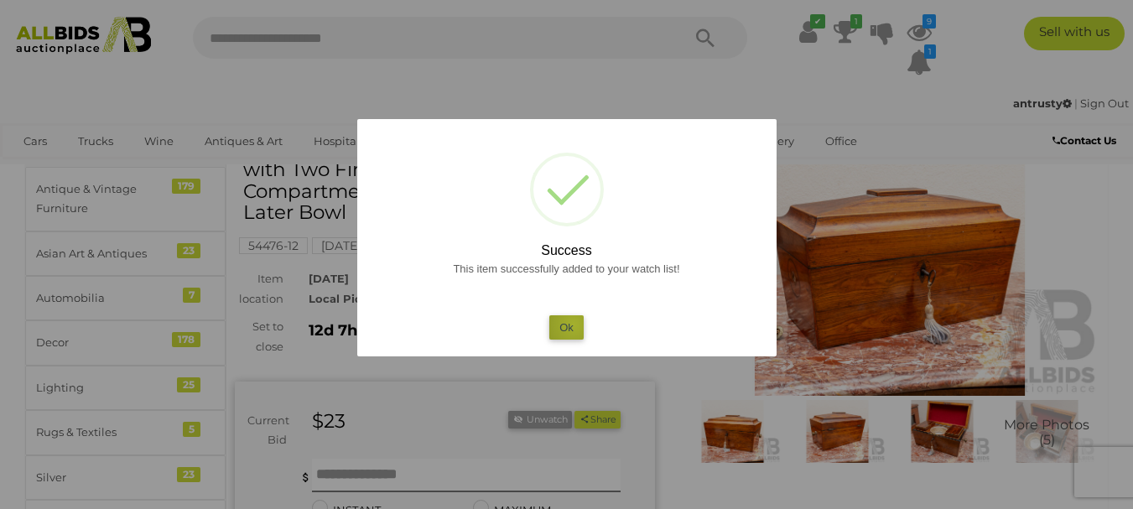
click at [573, 324] on button "Ok" at bounding box center [566, 327] width 34 height 24
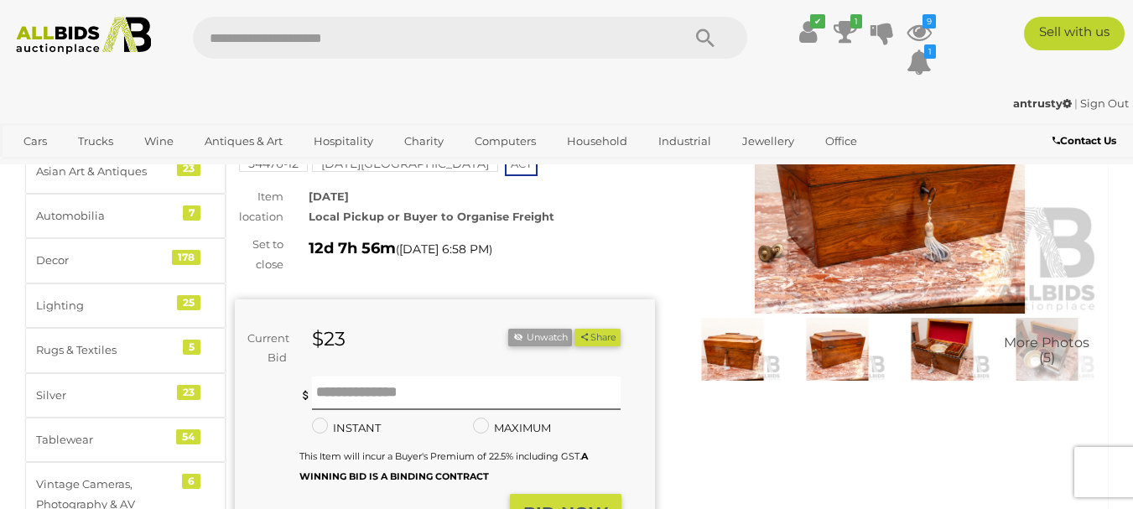
scroll to position [168, 0]
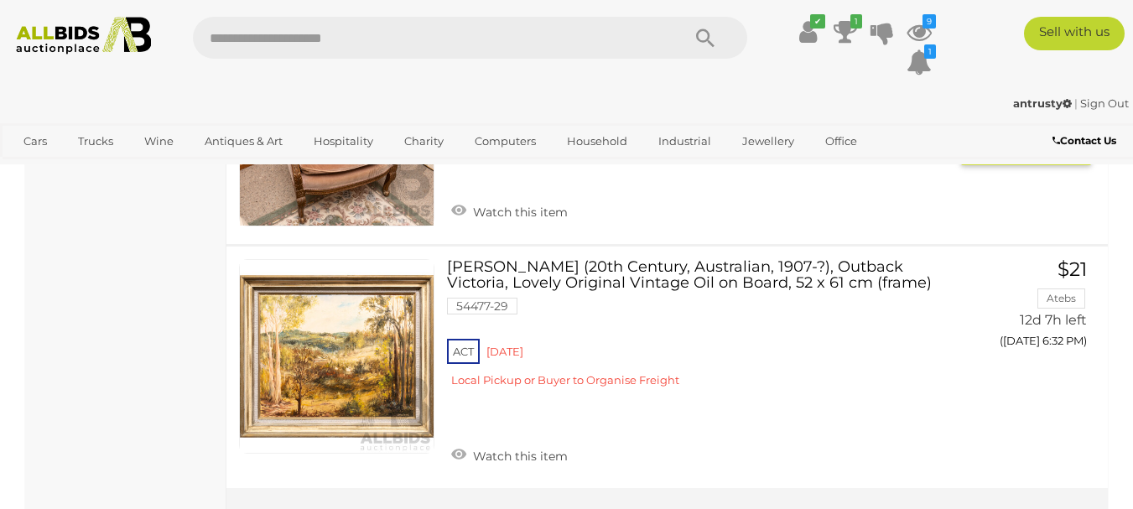
scroll to position [26028, 0]
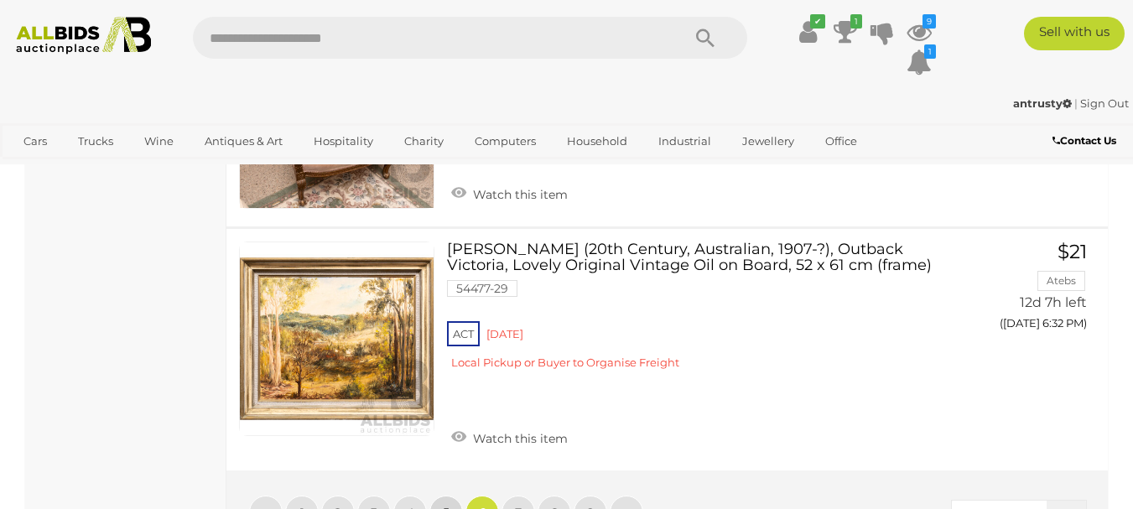
click at [447, 505] on span "5" at bounding box center [446, 512] width 7 height 15
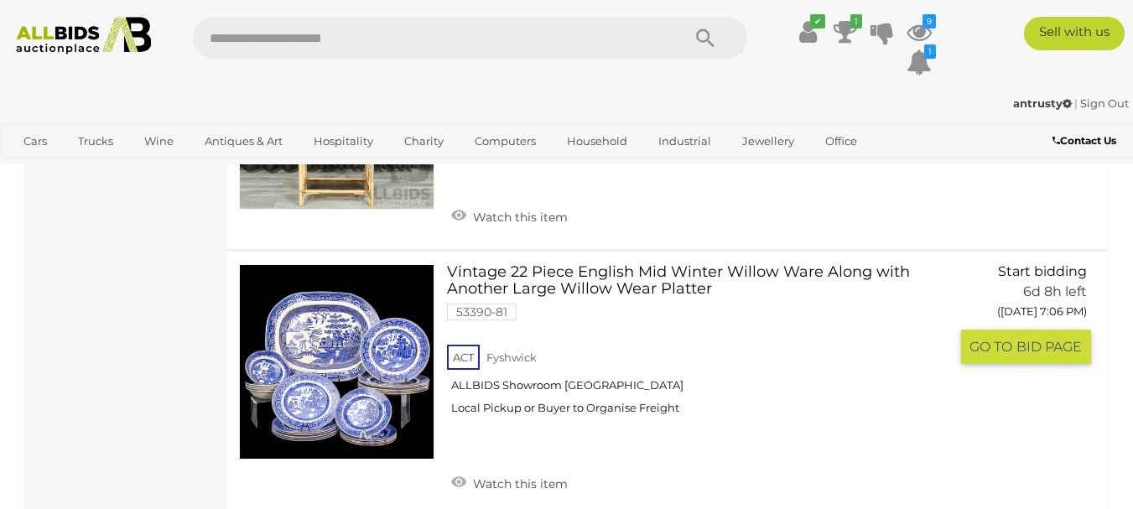
scroll to position [17728, 0]
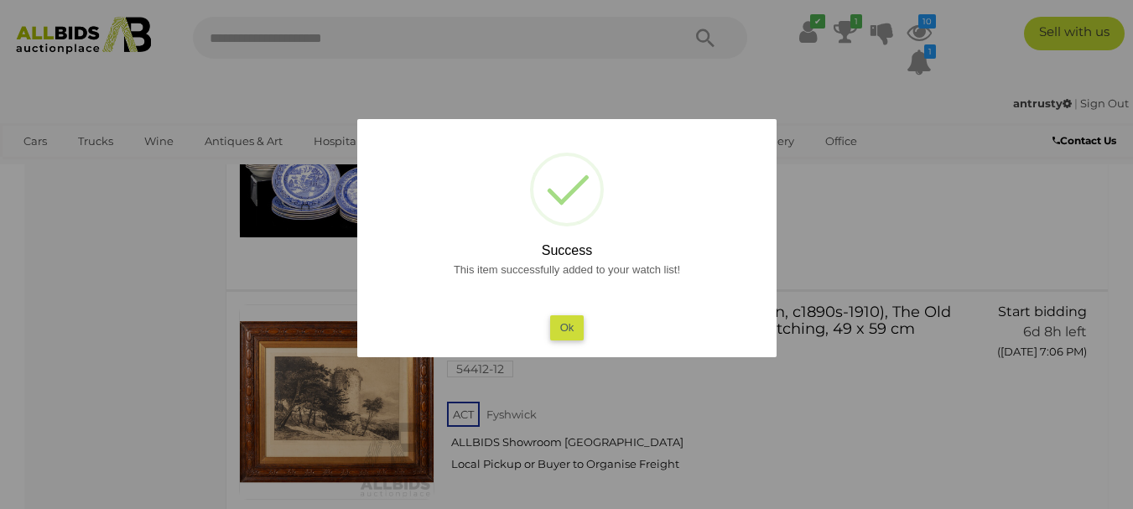
click at [563, 319] on button "Ok" at bounding box center [566, 327] width 34 height 24
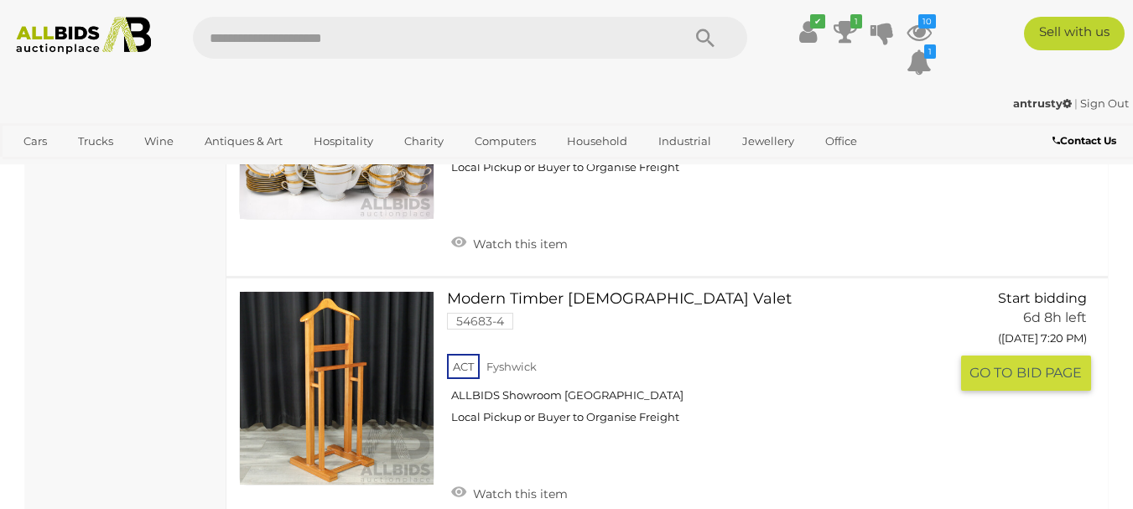
scroll to position [26196, 0]
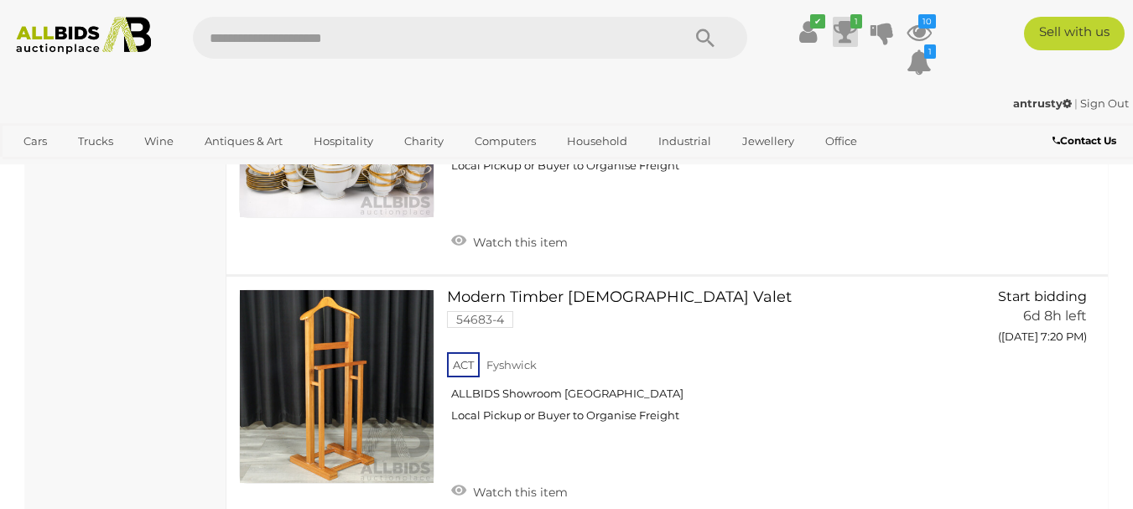
click at [838, 35] on icon at bounding box center [844, 32] width 23 height 30
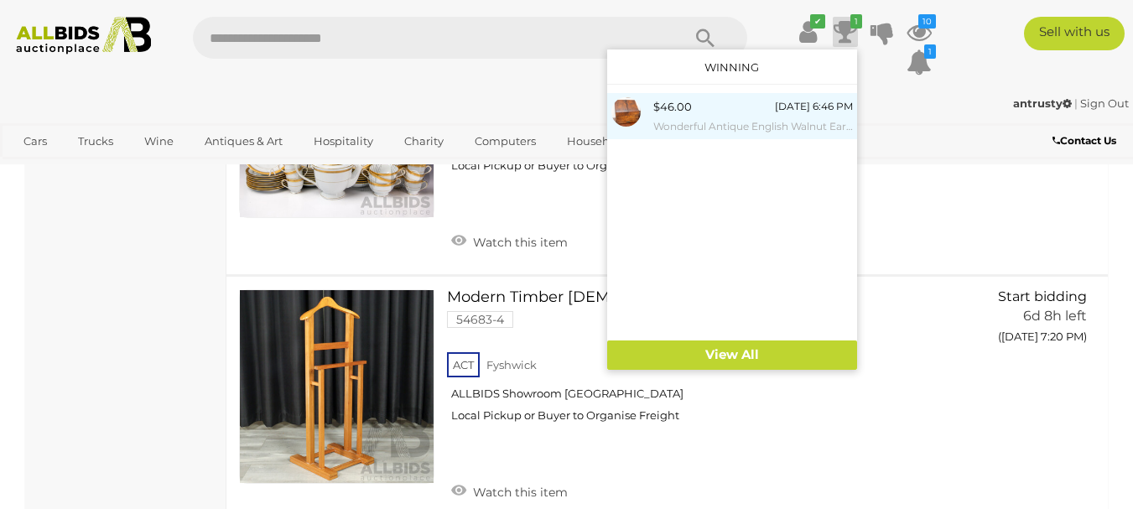
click at [689, 111] on div "$46.00" at bounding box center [672, 106] width 39 height 19
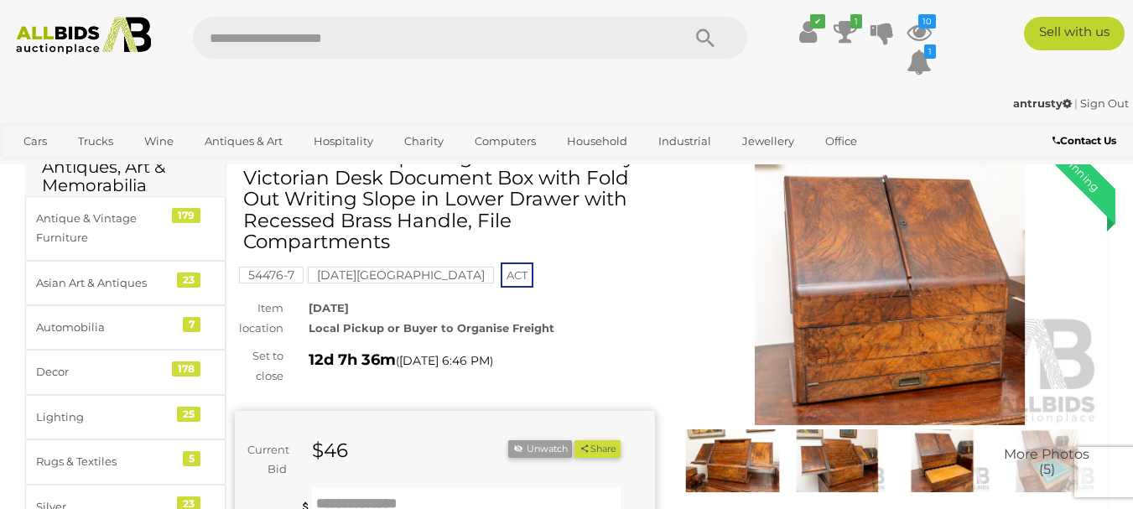
scroll to position [84, 0]
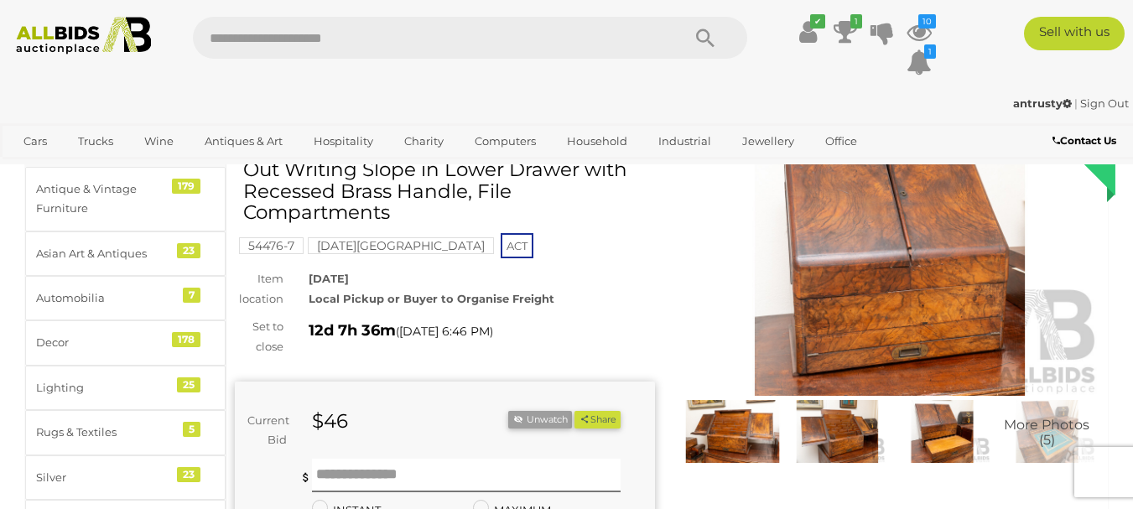
click at [1008, 292] on img at bounding box center [890, 261] width 420 height 271
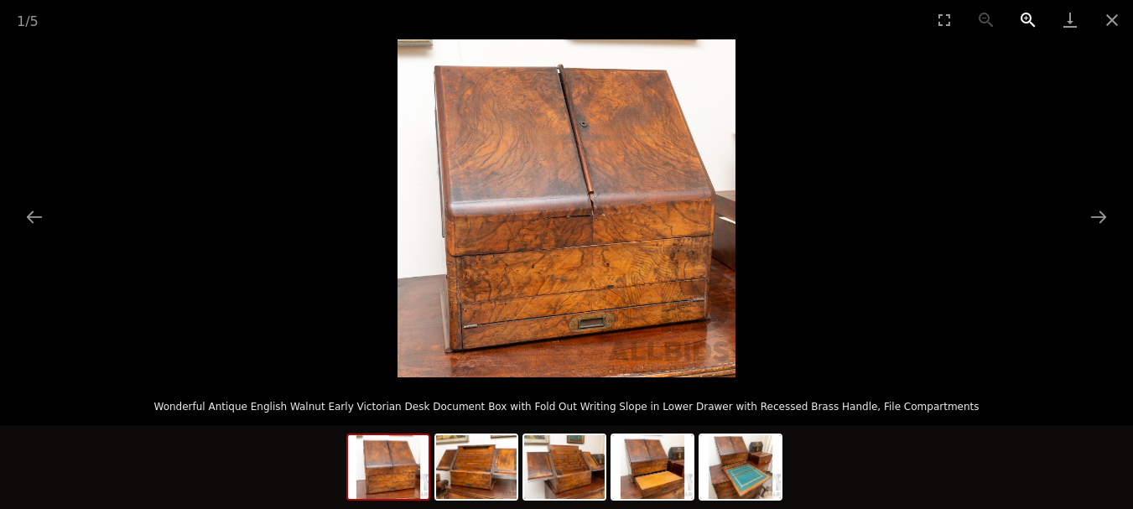
click at [1025, 21] on button "Zoom in" at bounding box center [1028, 19] width 42 height 39
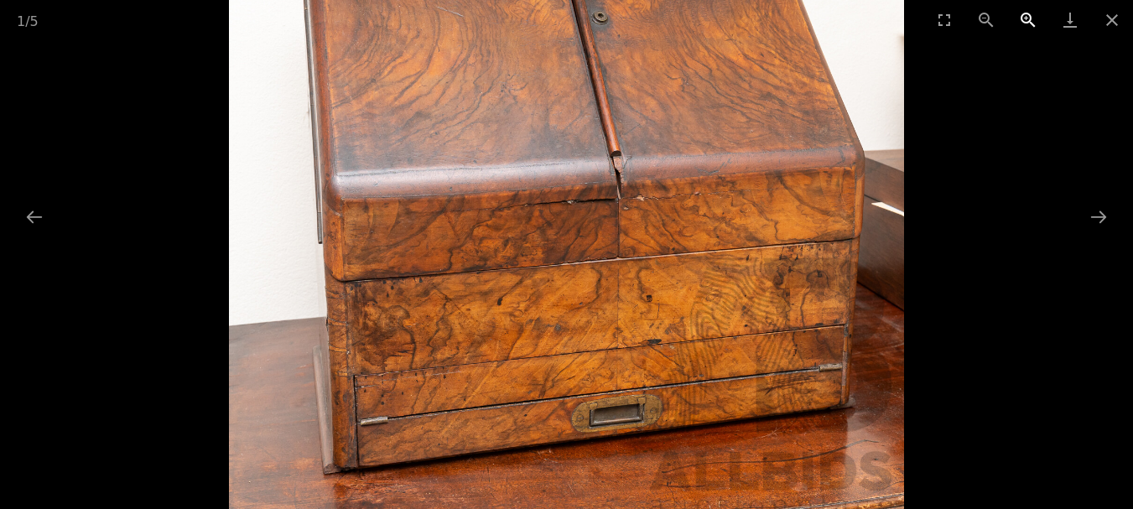
click at [1025, 19] on button "Zoom in" at bounding box center [1028, 19] width 42 height 39
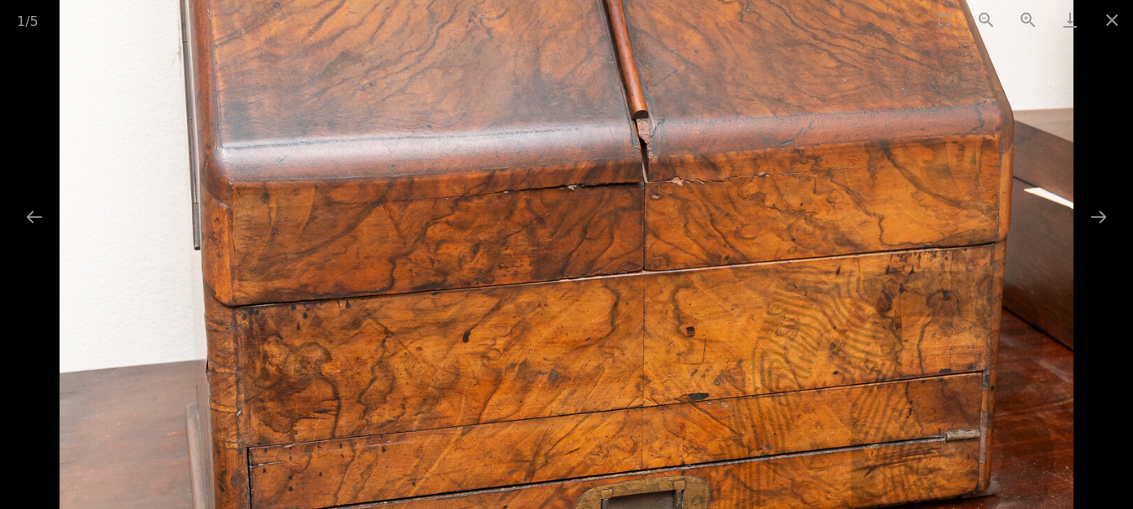
scroll to position [252, 0]
click at [1097, 219] on button "Next slide" at bounding box center [1098, 216] width 35 height 33
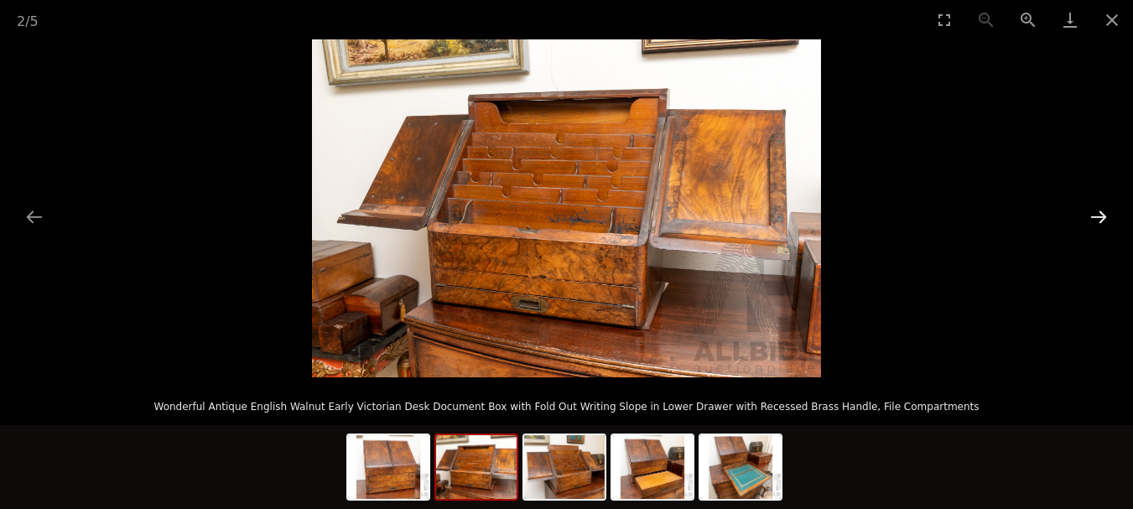
click at [1097, 219] on button "Next slide" at bounding box center [1098, 216] width 35 height 33
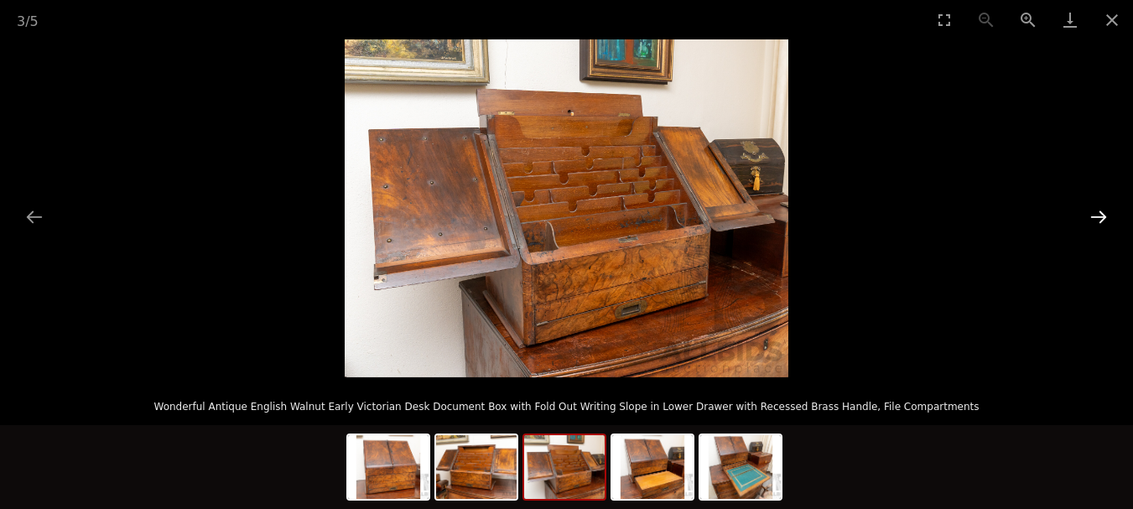
click at [1097, 218] on button "Next slide" at bounding box center [1098, 216] width 35 height 33
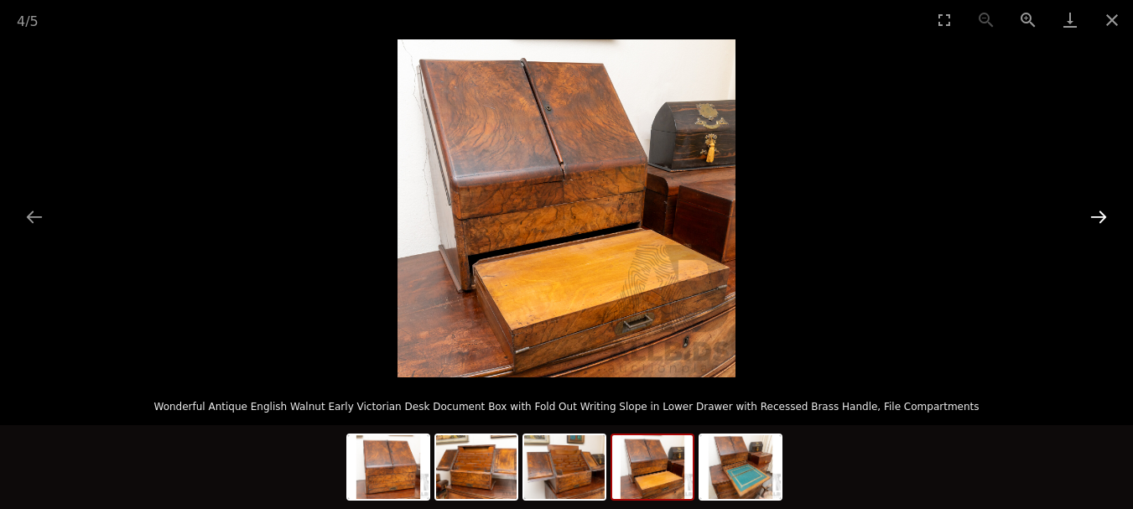
click at [1097, 218] on button "Next slide" at bounding box center [1098, 216] width 35 height 33
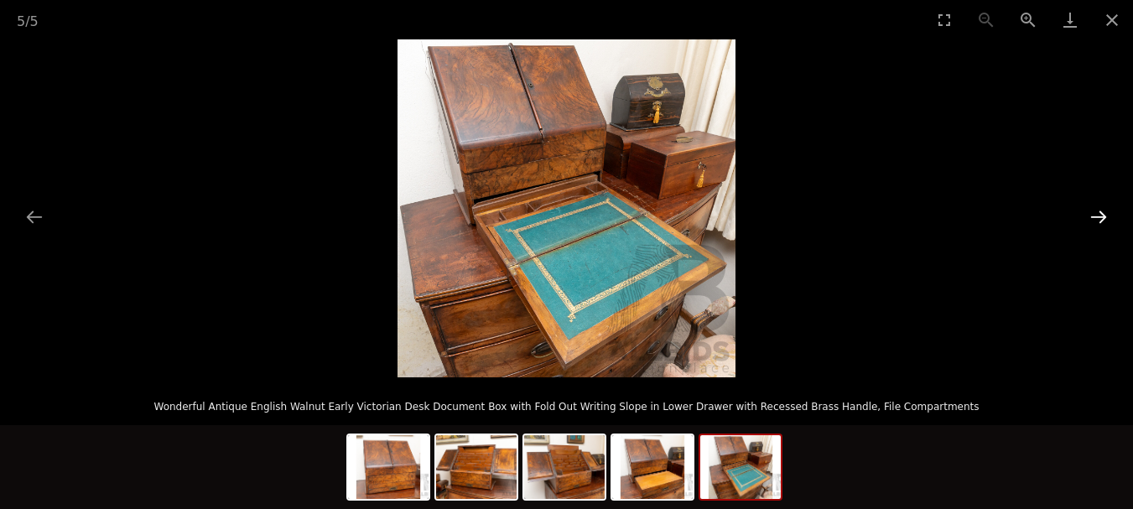
click at [1097, 218] on button "Next slide" at bounding box center [1098, 216] width 35 height 33
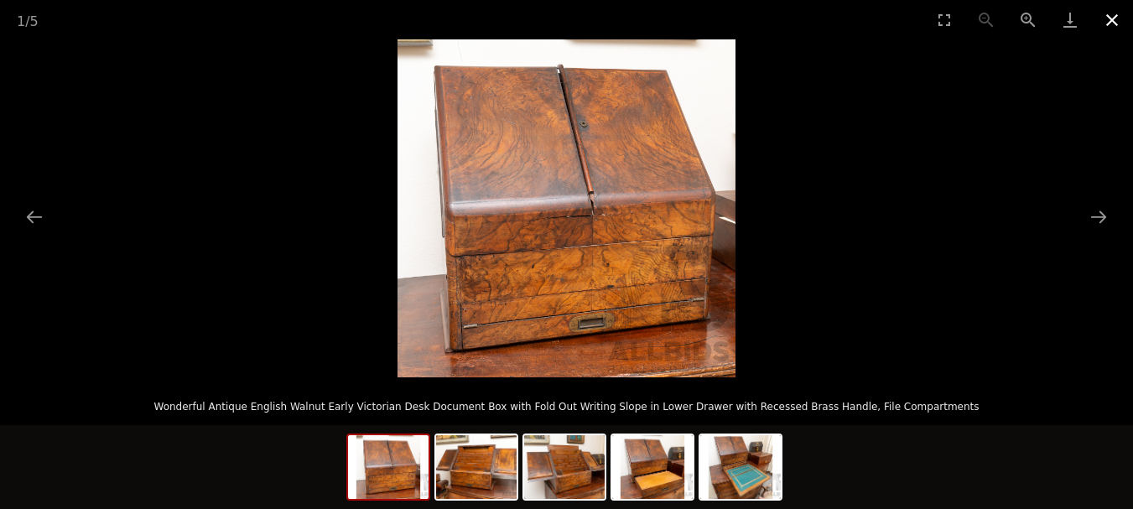
click at [1116, 24] on button "Close gallery" at bounding box center [1112, 19] width 42 height 39
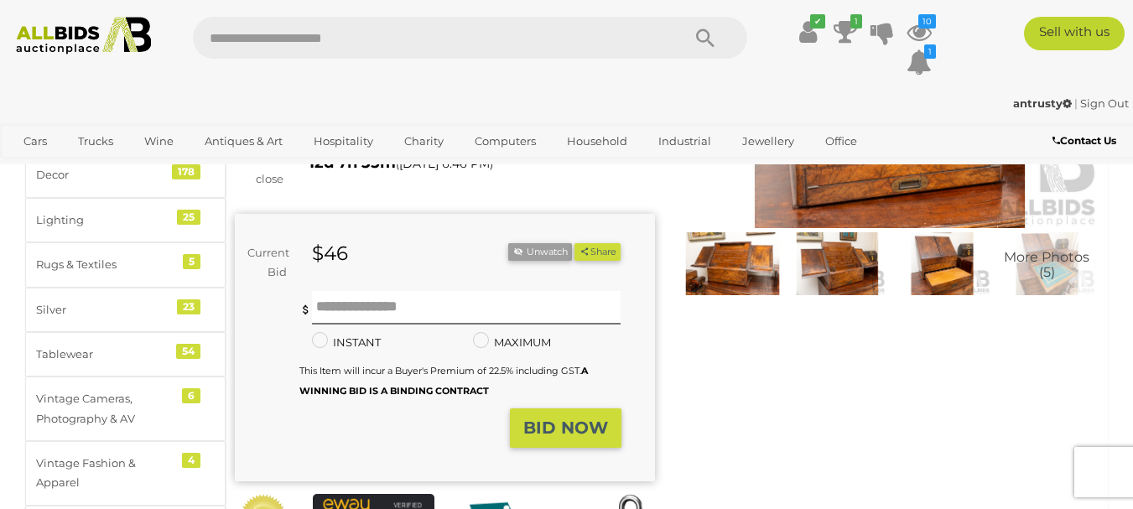
scroll to position [84, 0]
